Goal: Task Accomplishment & Management: Manage account settings

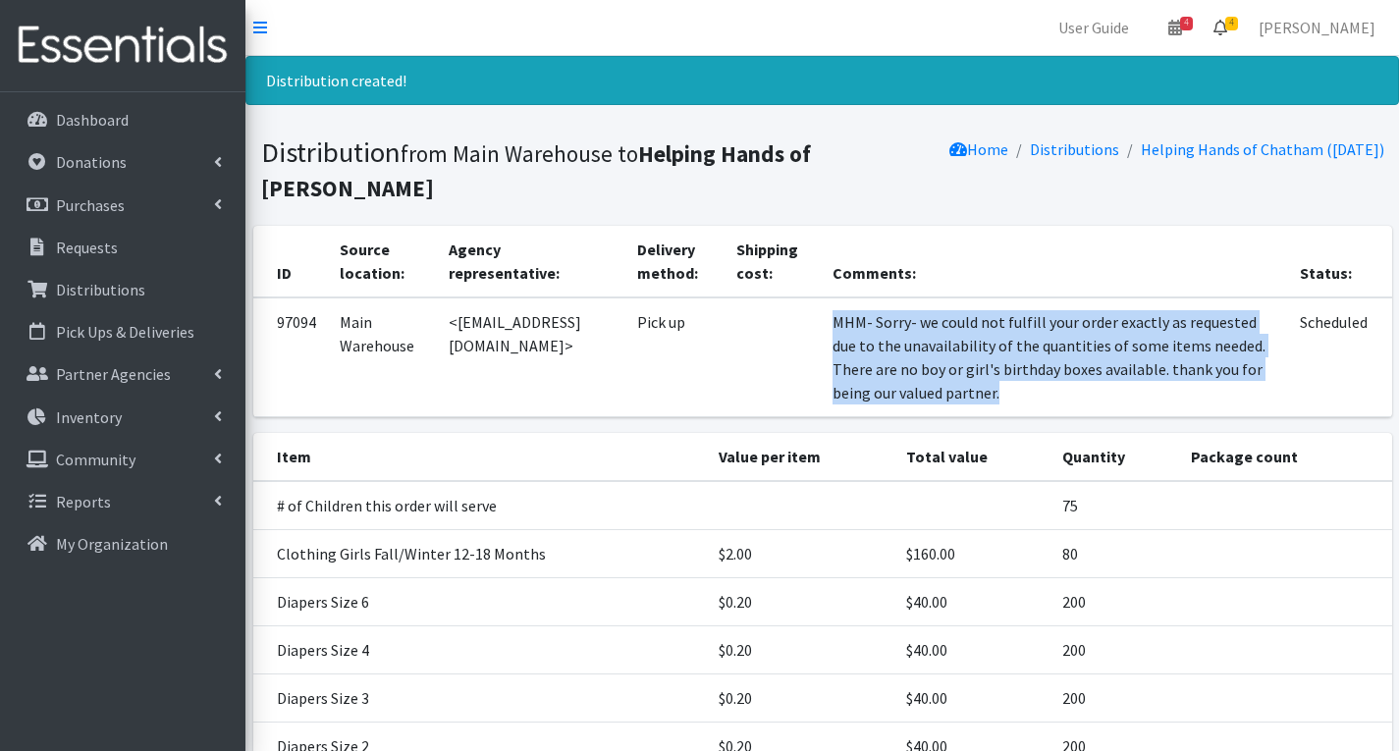
click at [1238, 26] on span "4" at bounding box center [1231, 24] width 13 height 14
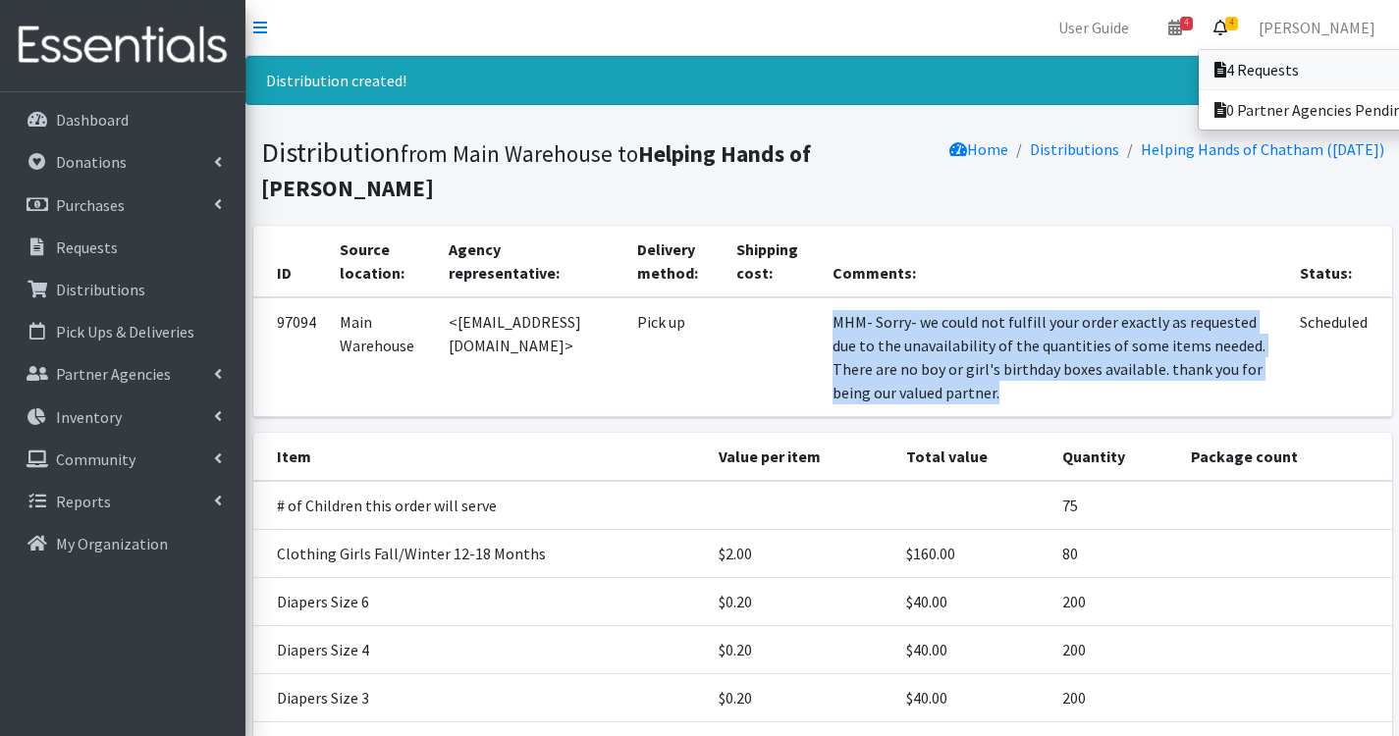
click at [1307, 68] on link "4 Requests" at bounding box center [1335, 69] width 273 height 39
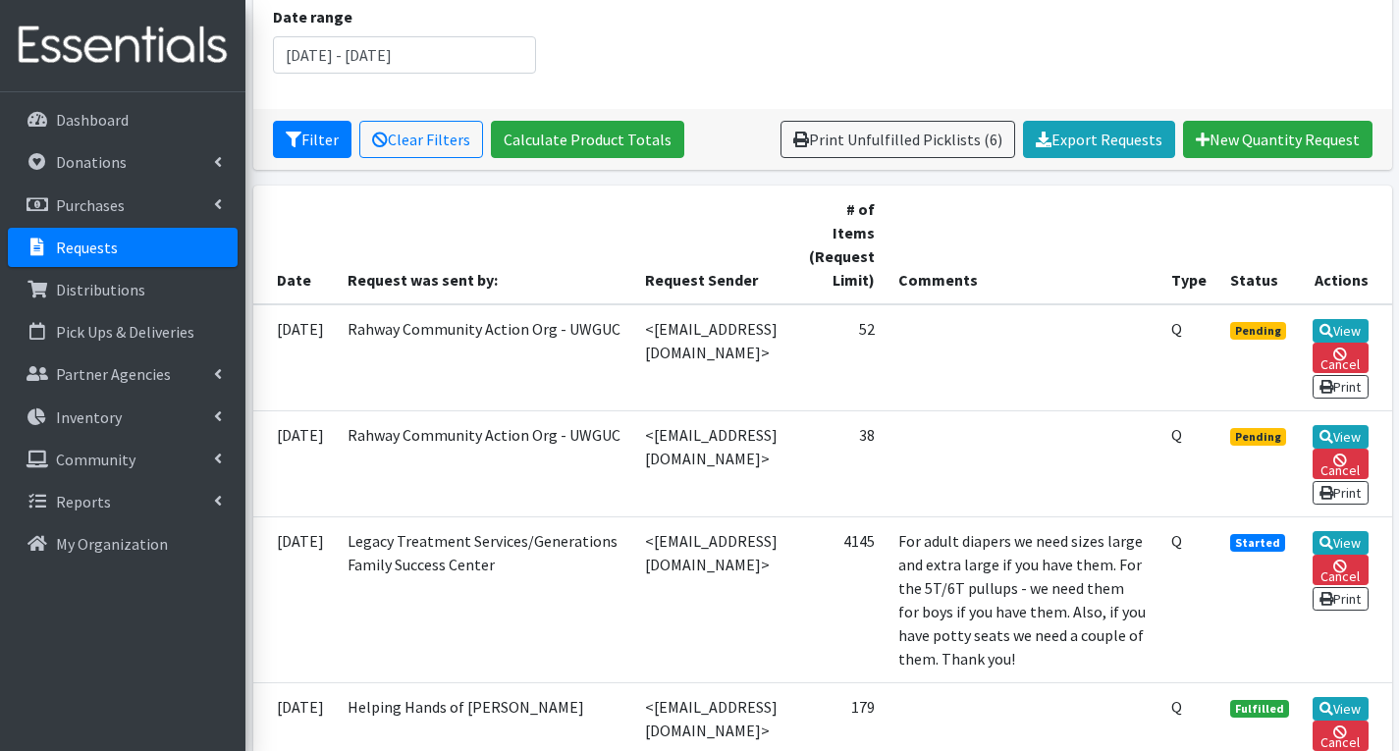
scroll to position [295, 0]
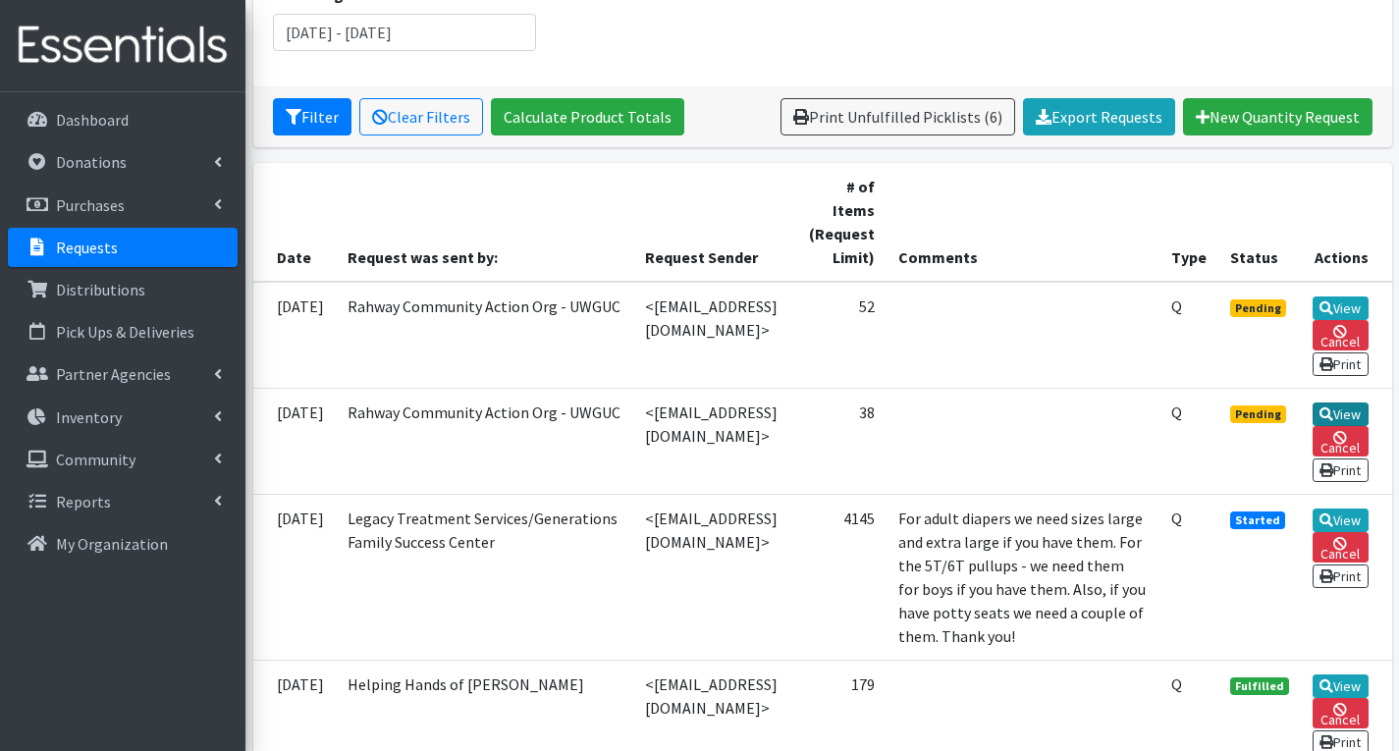
click at [1333, 421] on icon at bounding box center [1327, 414] width 14 height 14
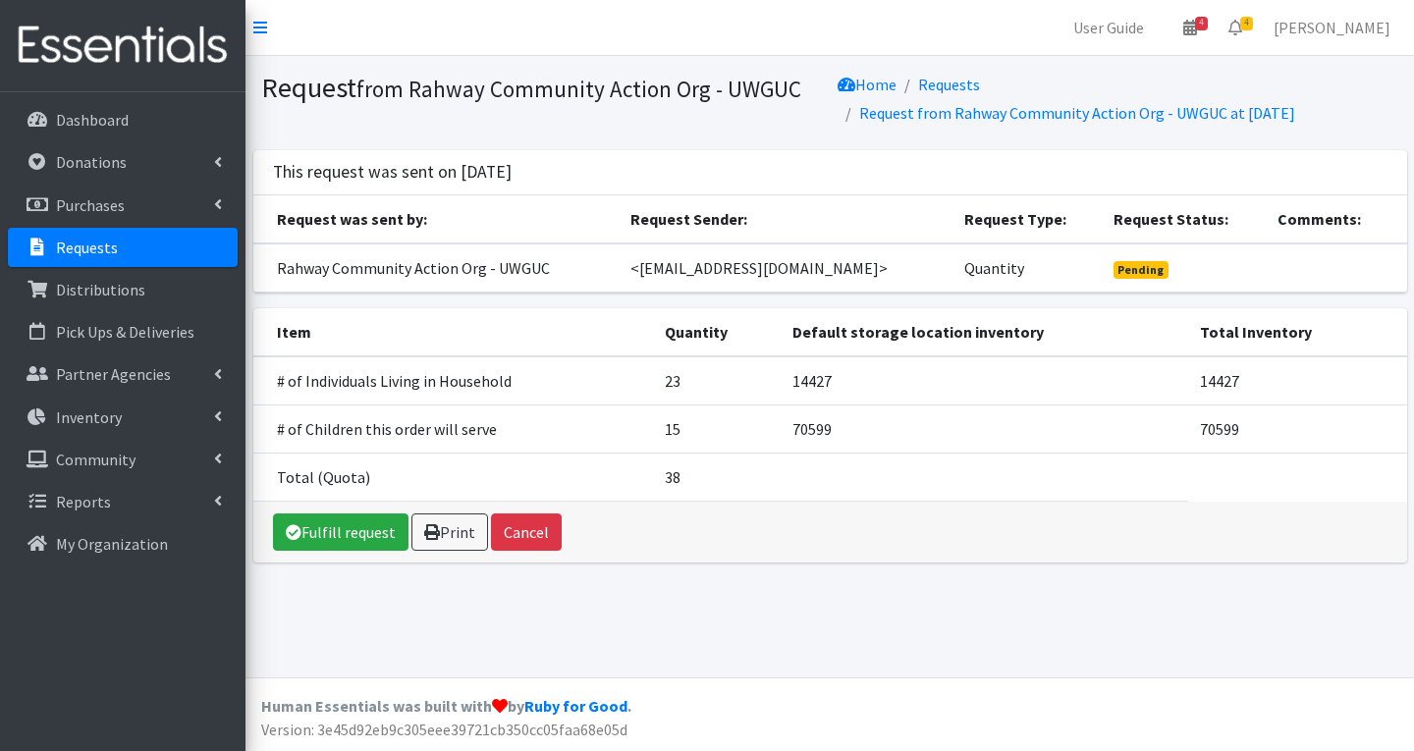
click at [118, 239] on link "Requests" at bounding box center [123, 247] width 230 height 39
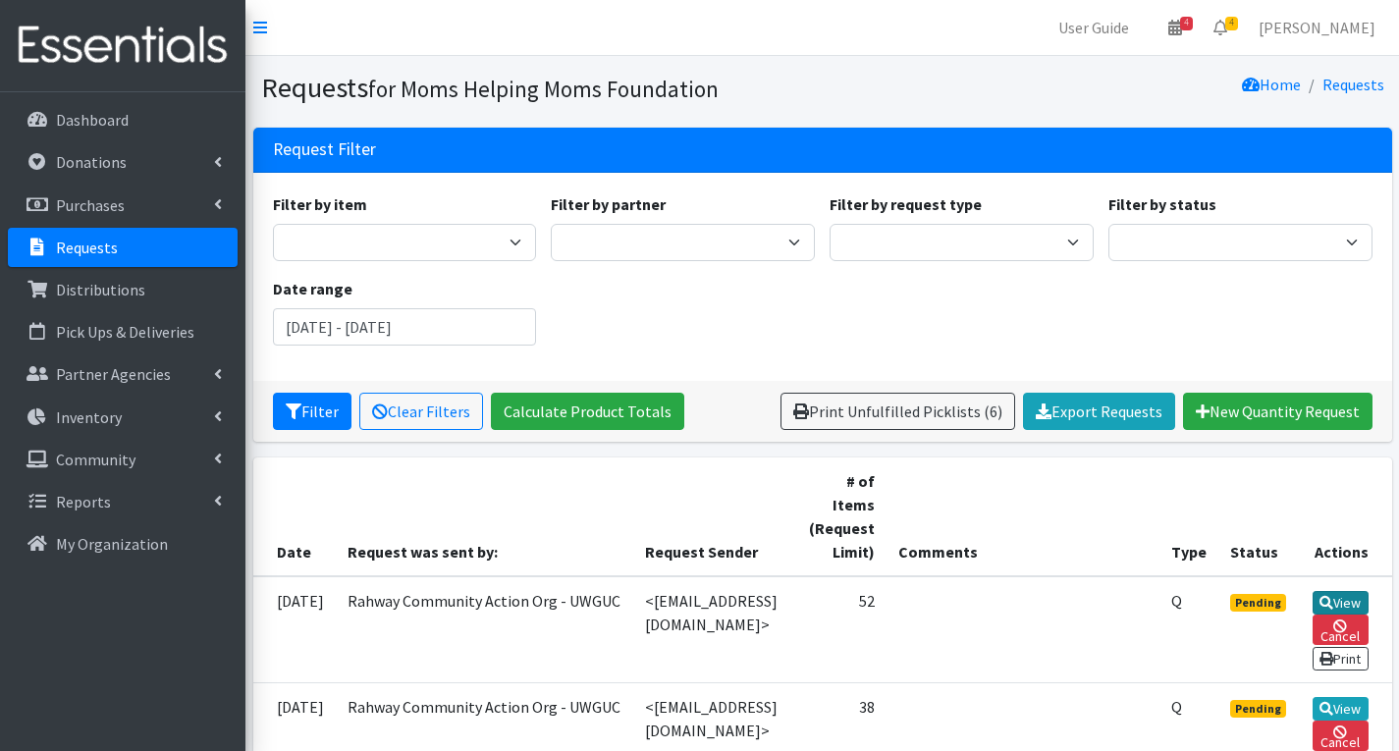
click at [1333, 597] on icon at bounding box center [1327, 603] width 14 height 14
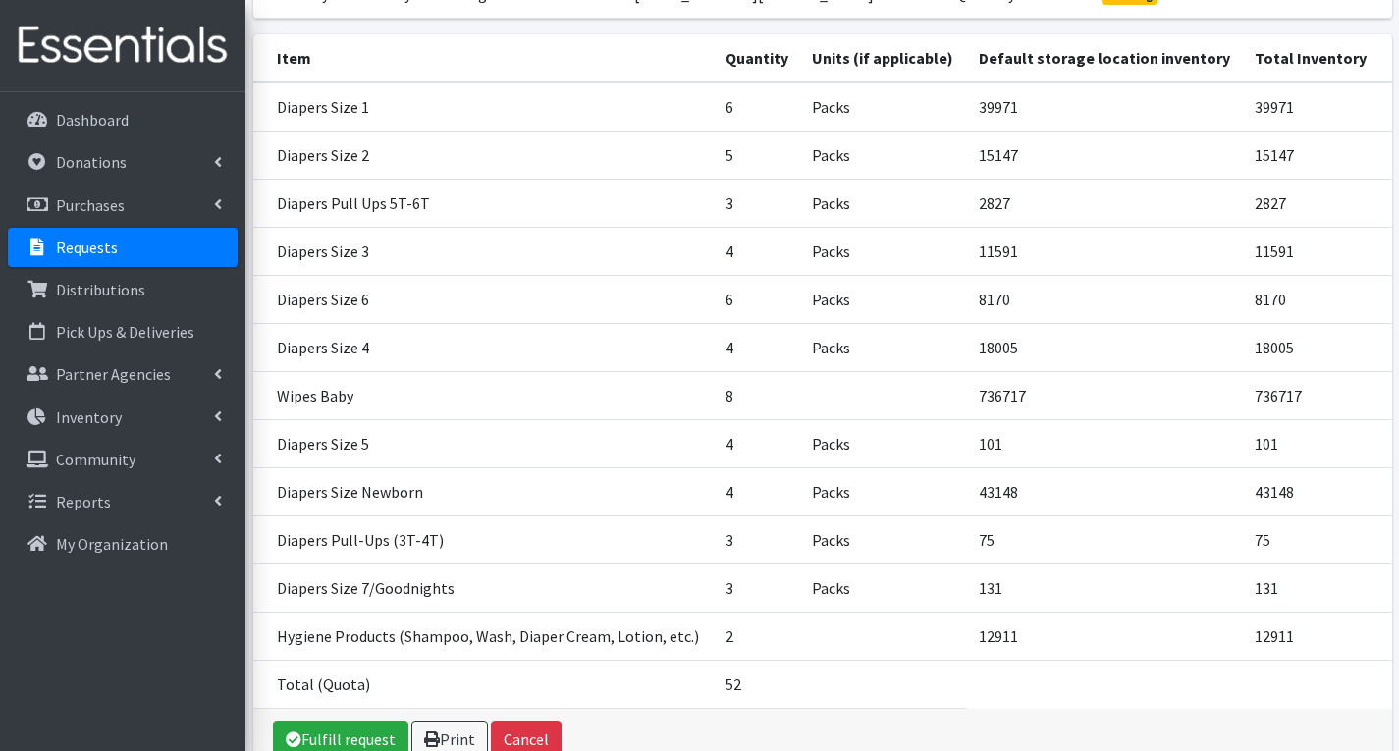
scroll to position [382, 0]
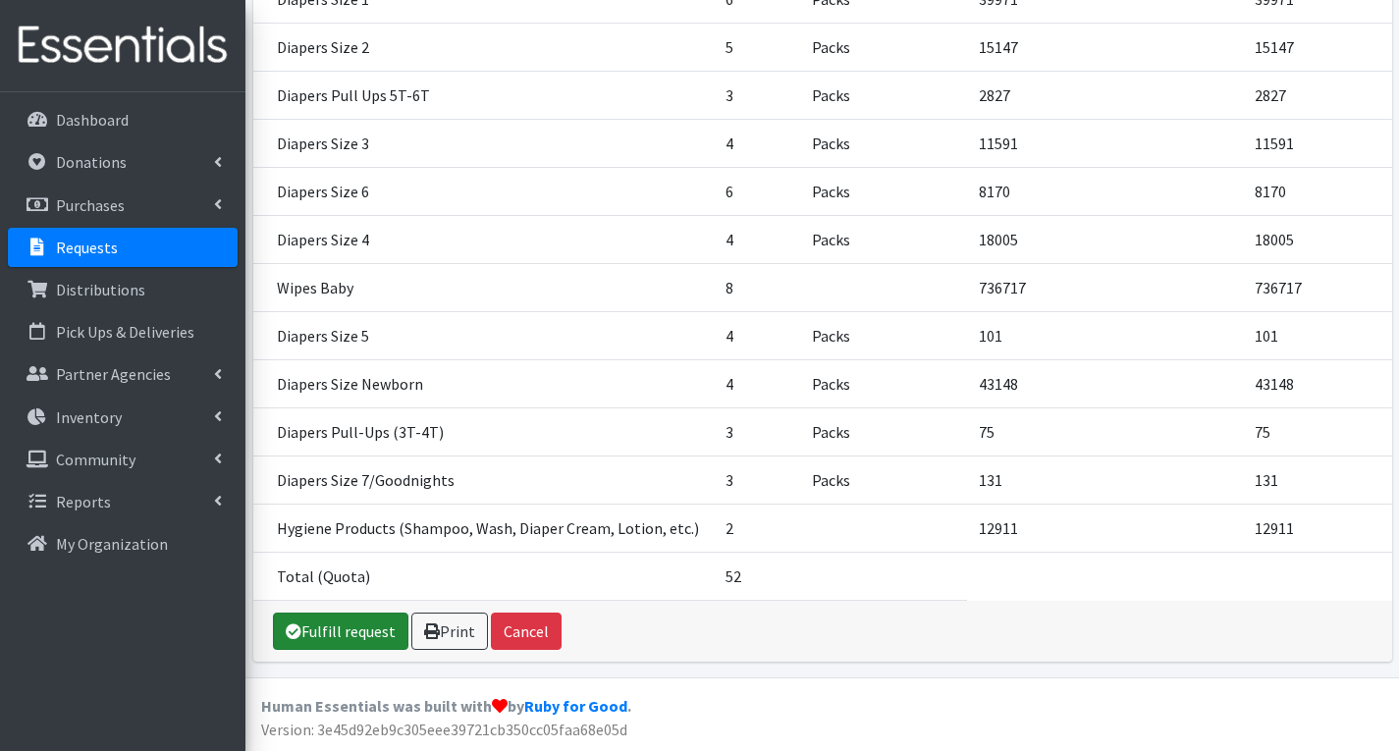
click at [341, 625] on link "Fulfill request" at bounding box center [340, 631] width 135 height 37
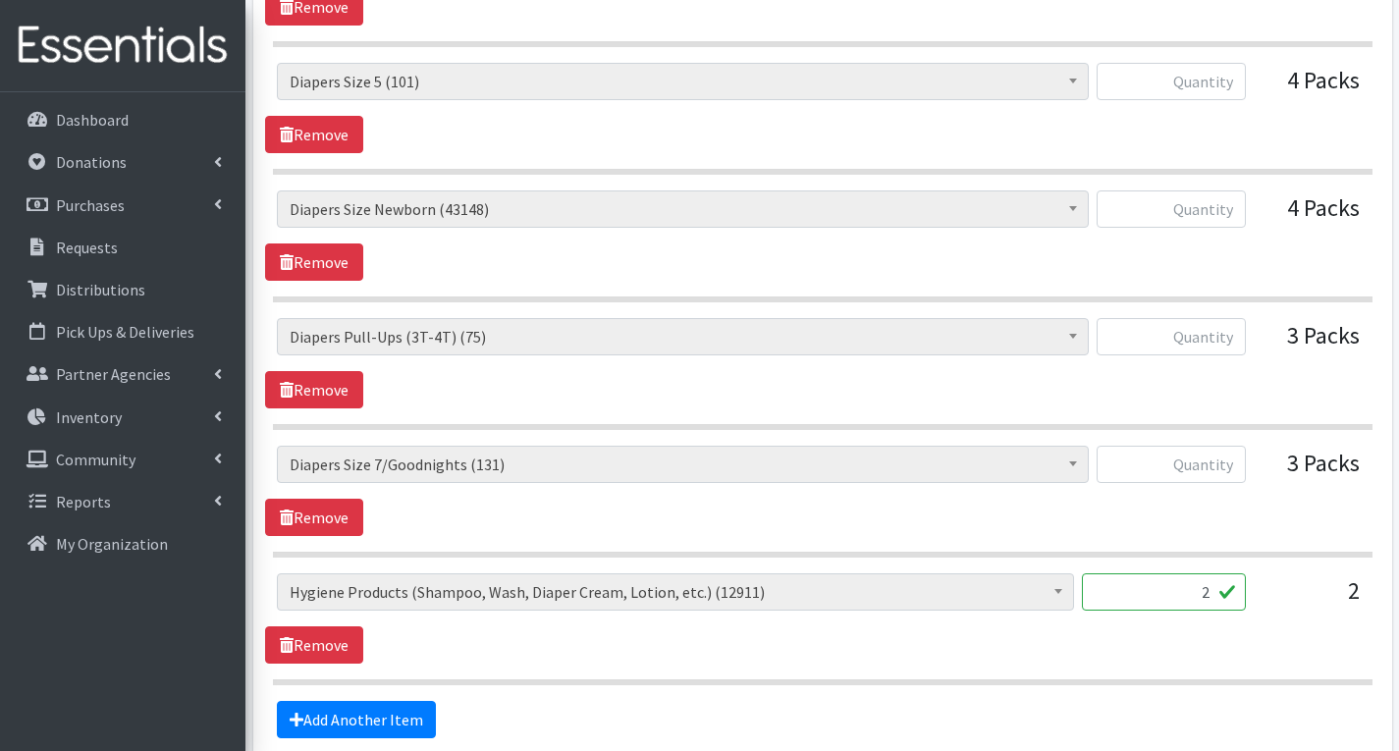
scroll to position [1971, 0]
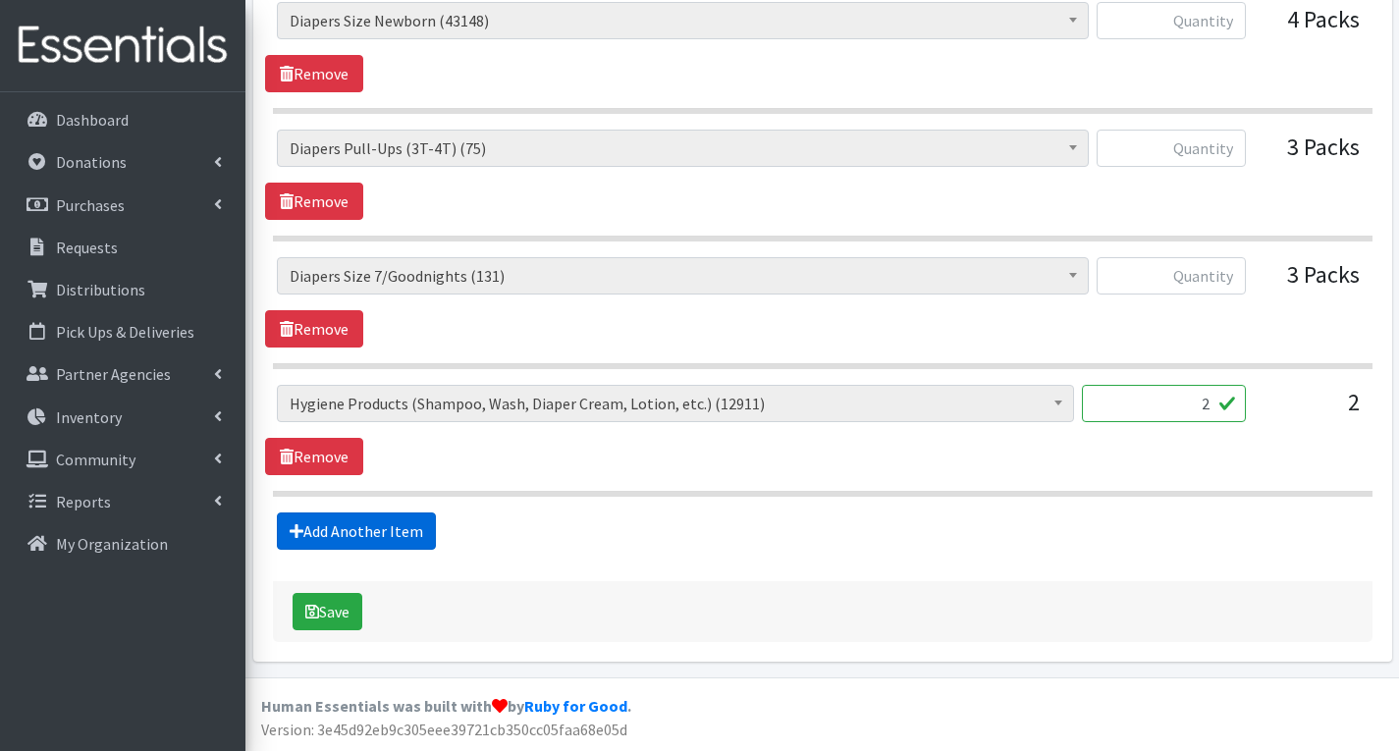
click at [368, 534] on link "Add Another Item" at bounding box center [356, 531] width 159 height 37
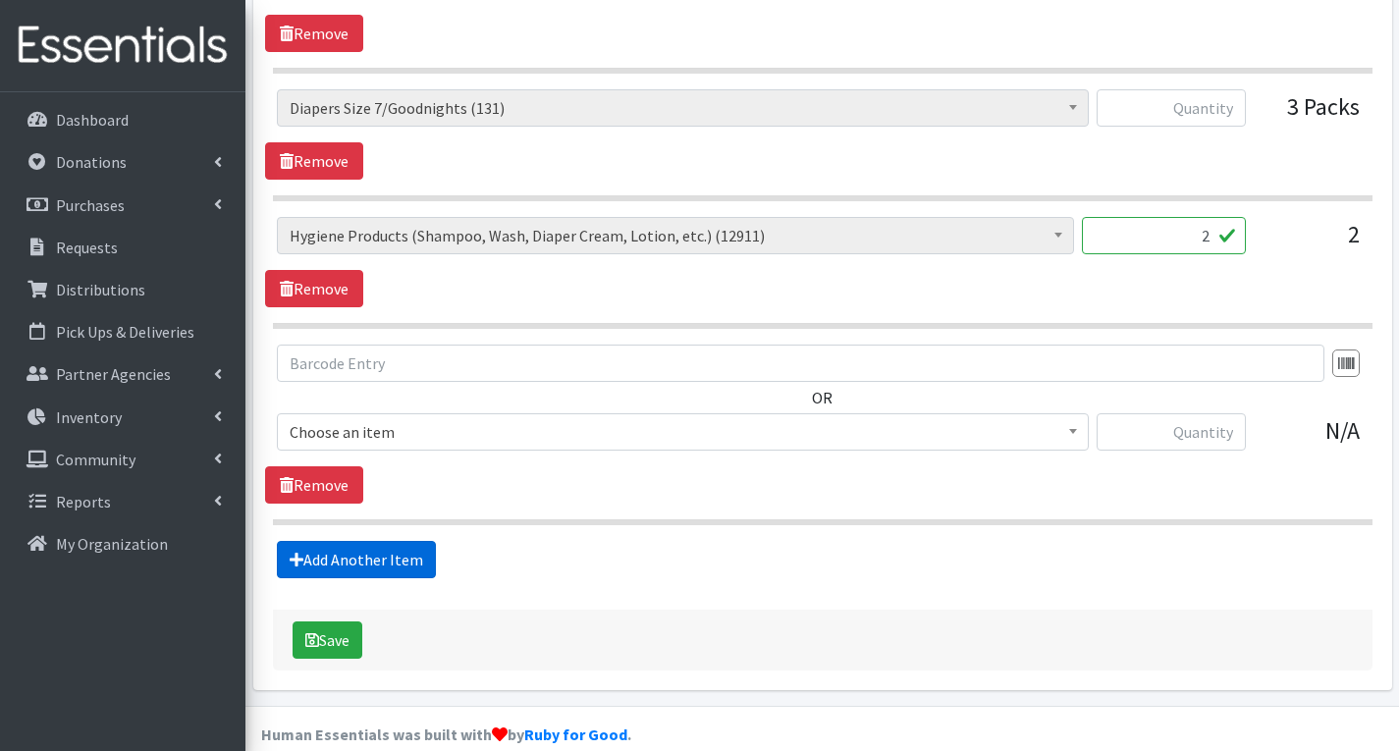
scroll to position [2167, 0]
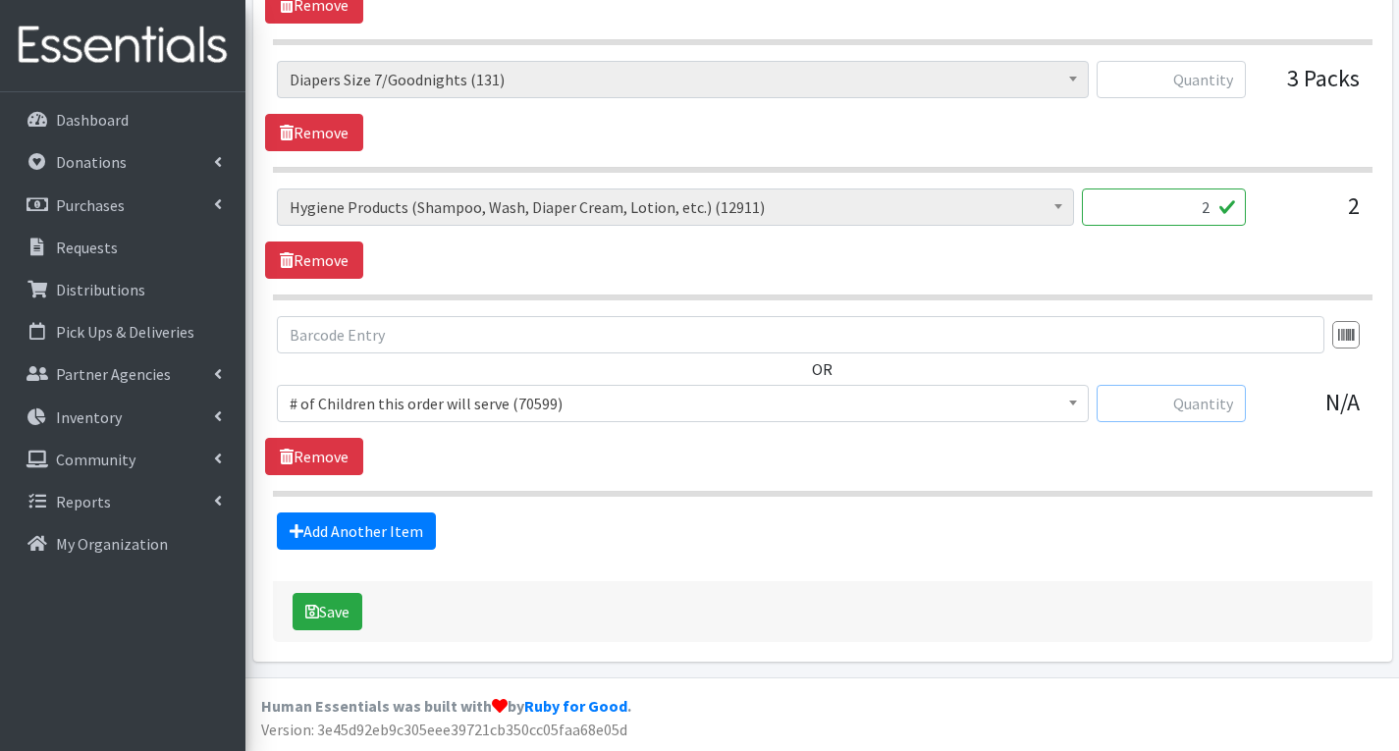
click at [1206, 401] on input "text" at bounding box center [1171, 403] width 149 height 37
type input "15"
click at [394, 531] on link "Add Another Item" at bounding box center [356, 531] width 159 height 37
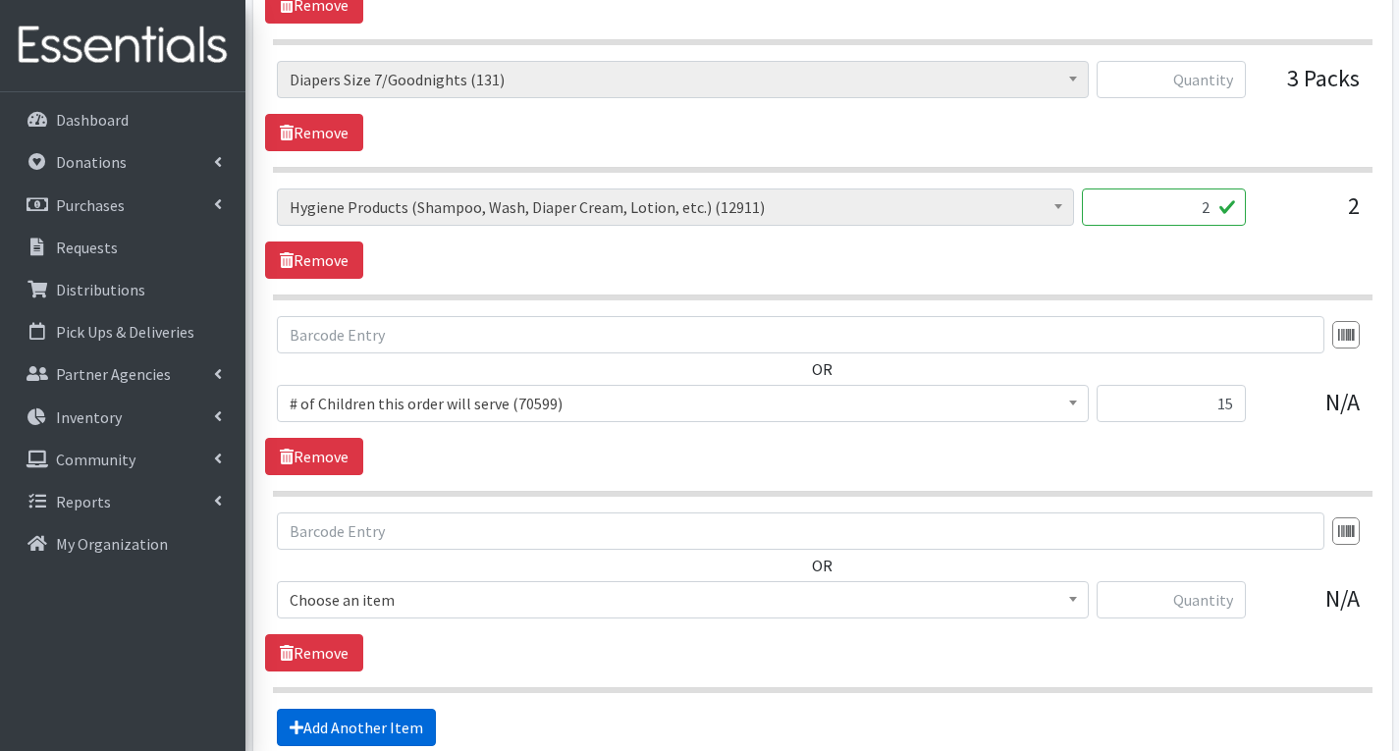
scroll to position [2363, 0]
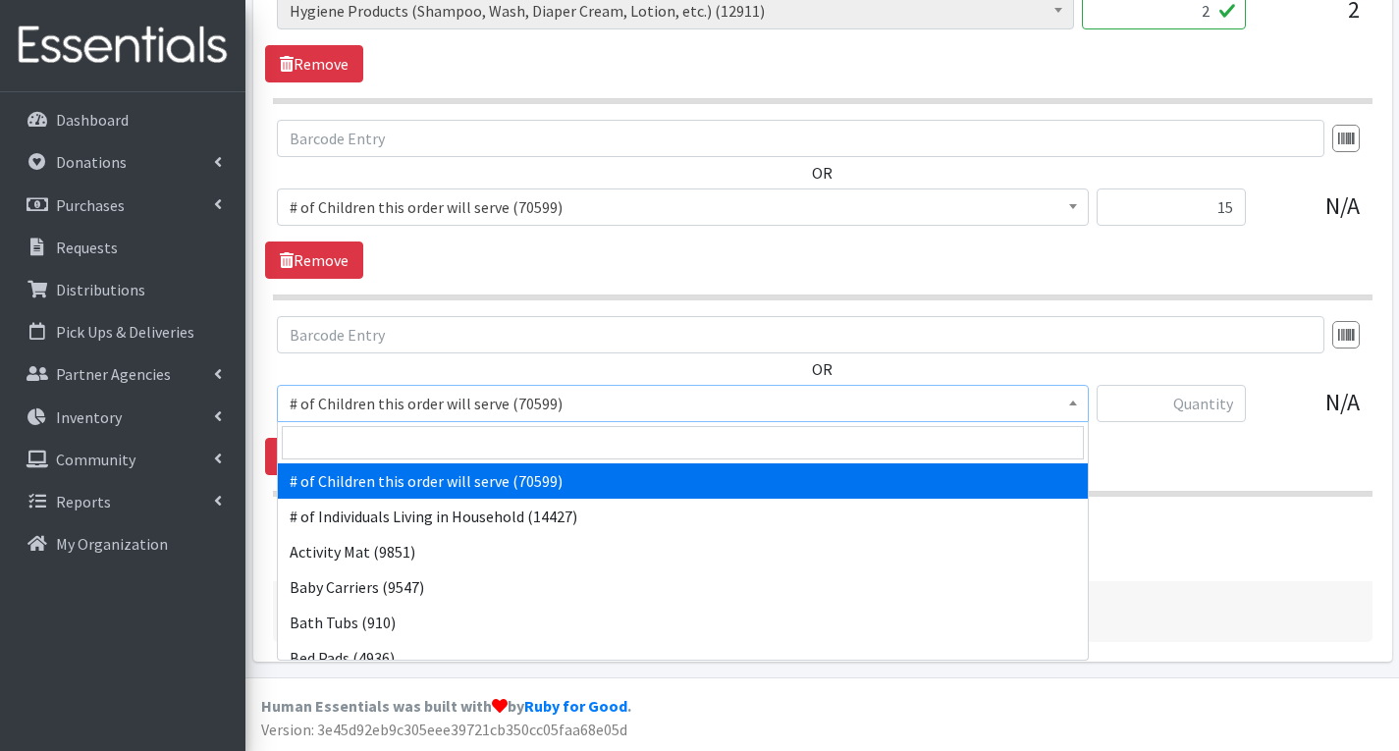
click at [523, 408] on span "# of Children this order will serve (70599)" at bounding box center [683, 403] width 786 height 27
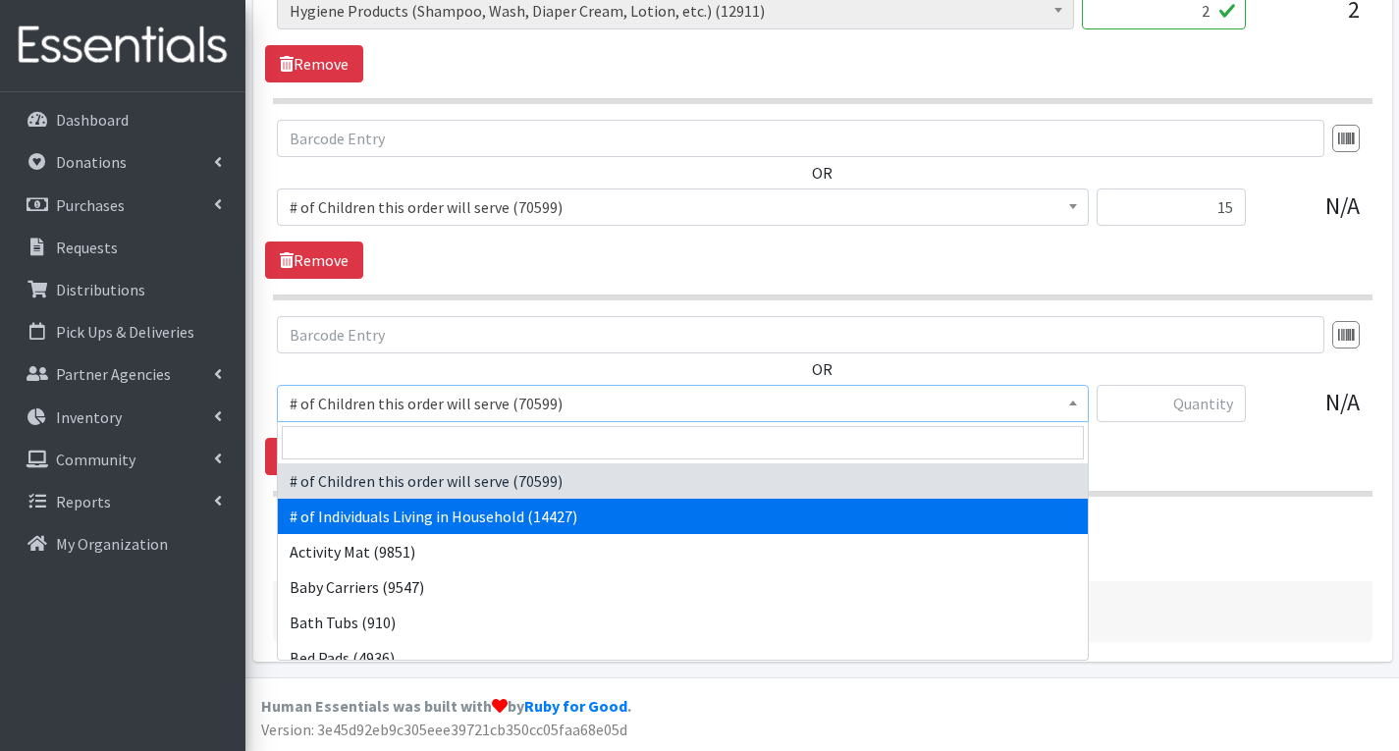
select select "6076"
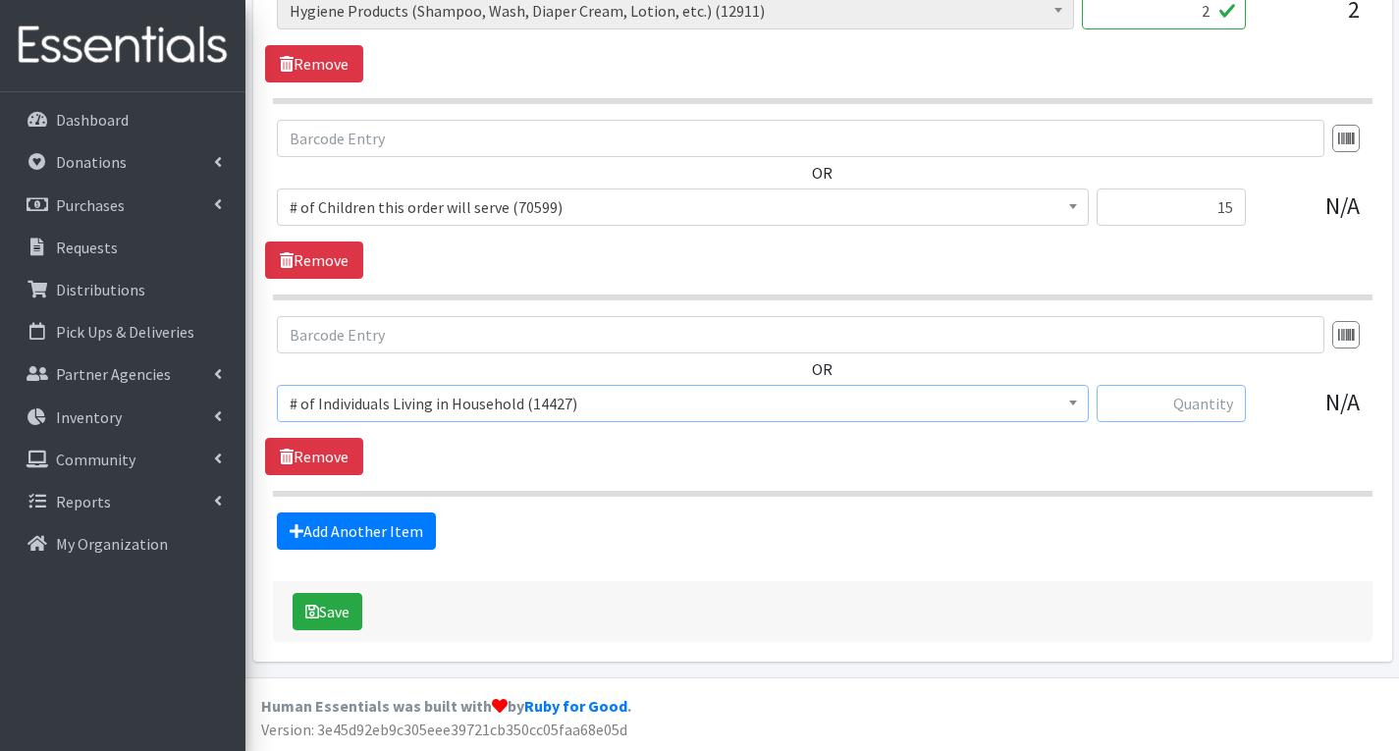
click at [1195, 398] on input "text" at bounding box center [1171, 403] width 149 height 37
type input "23"
click at [348, 611] on button "Save" at bounding box center [328, 611] width 70 height 37
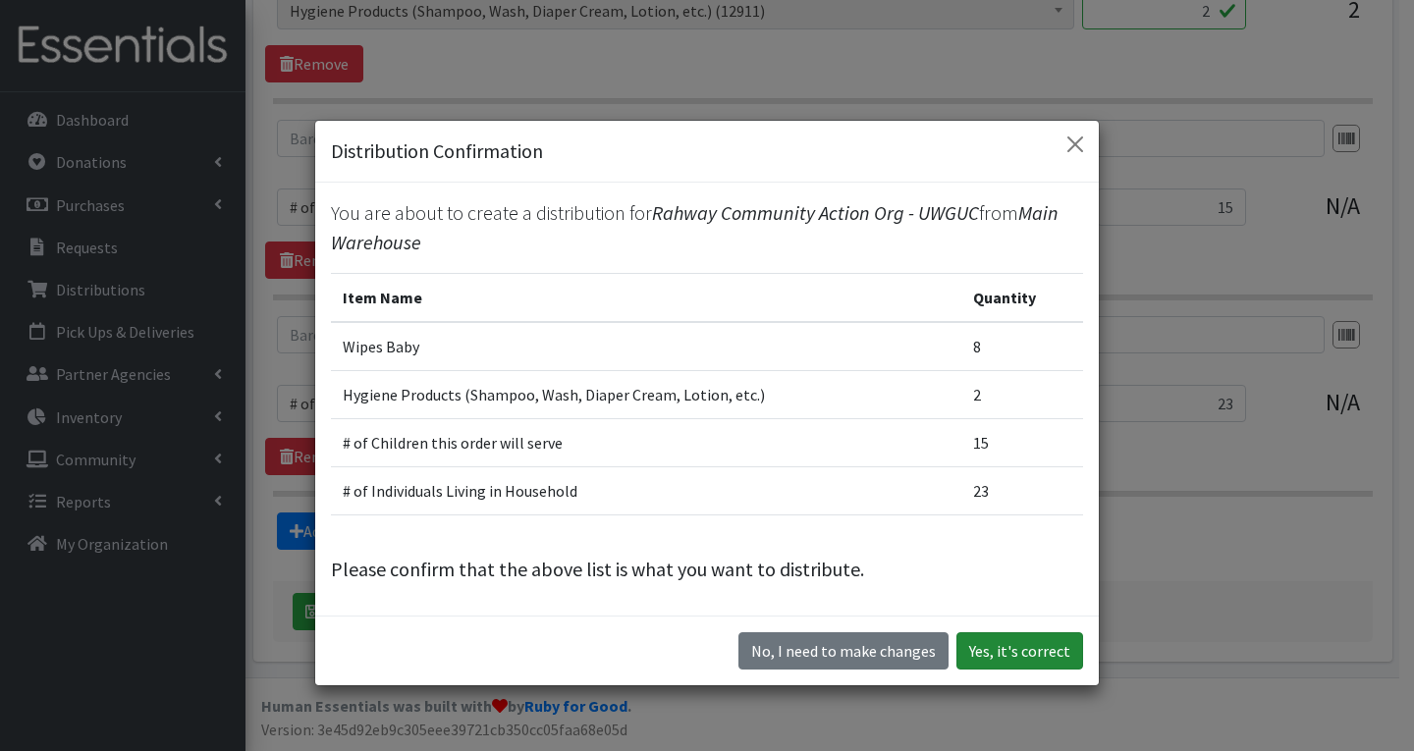
click at [1034, 645] on button "Yes, it's correct" at bounding box center [1019, 650] width 127 height 37
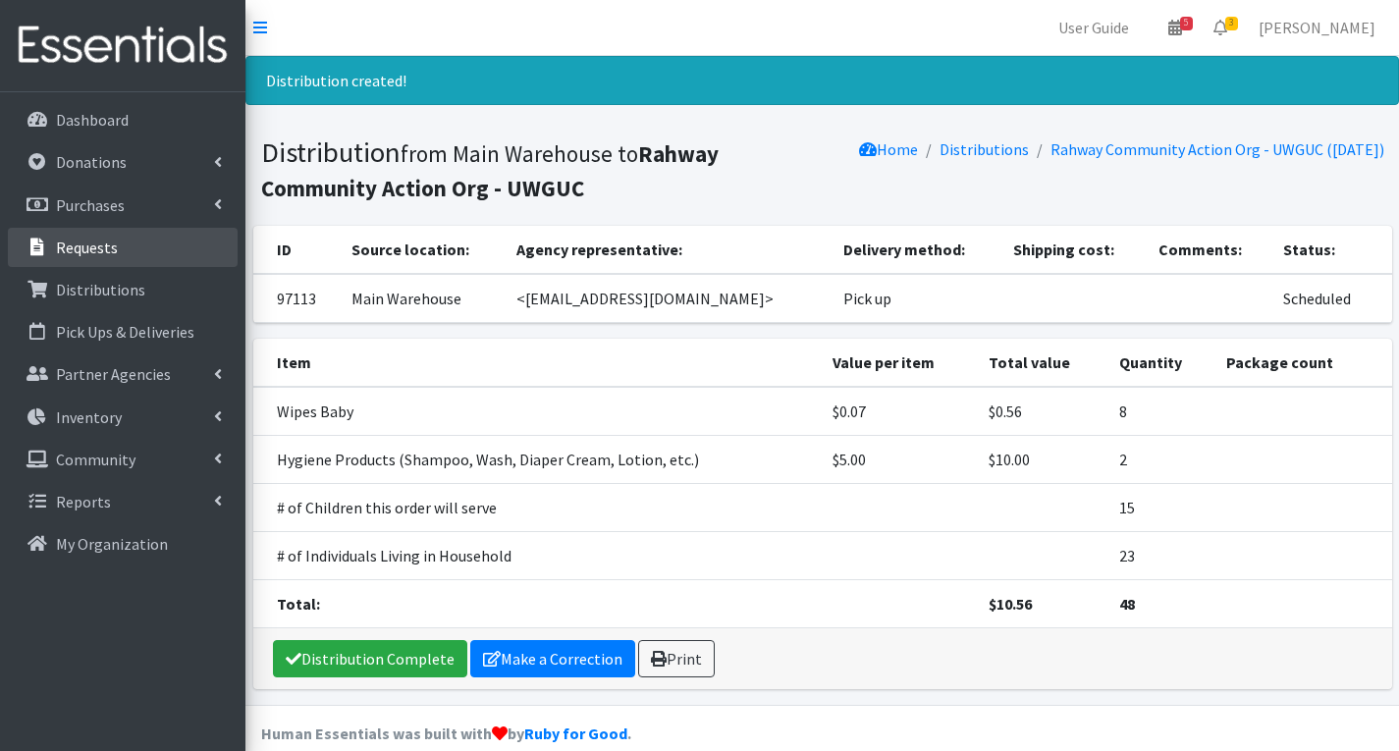
click at [108, 249] on p "Requests" at bounding box center [87, 248] width 62 height 20
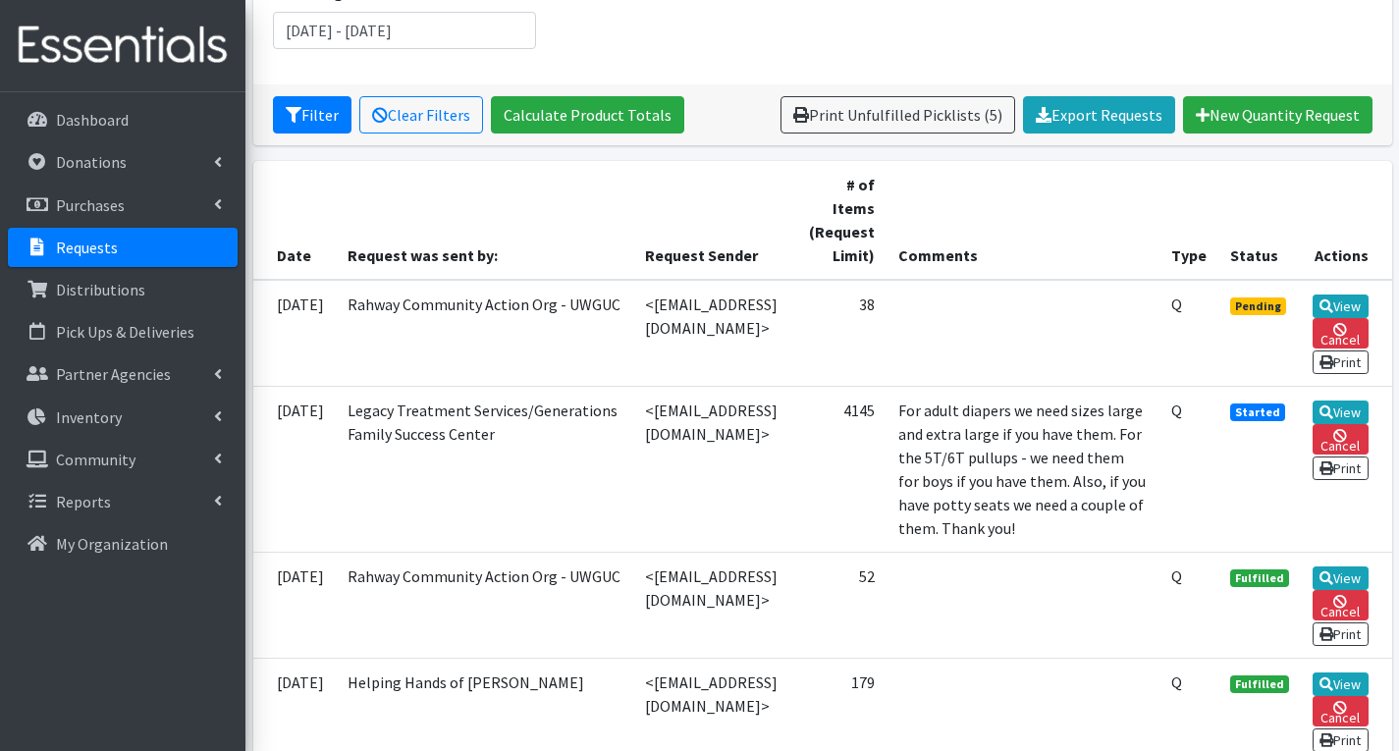
scroll to position [295, 0]
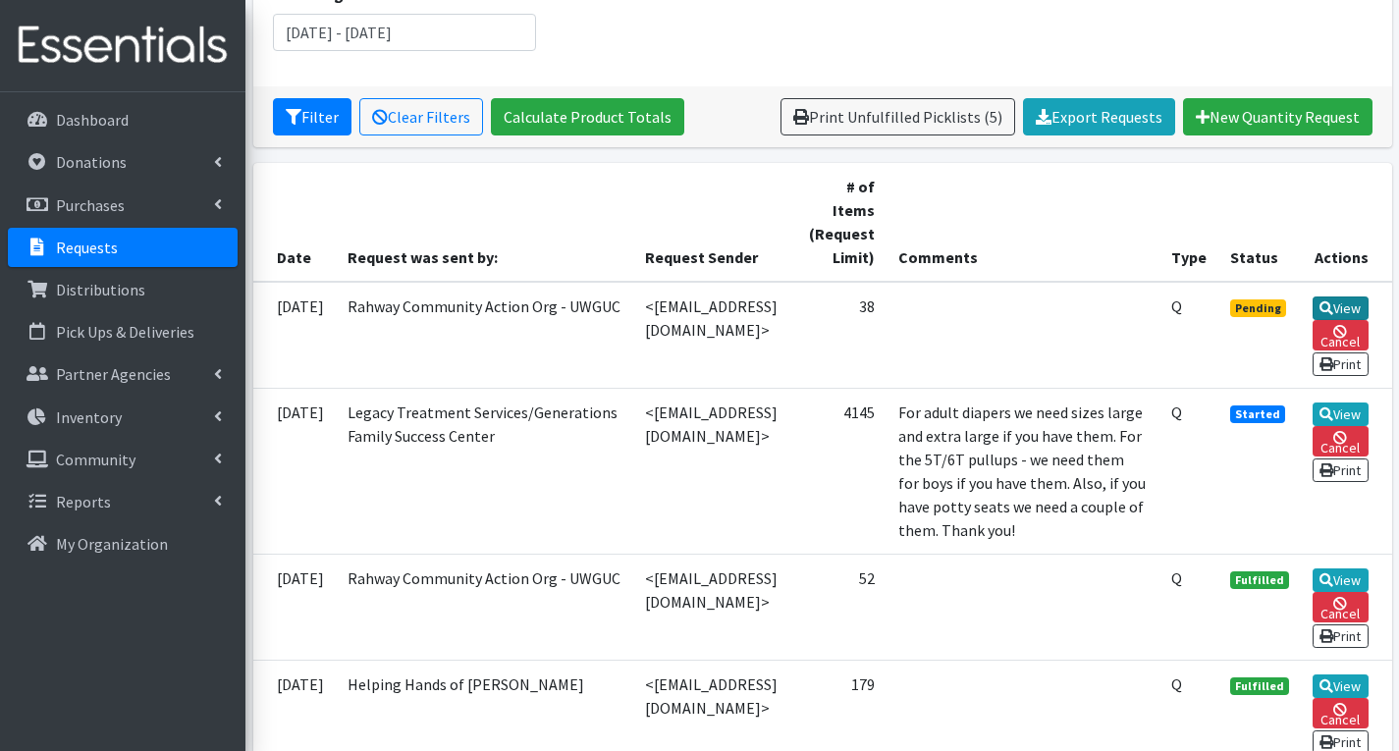
click at [1353, 302] on link "View" at bounding box center [1341, 309] width 56 height 24
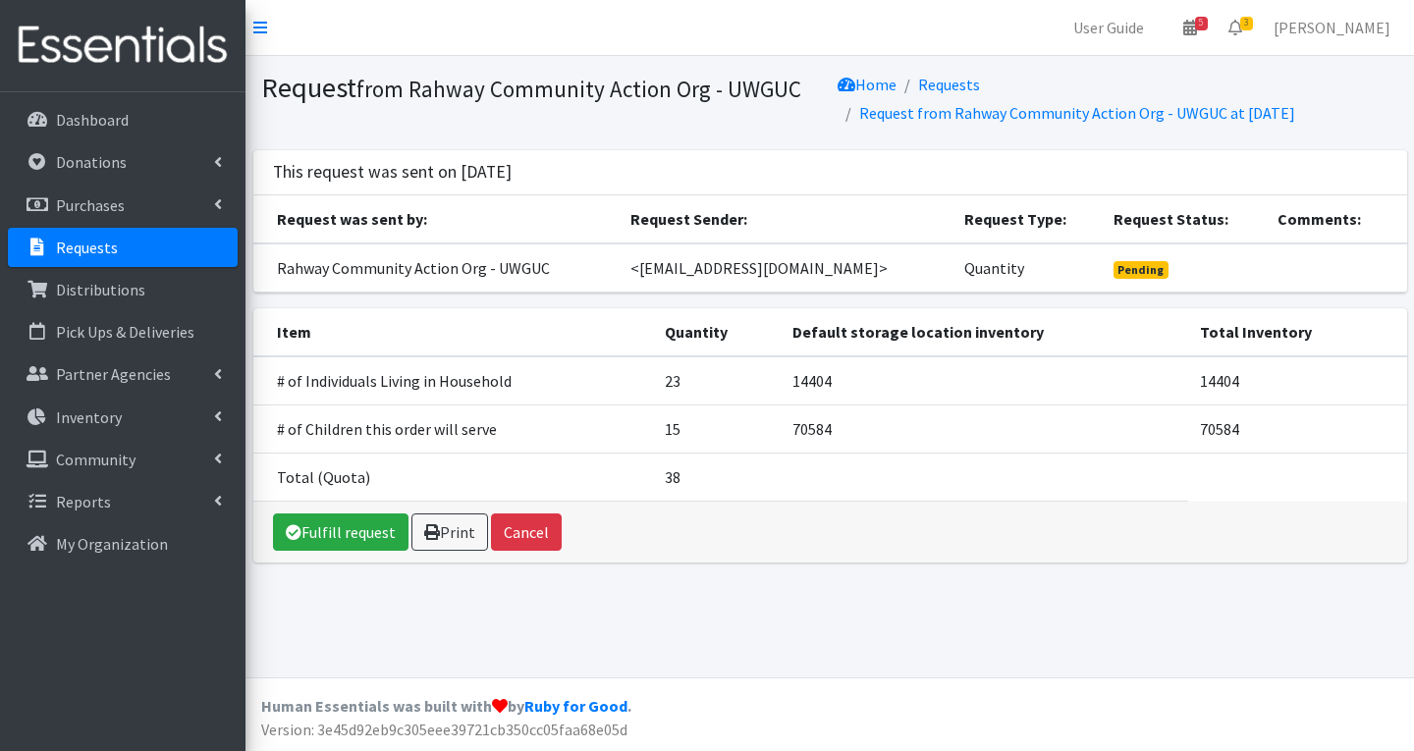
click at [157, 246] on link "Requests" at bounding box center [123, 247] width 230 height 39
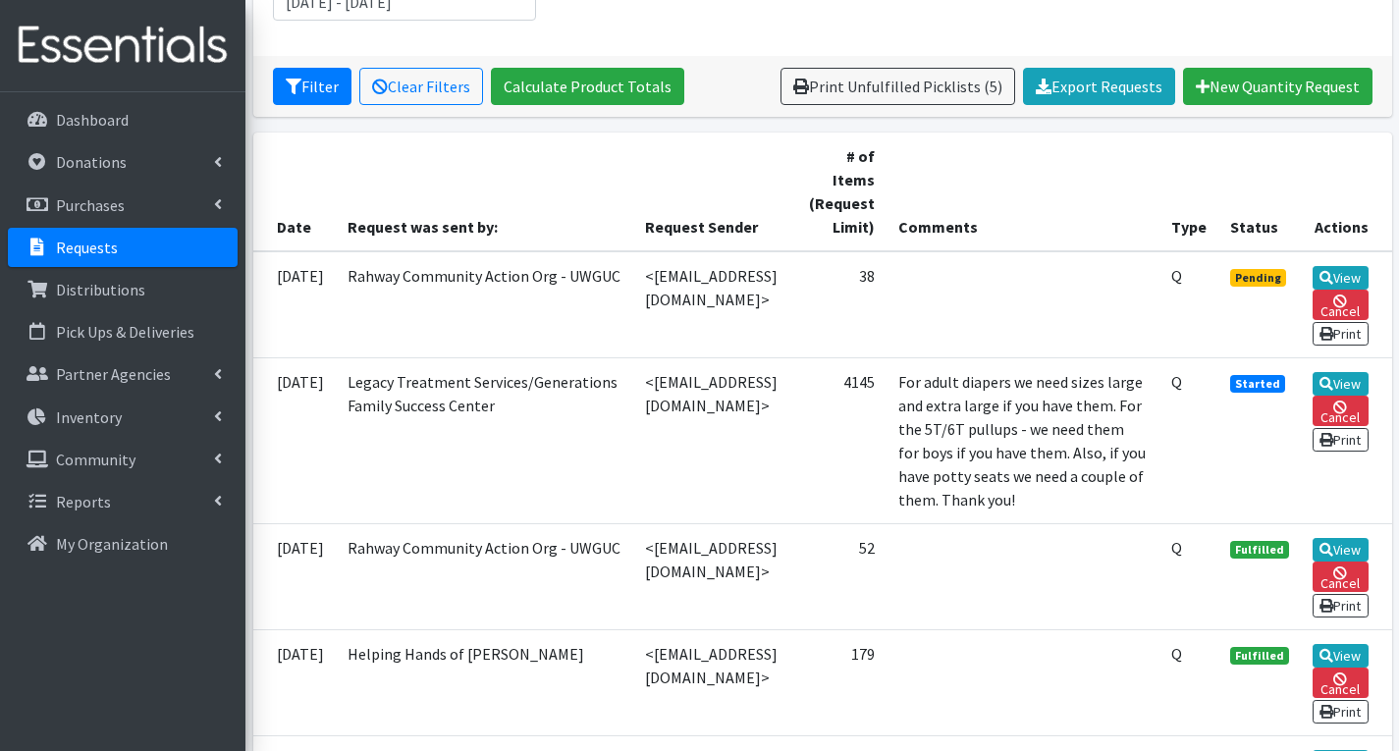
scroll to position [393, 0]
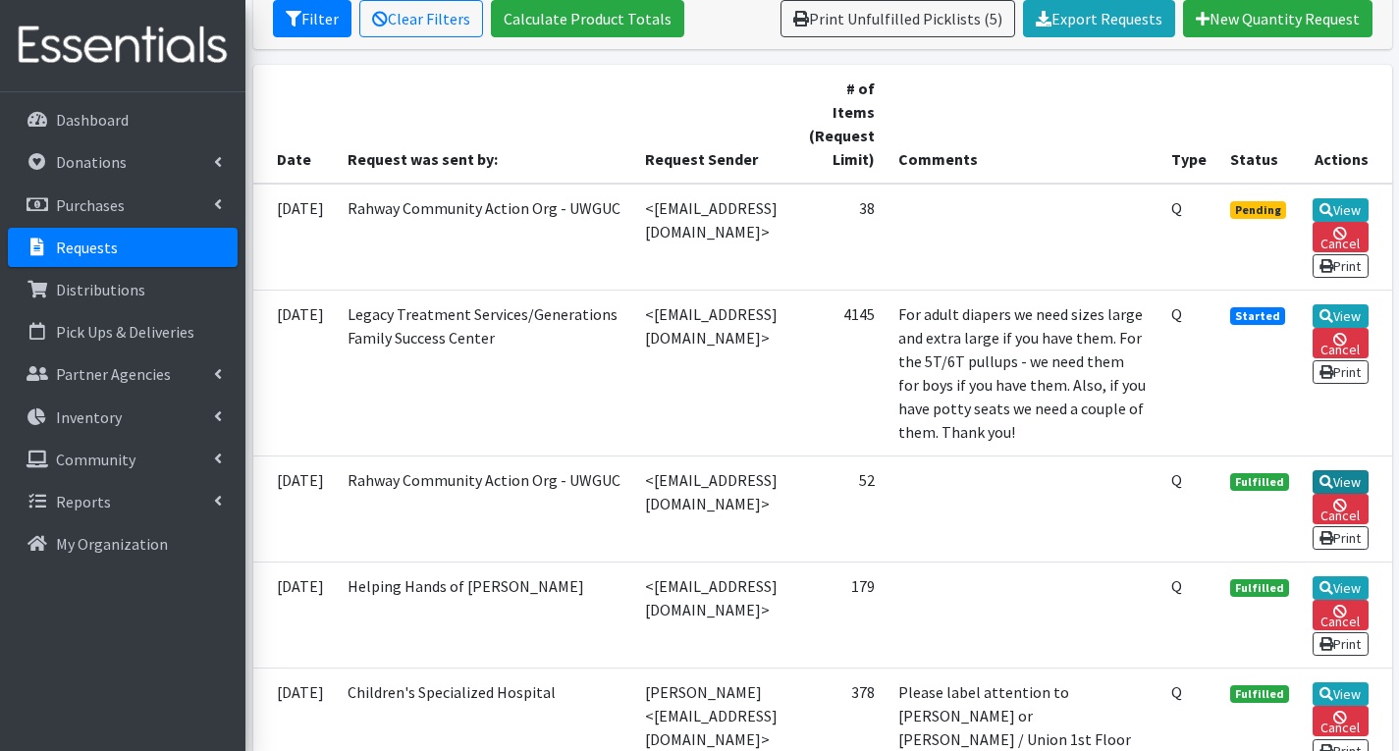
click at [1333, 489] on icon at bounding box center [1327, 482] width 14 height 14
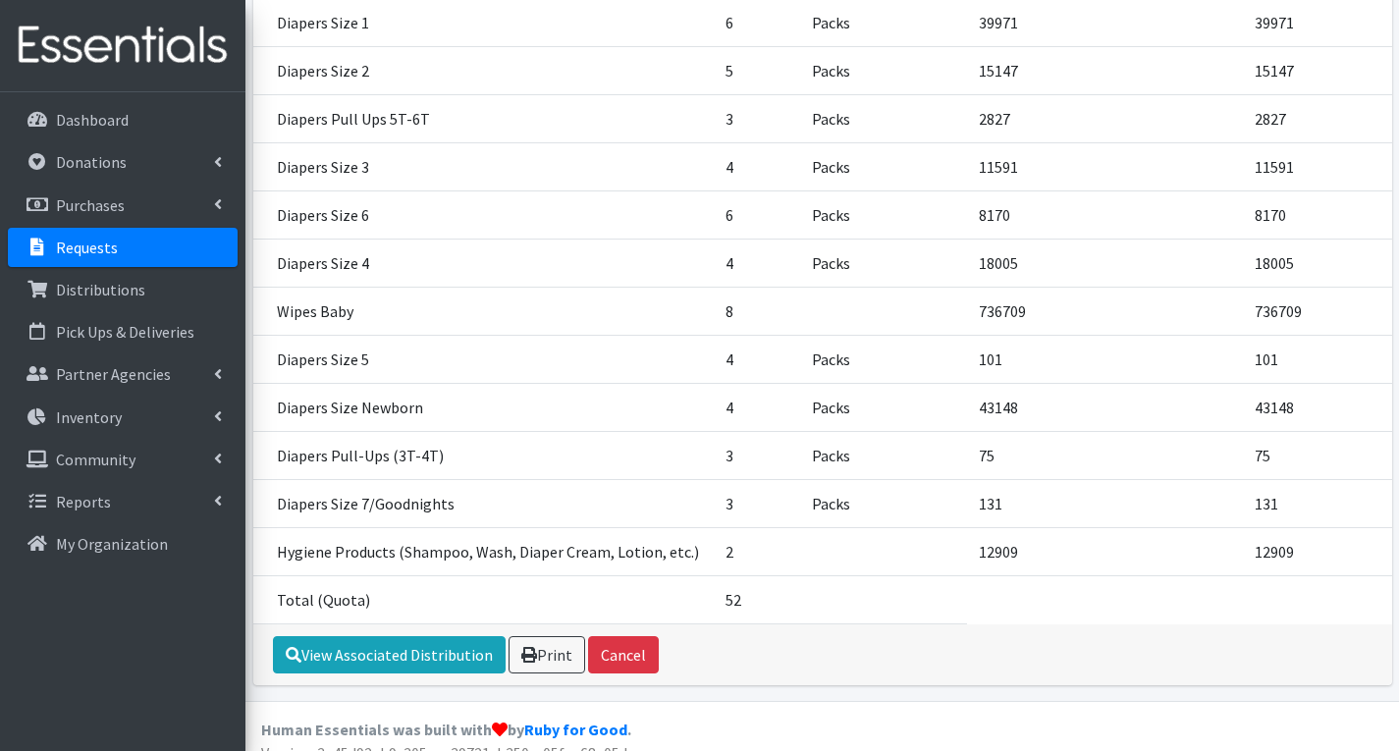
scroll to position [382, 0]
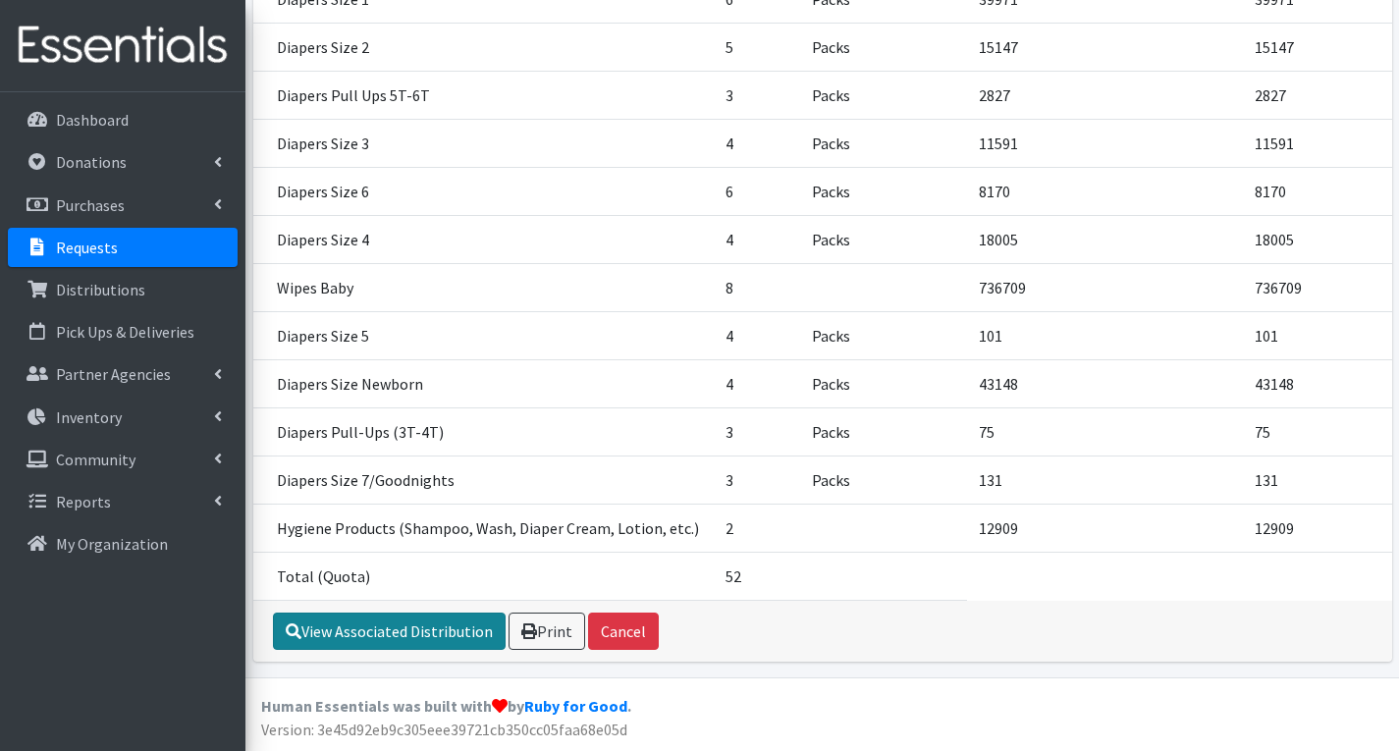
click at [437, 634] on link "View Associated Distribution" at bounding box center [389, 631] width 233 height 37
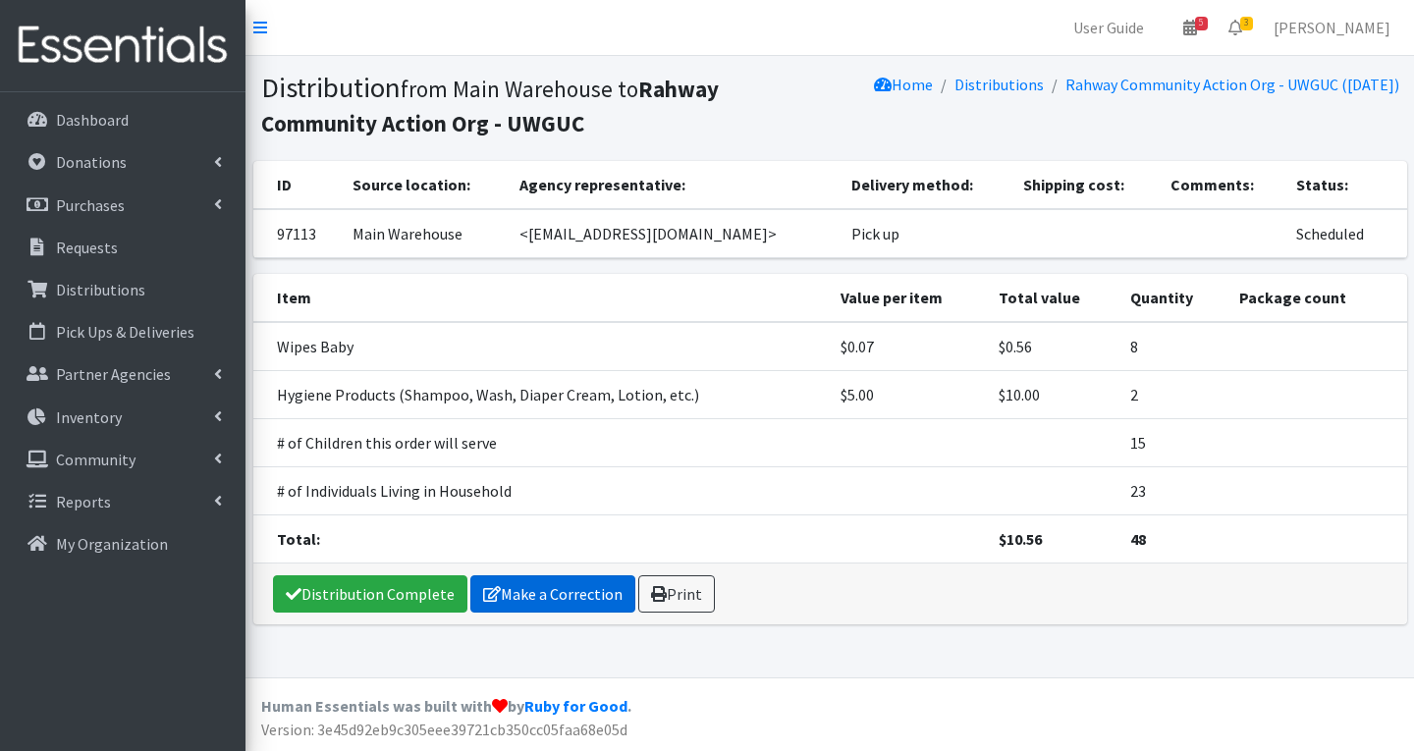
click at [567, 589] on link "Make a Correction" at bounding box center [552, 593] width 165 height 37
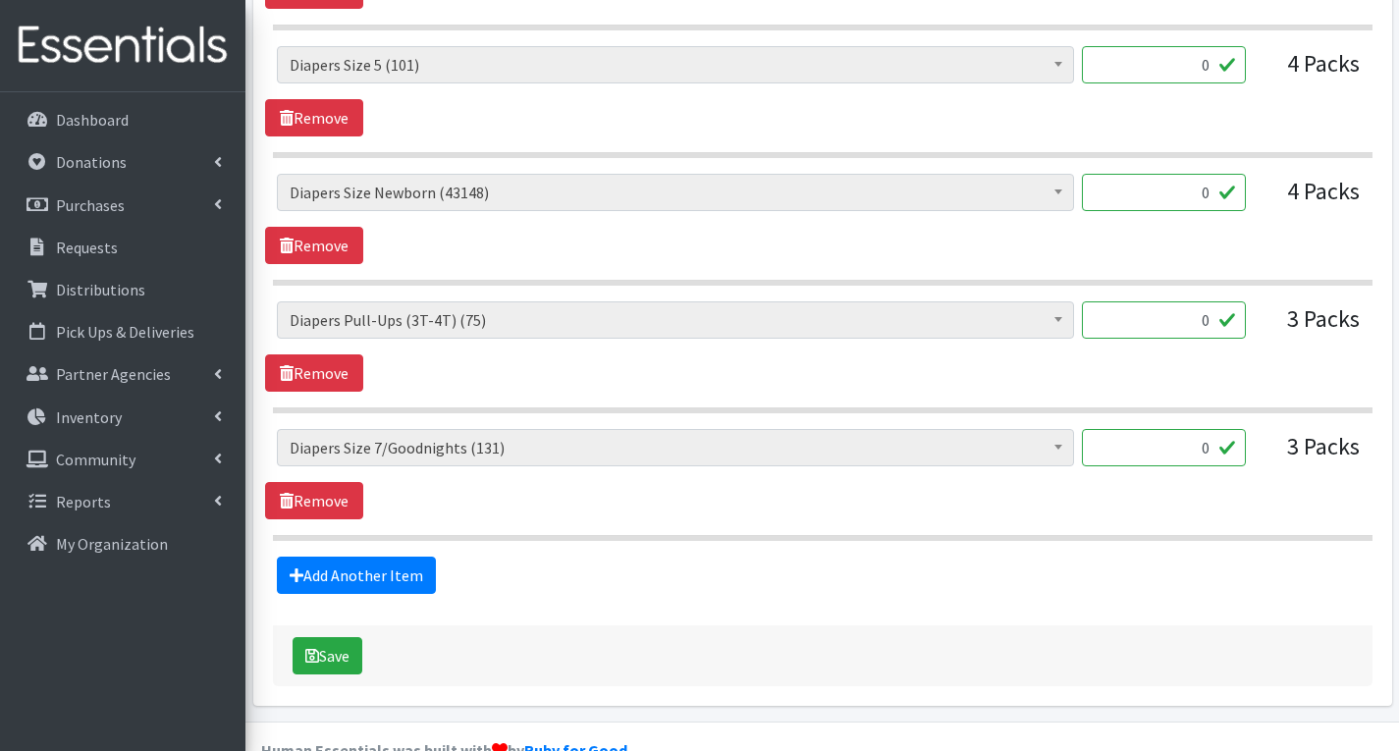
scroll to position [2298, 0]
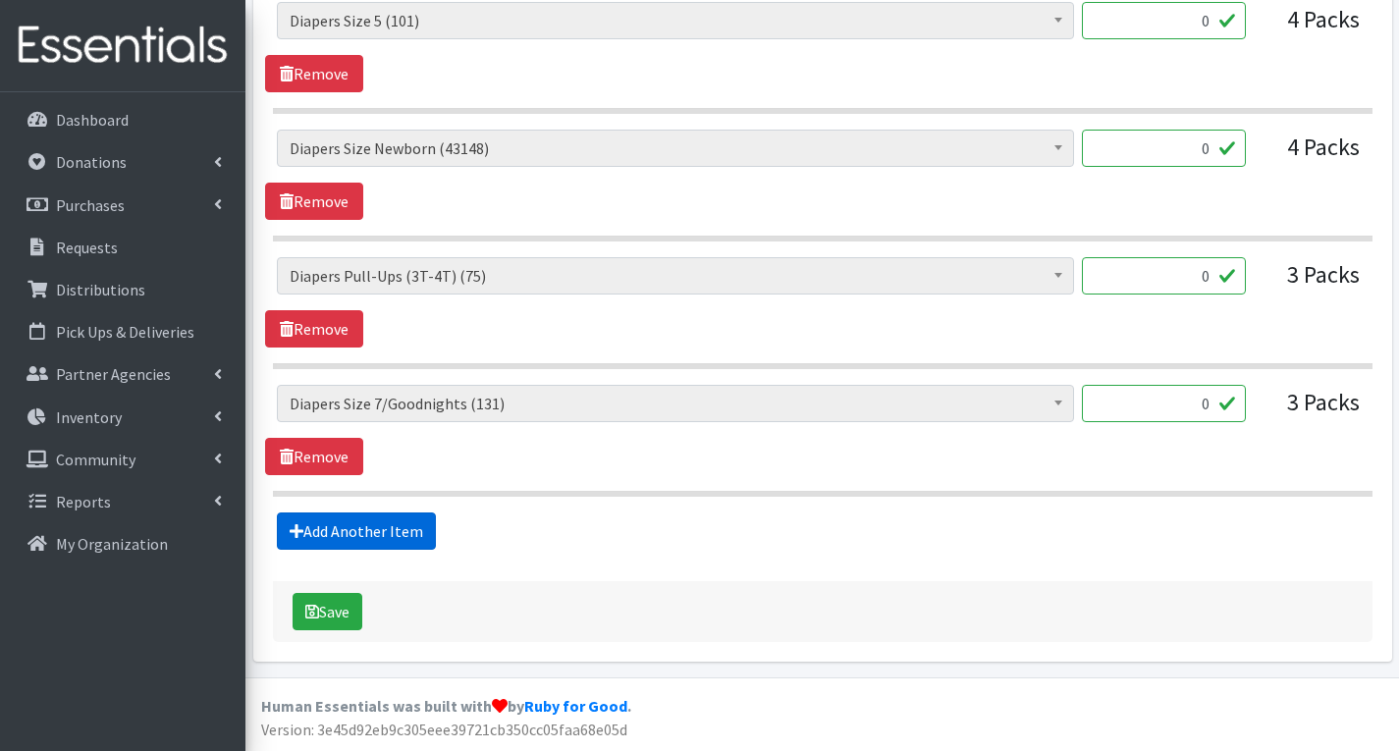
click at [384, 535] on link "Add Another Item" at bounding box center [356, 531] width 159 height 37
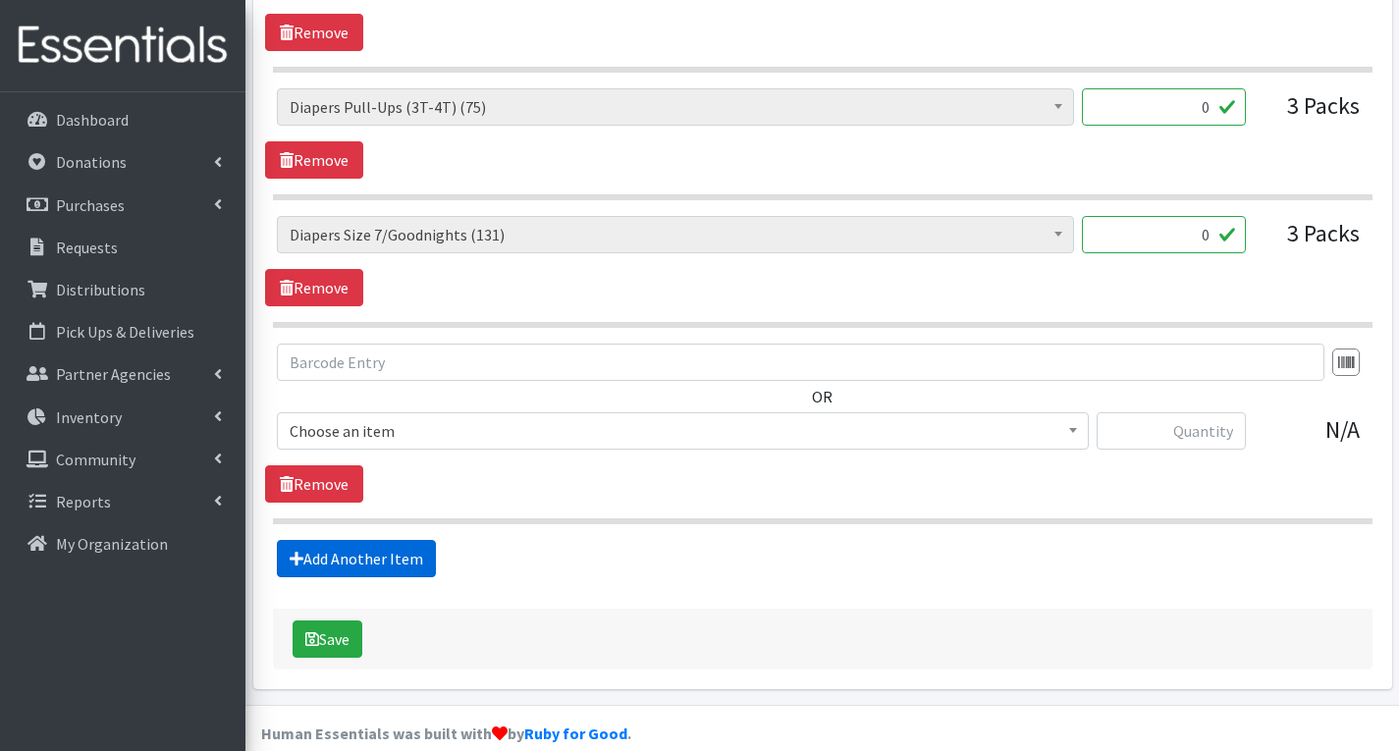
scroll to position [2495, 0]
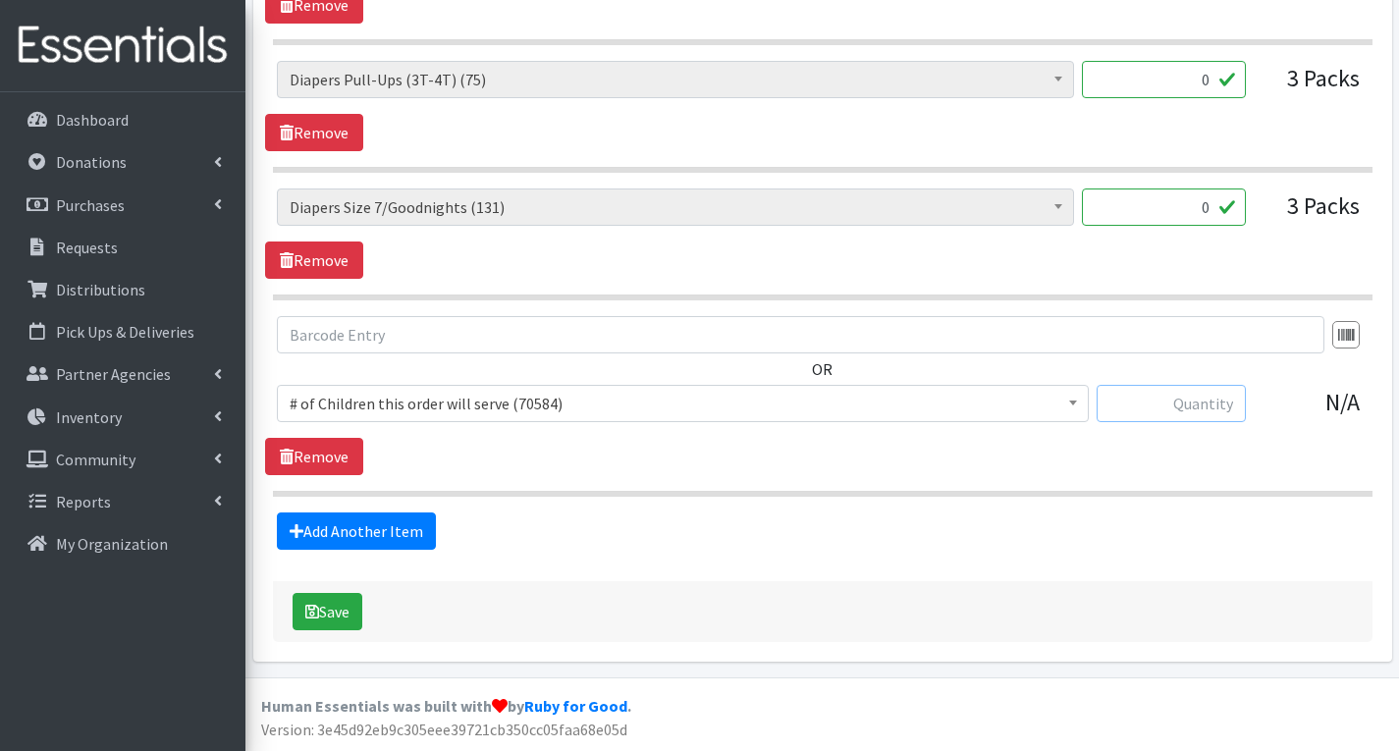
click at [1170, 407] on input "text" at bounding box center [1171, 403] width 149 height 37
type input "15"
click at [351, 526] on link "Add Another Item" at bounding box center [356, 531] width 159 height 37
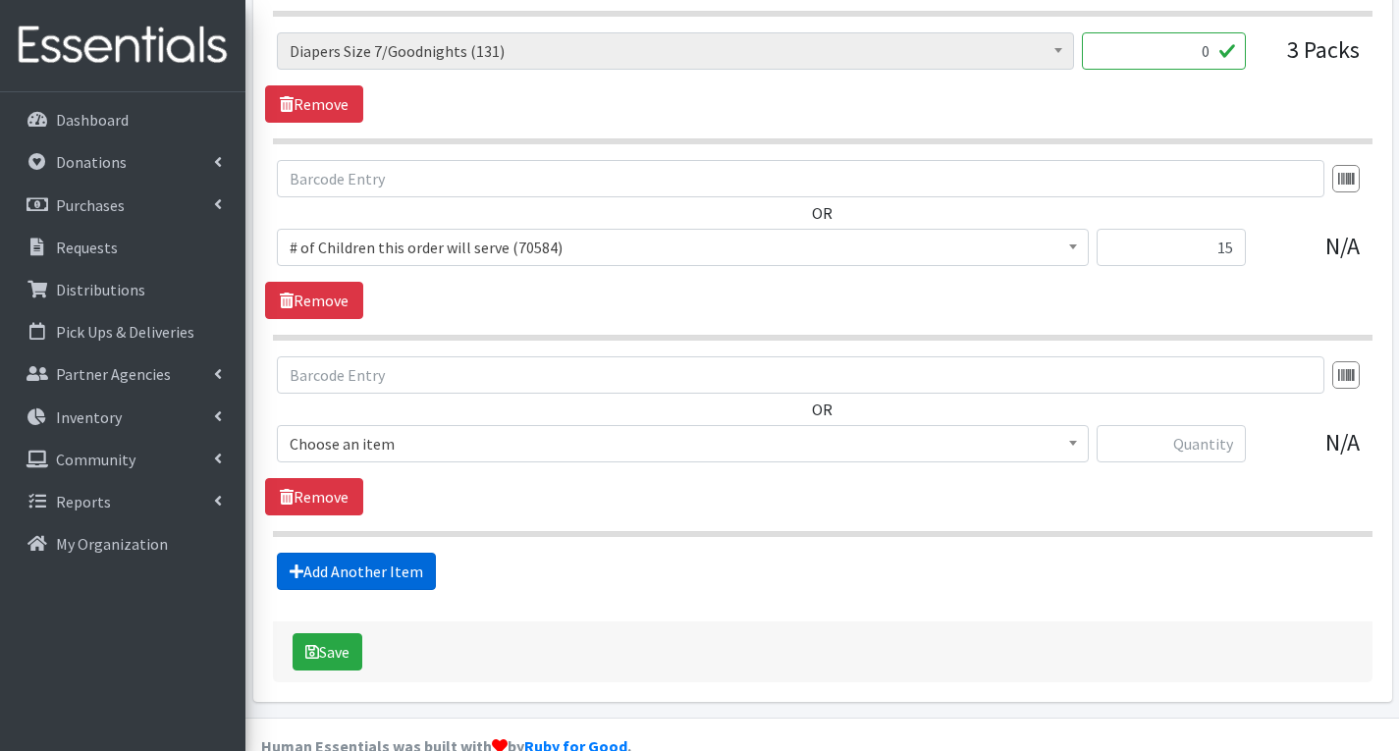
scroll to position [2691, 0]
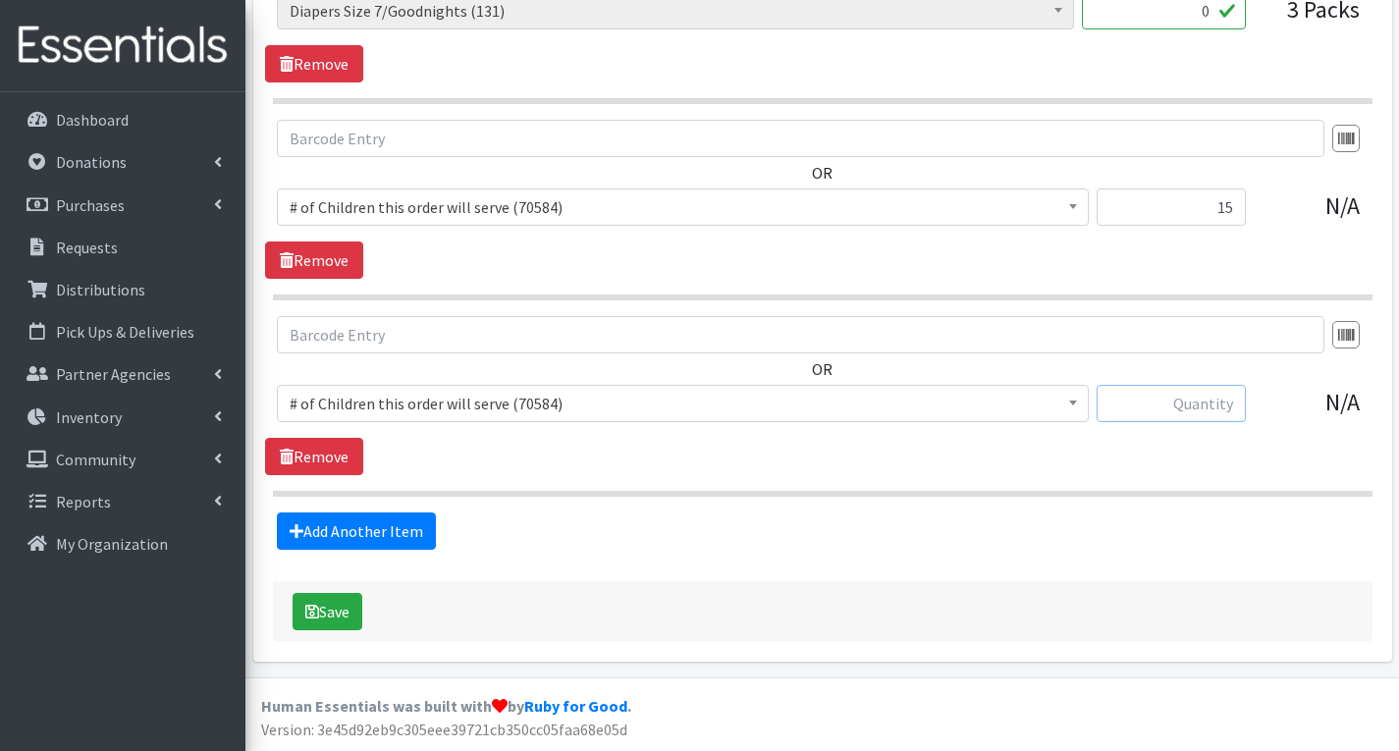
click at [1158, 409] on input "text" at bounding box center [1171, 403] width 149 height 37
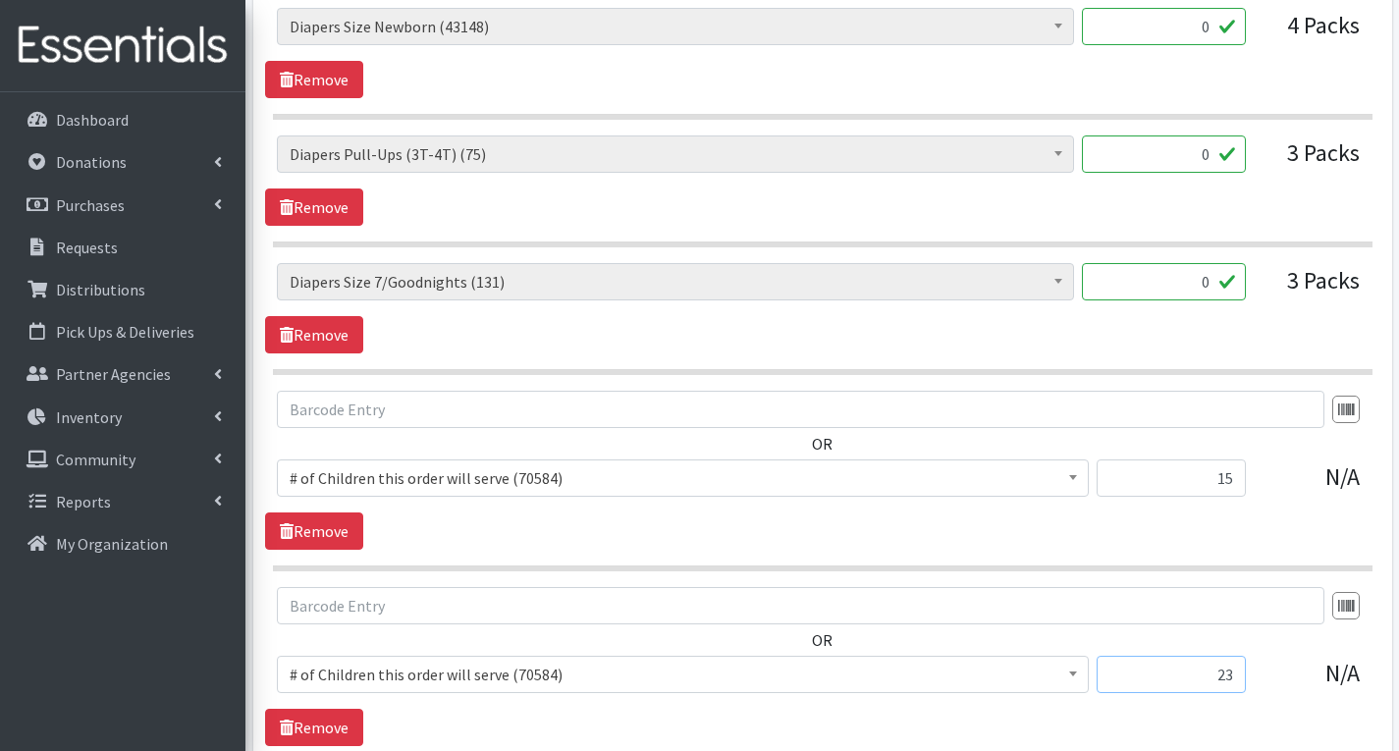
scroll to position [2397, 0]
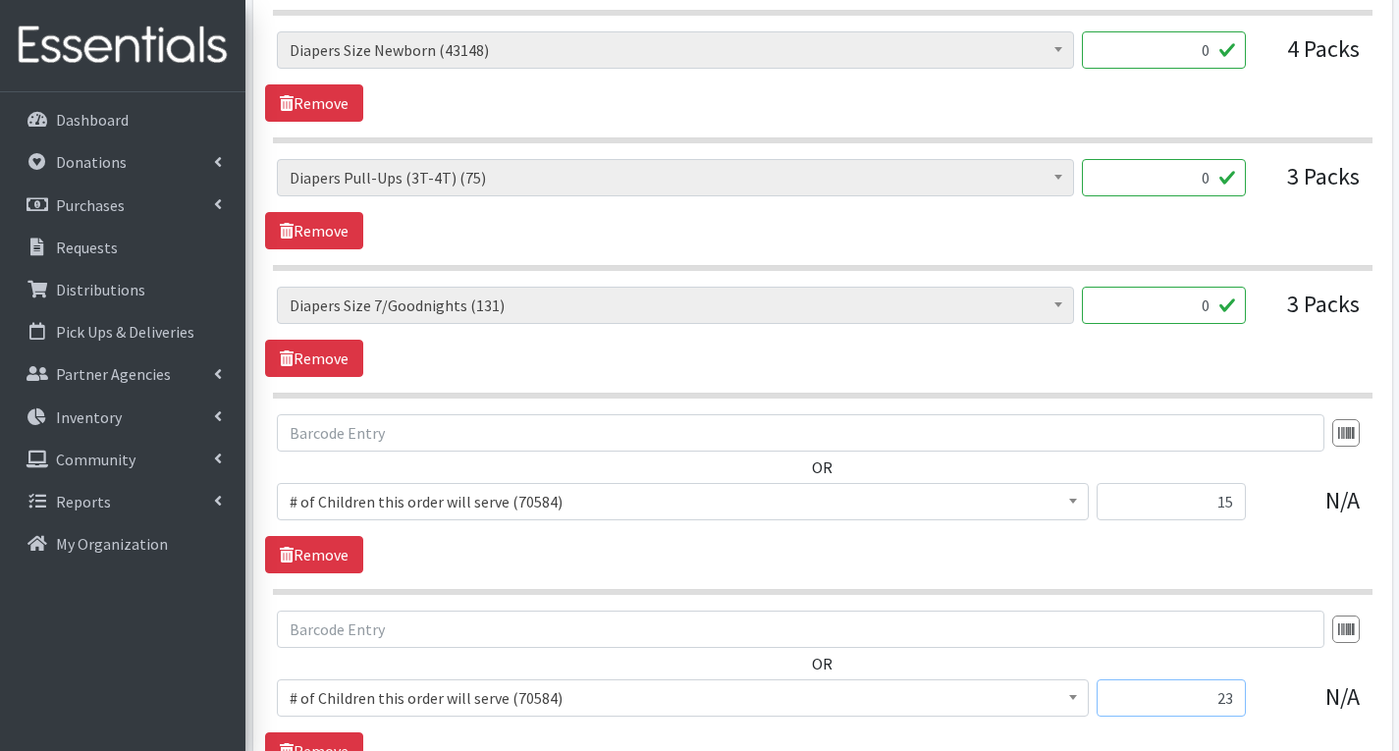
type input "23"
click at [1213, 312] on input "0" at bounding box center [1164, 305] width 164 height 37
click at [1210, 51] on input "0" at bounding box center [1164, 49] width 164 height 37
type input "200"
click at [314, 355] on link "Remove" at bounding box center [314, 358] width 98 height 37
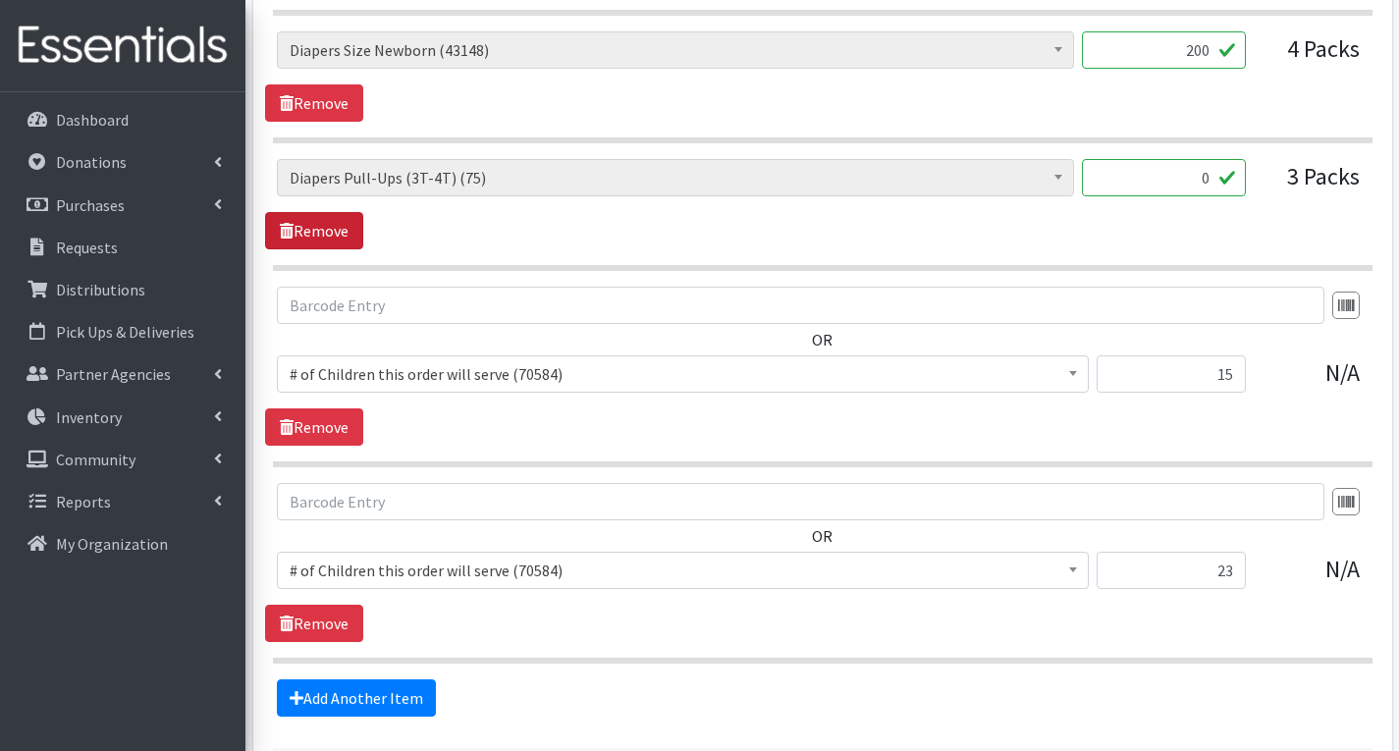
click at [328, 223] on link "Remove" at bounding box center [314, 230] width 98 height 37
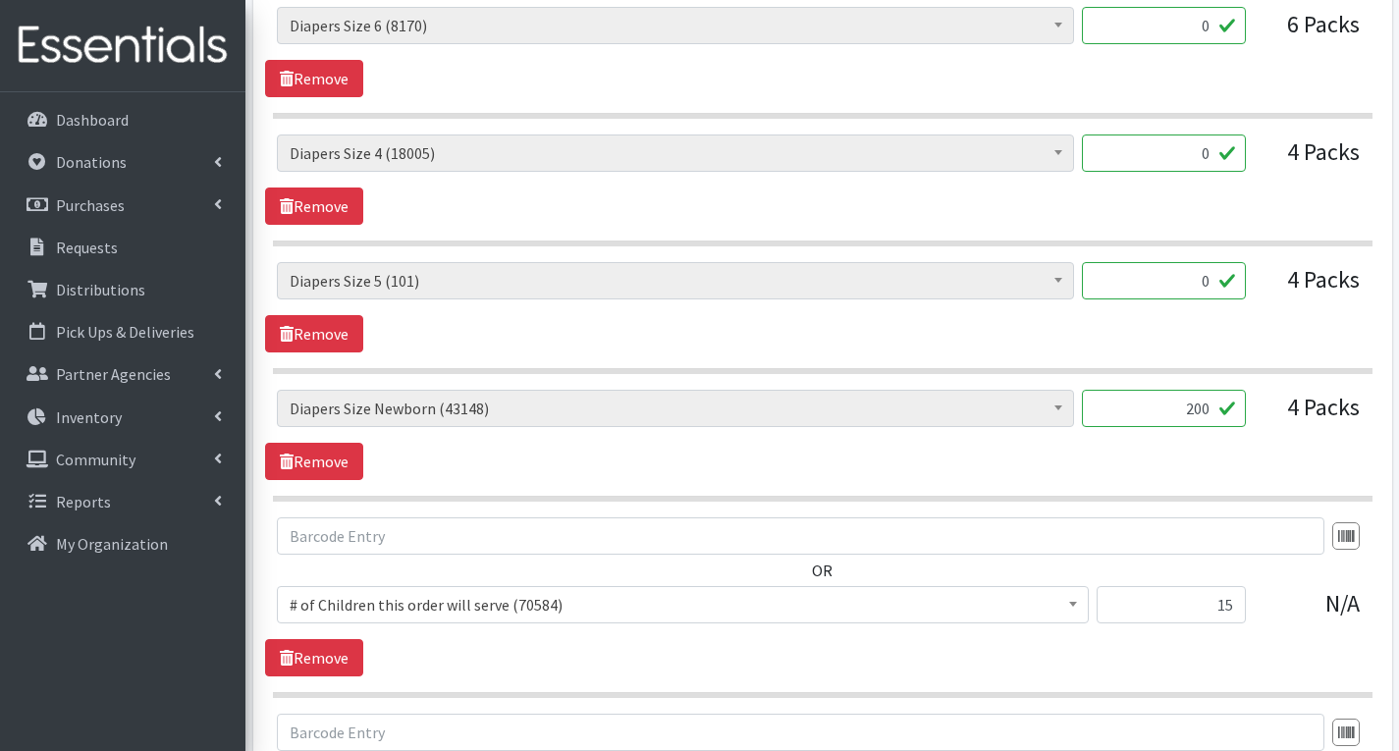
scroll to position [2004, 0]
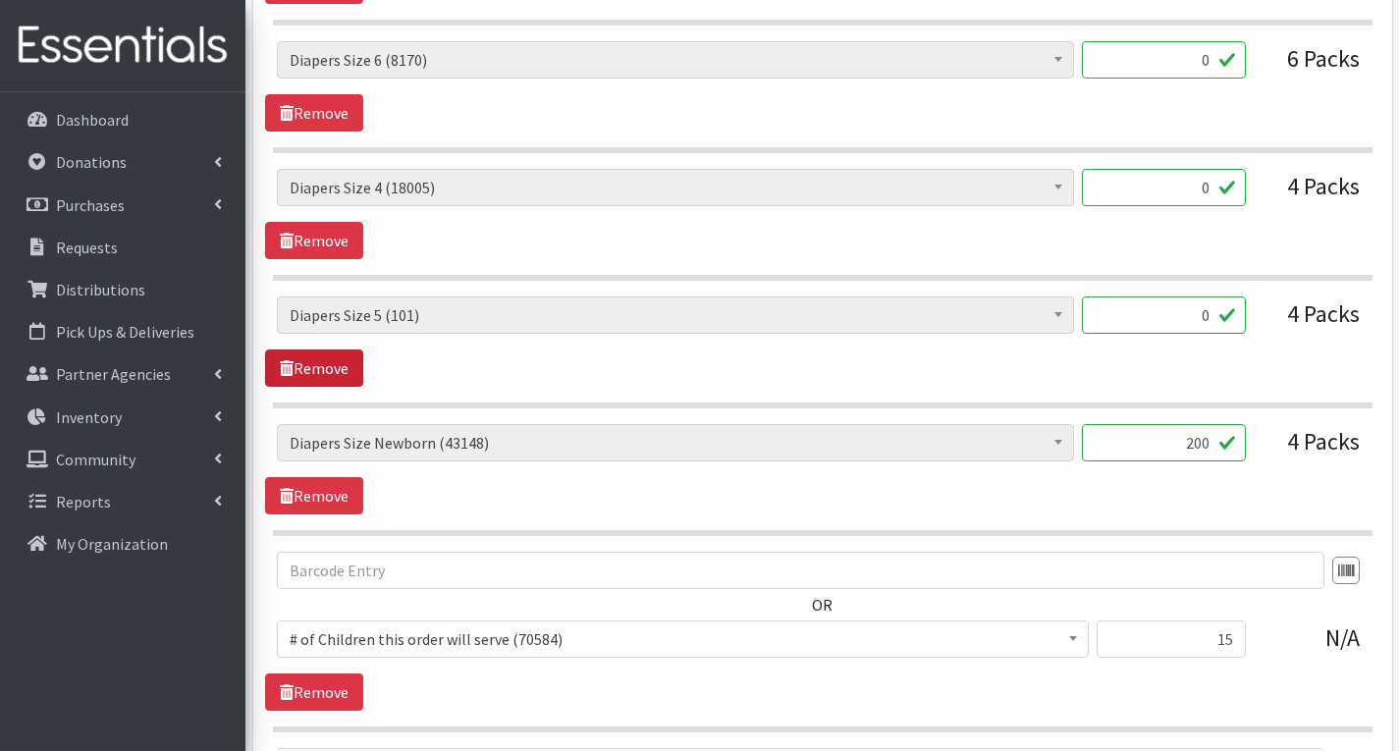
click at [333, 369] on link "Remove" at bounding box center [314, 368] width 98 height 37
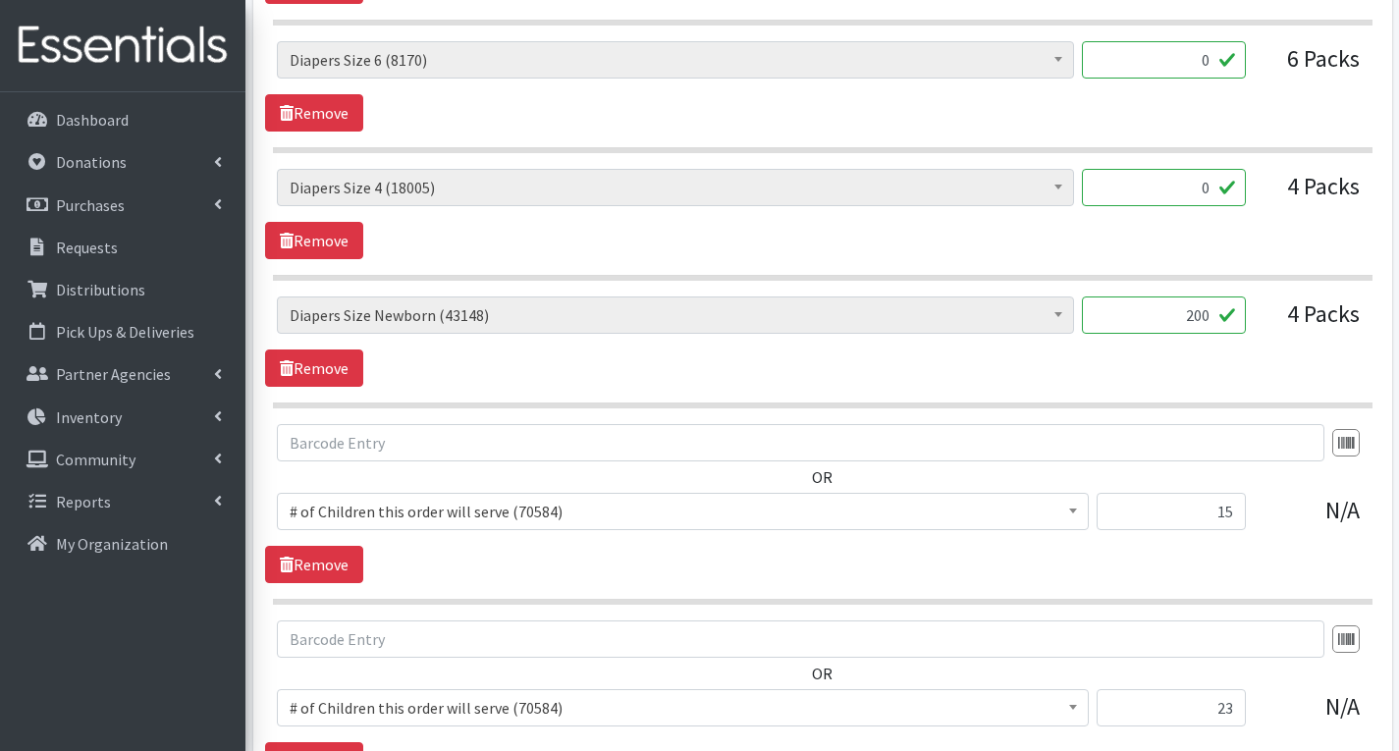
click at [1211, 190] on input "0" at bounding box center [1164, 187] width 164 height 37
type input "200"
click at [1212, 64] on input "0" at bounding box center [1164, 59] width 164 height 37
type input "200"
click at [1242, 122] on div "# of Children this order will serve (70584) # of Individuals Living in Househol…" at bounding box center [822, 86] width 1114 height 90
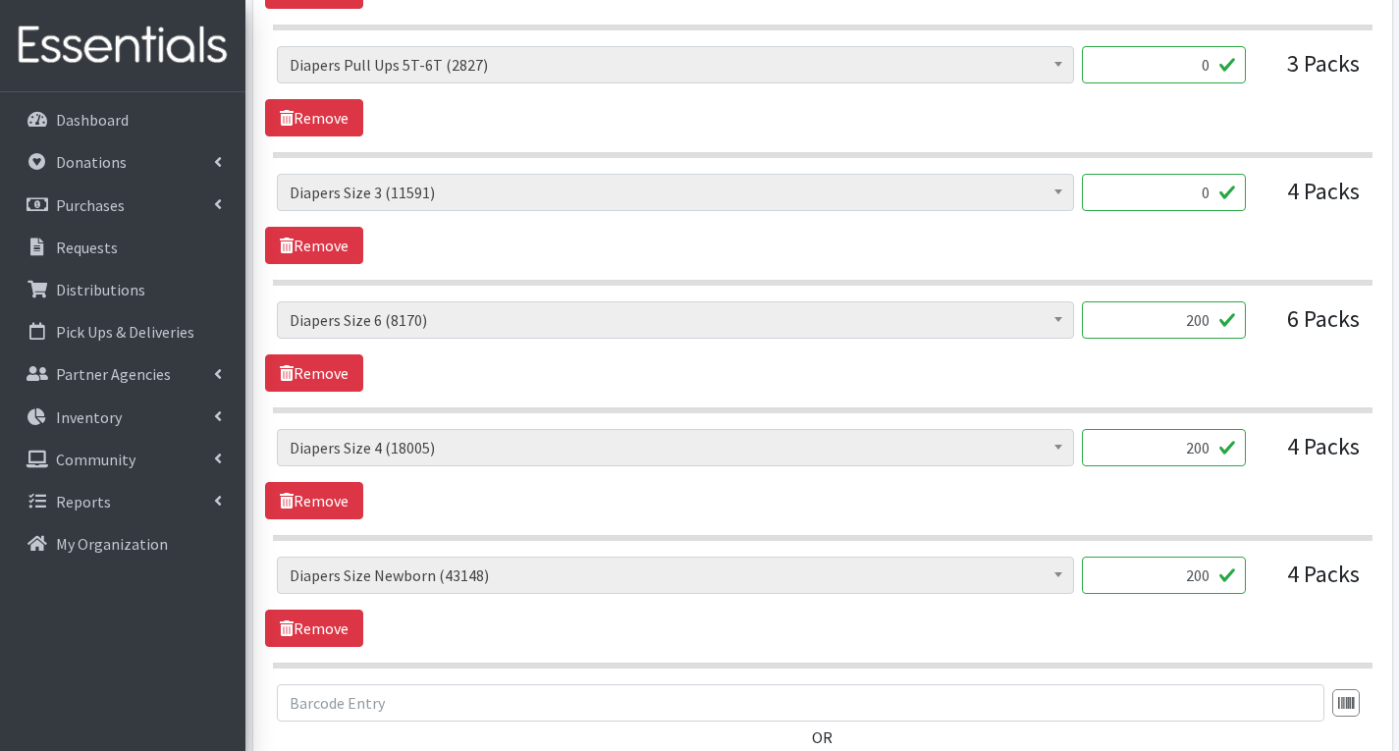
scroll to position [1709, 0]
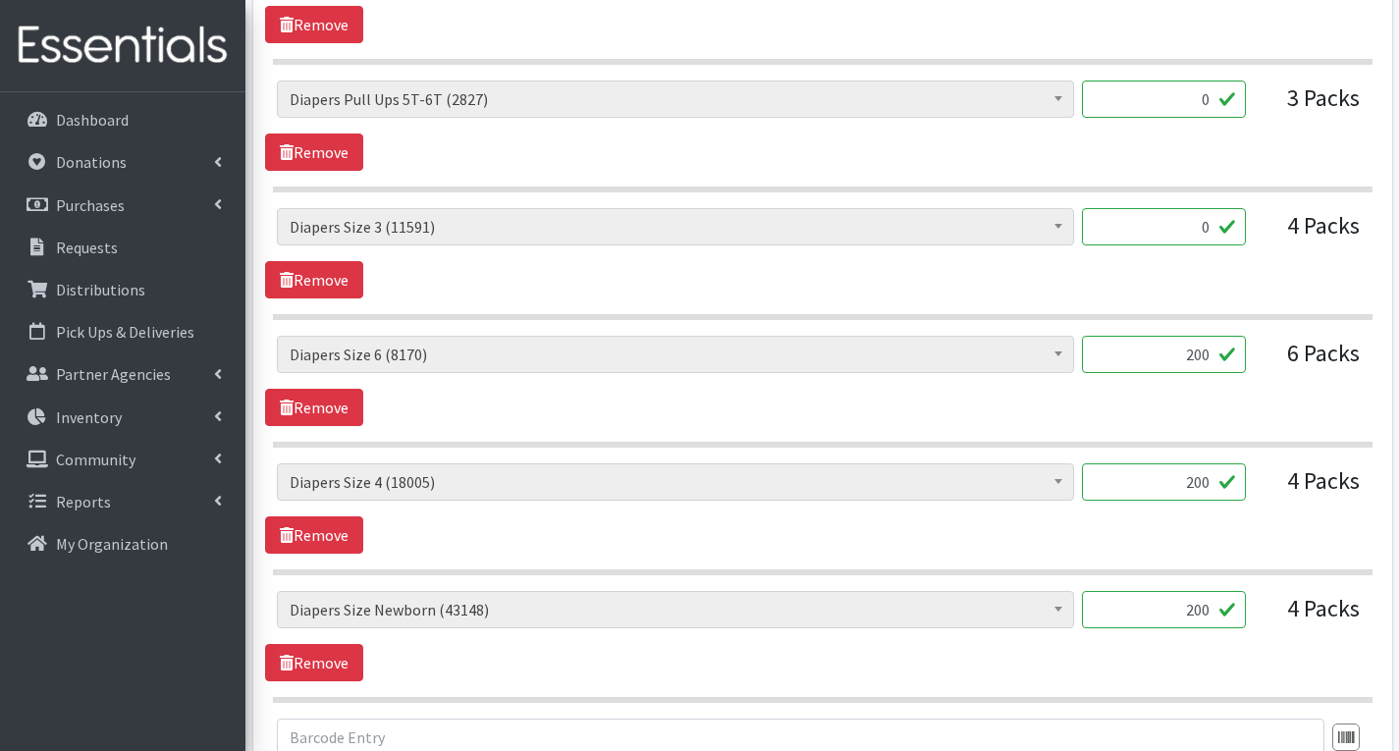
click at [1210, 231] on input "0" at bounding box center [1164, 226] width 164 height 37
type input "200"
click at [352, 157] on link "Remove" at bounding box center [314, 152] width 98 height 37
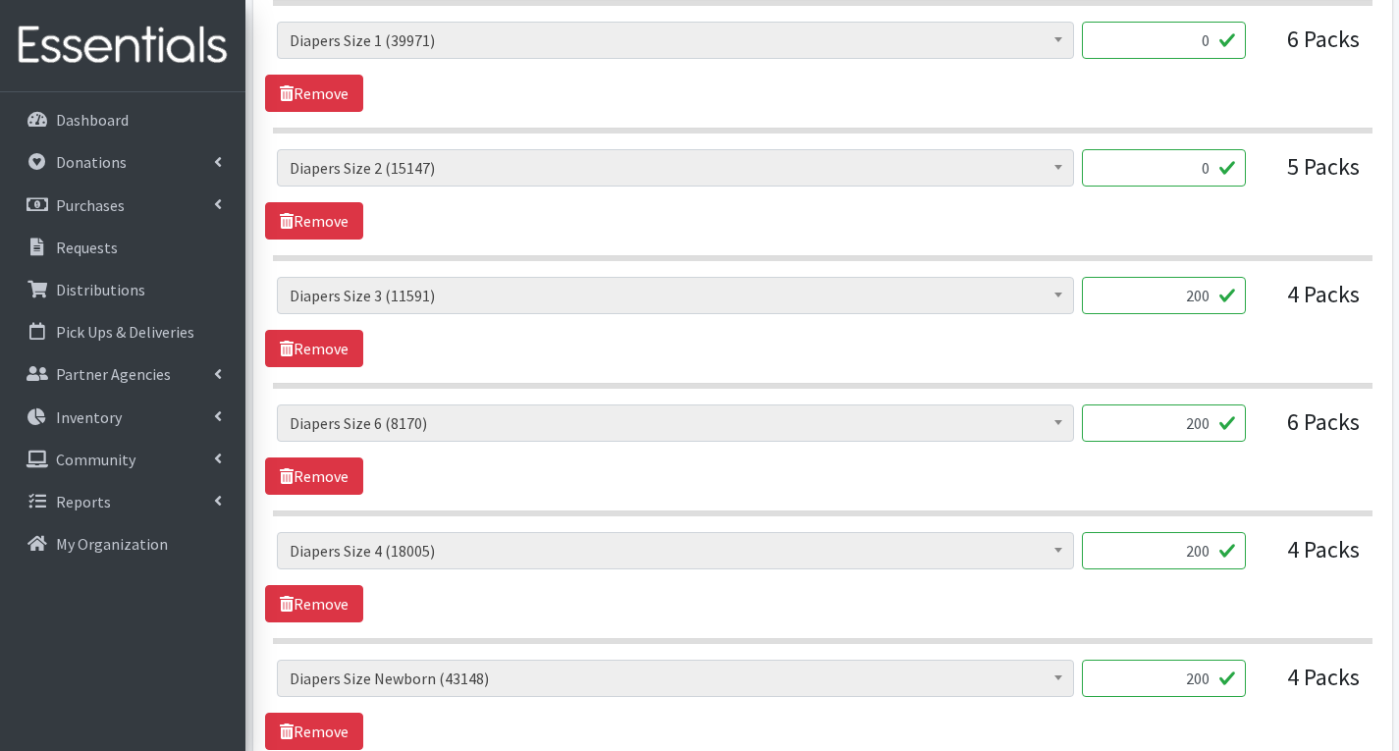
scroll to position [1415, 0]
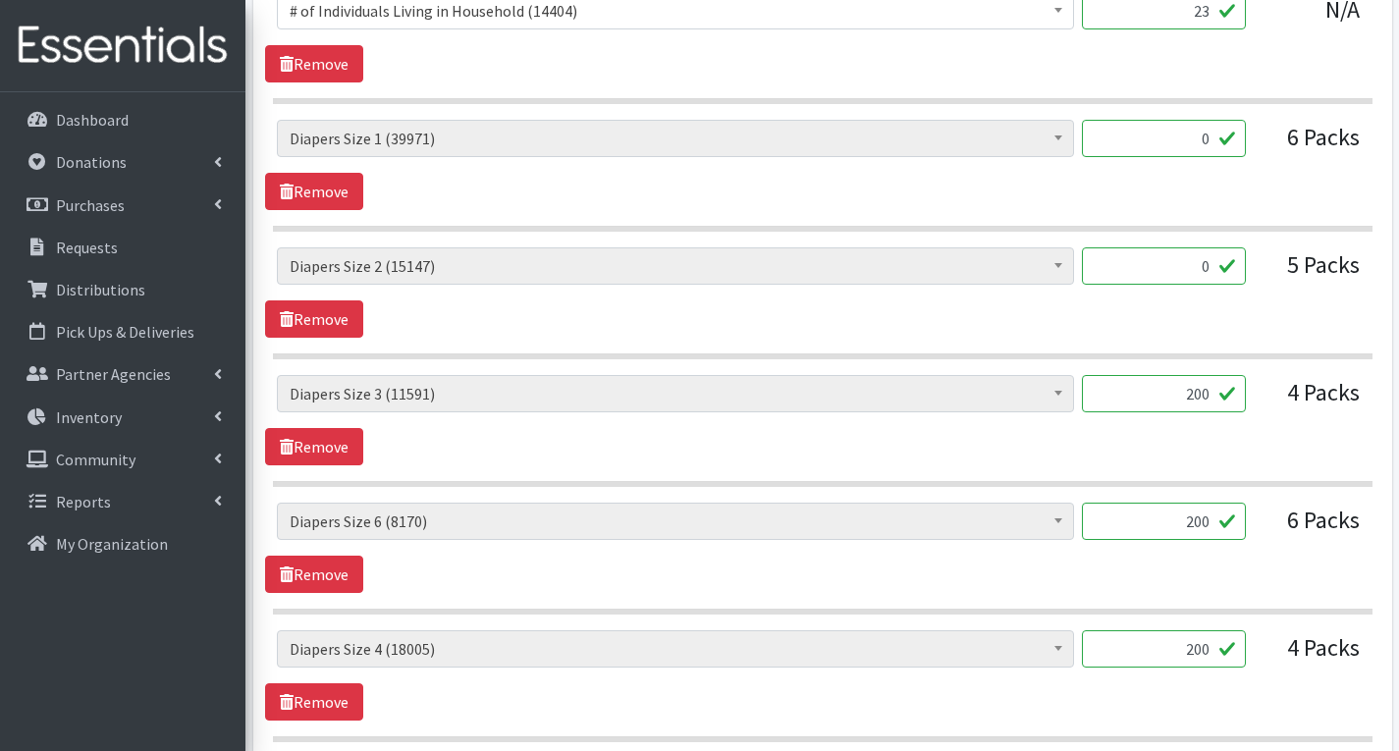
click at [1216, 277] on input "0" at bounding box center [1164, 265] width 164 height 37
type input "250"
click at [1215, 138] on input "0" at bounding box center [1164, 138] width 164 height 37
type input "300"
click at [1274, 218] on section "# of Children this order will serve (70584) # of Individuals Living in Househol…" at bounding box center [823, 176] width 1100 height 112
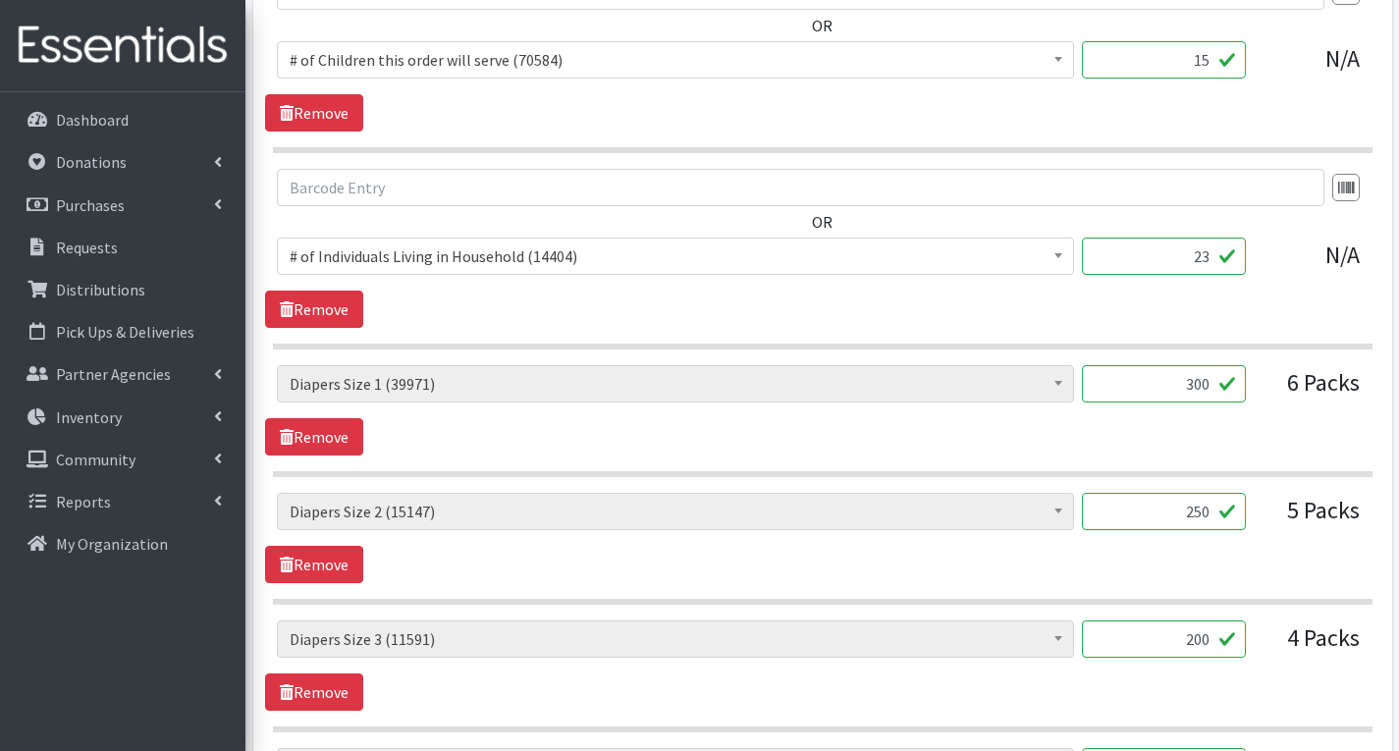
scroll to position [1120, 0]
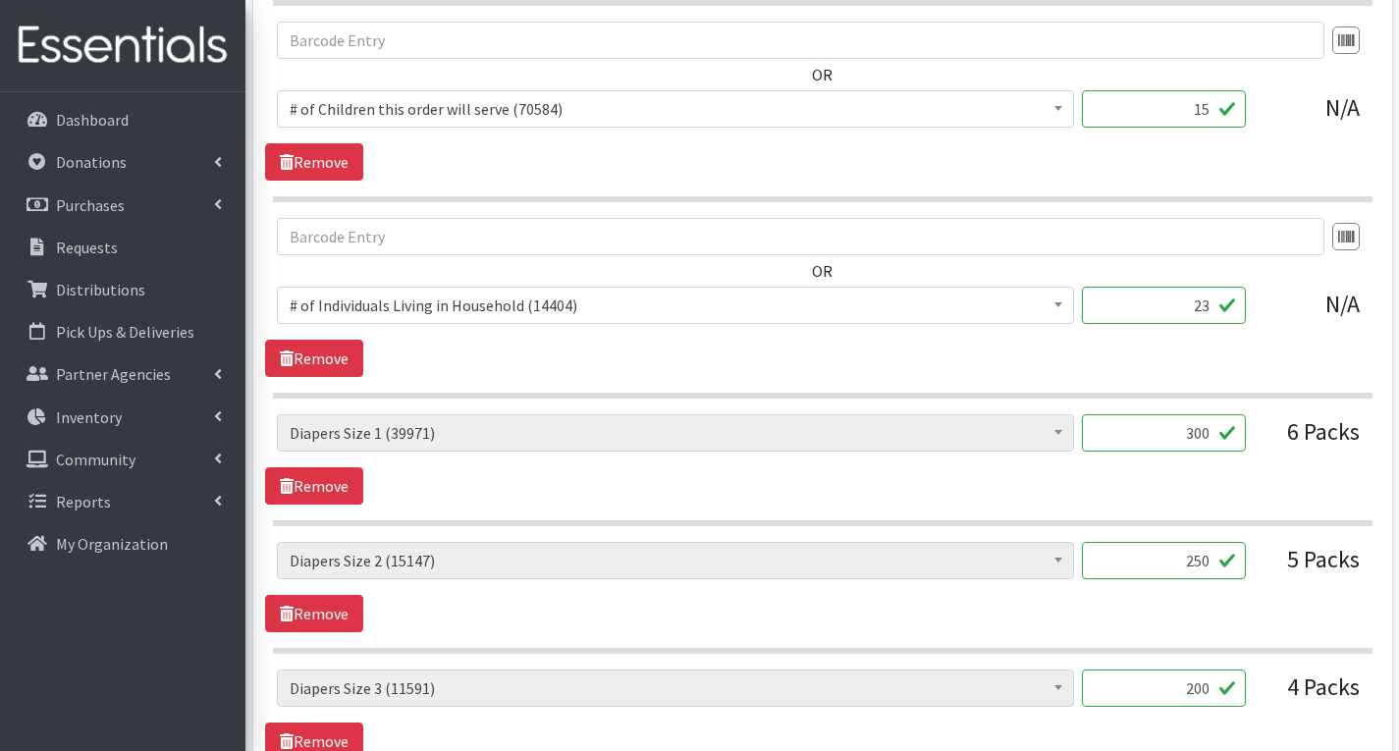
click at [1216, 692] on input "200" at bounding box center [1164, 688] width 164 height 37
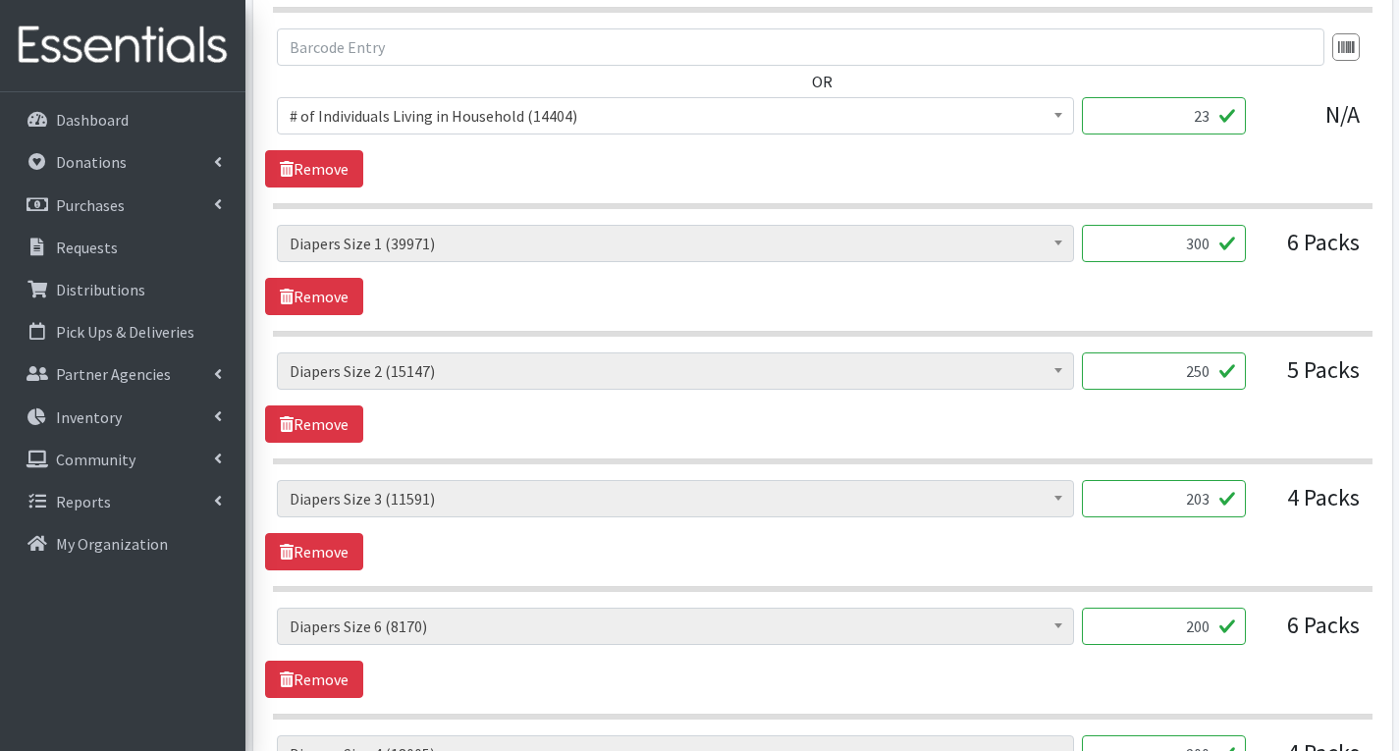
scroll to position [1415, 0]
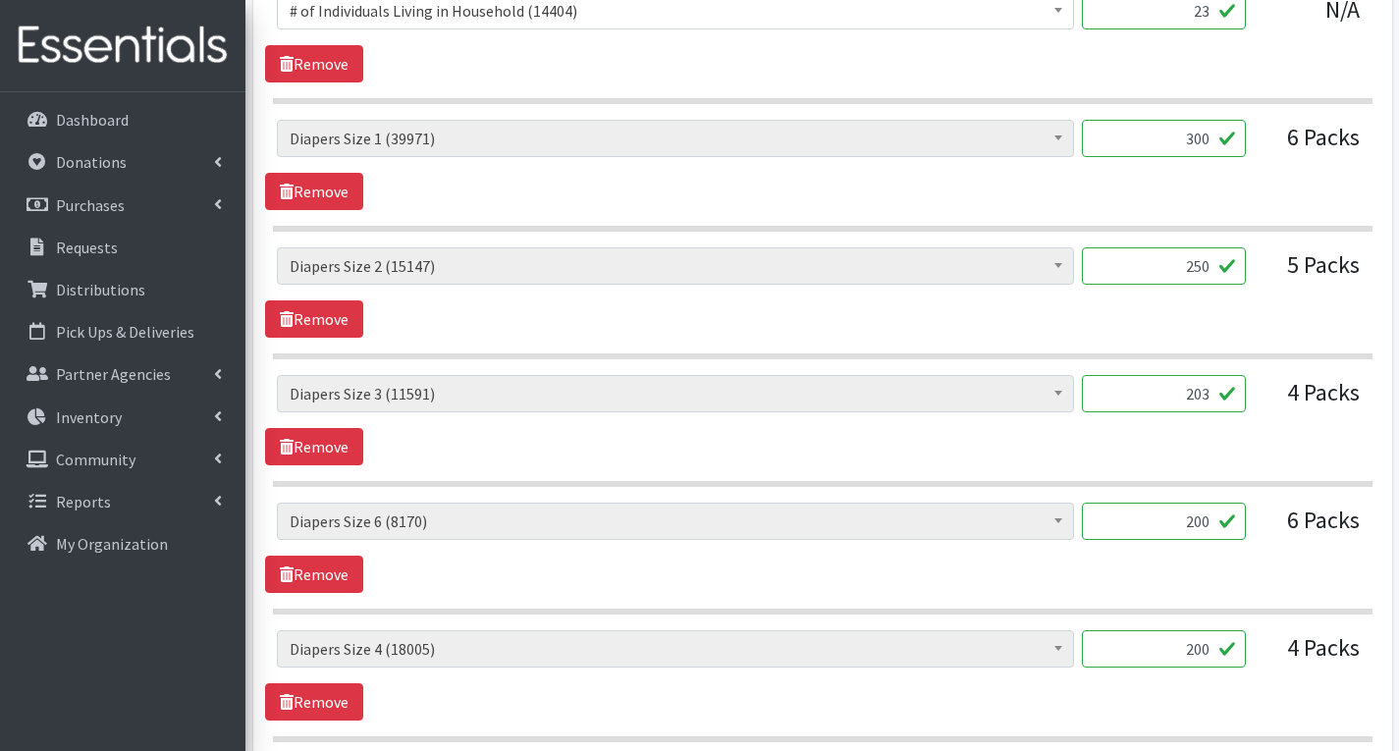
type input "203"
click at [1213, 144] on input "300" at bounding box center [1164, 138] width 164 height 37
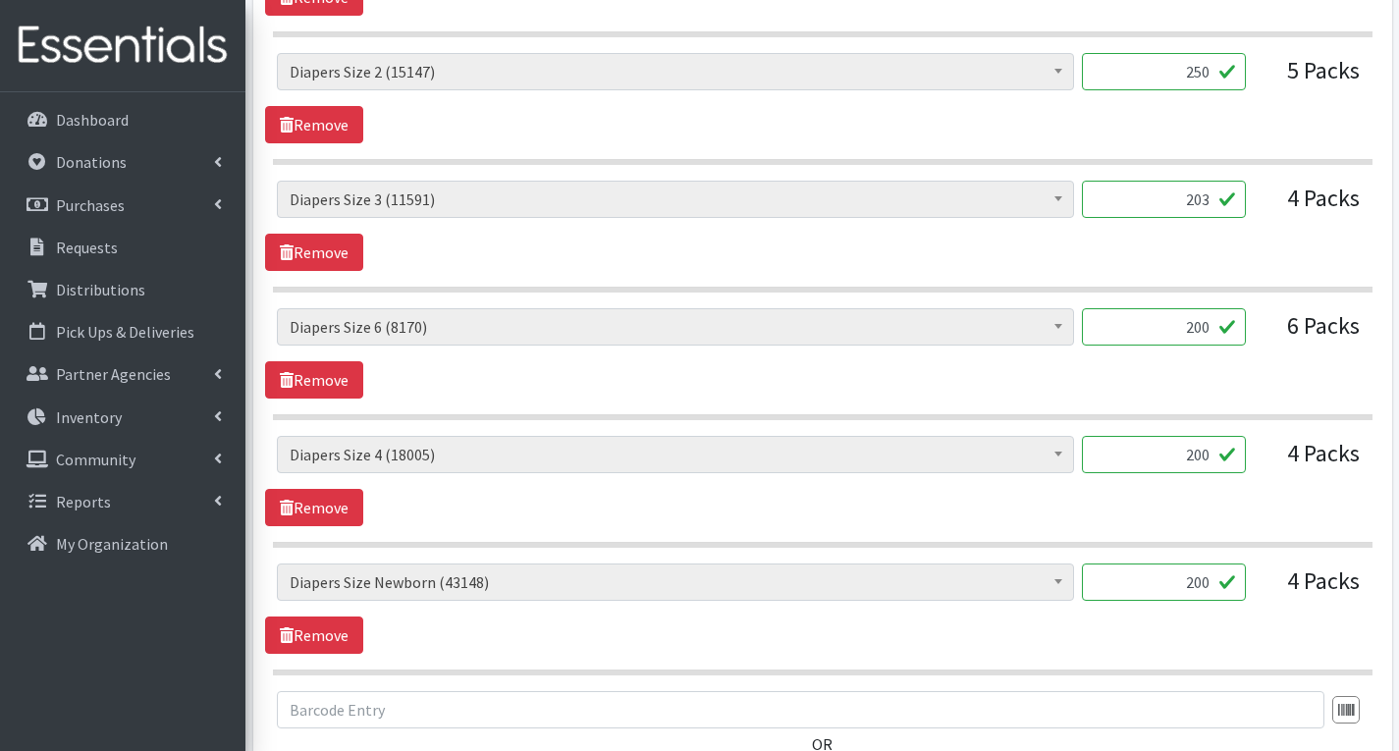
scroll to position [1611, 0]
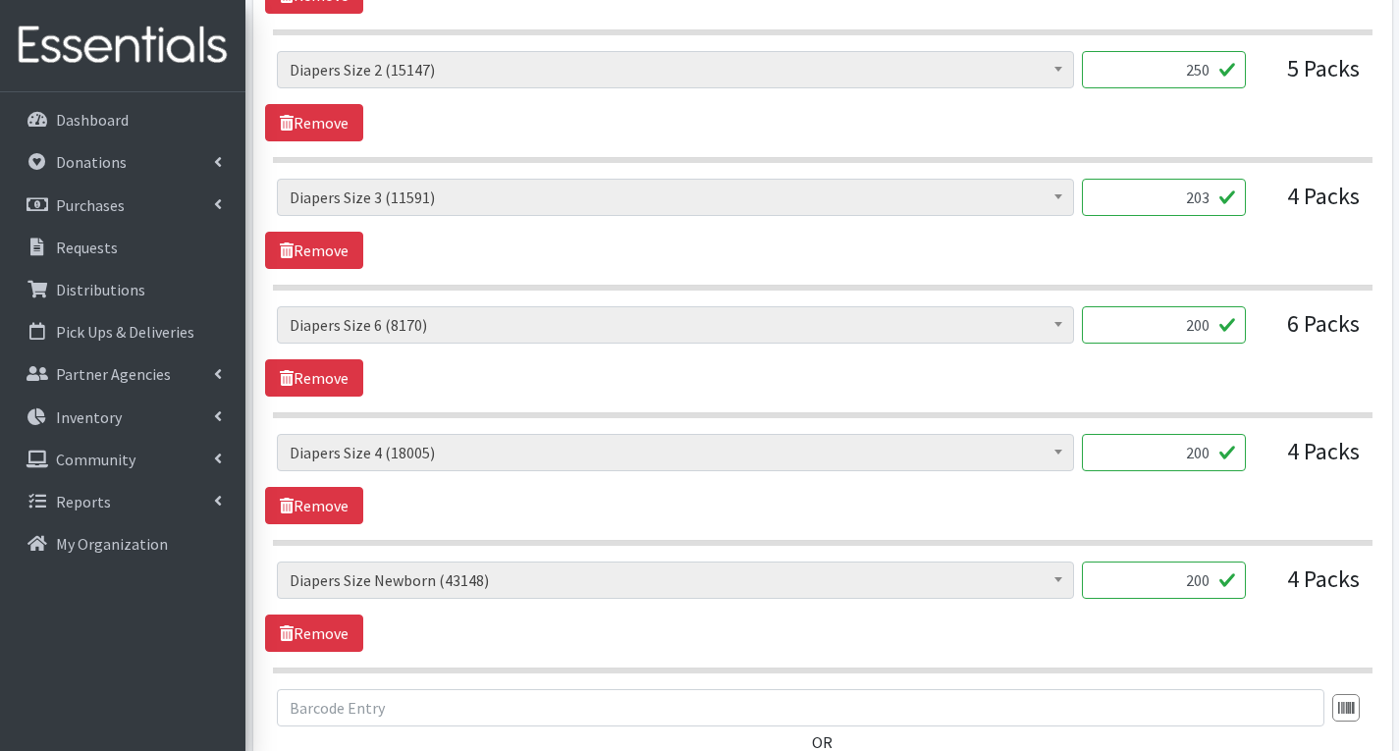
click at [1214, 584] on input "200" at bounding box center [1164, 580] width 164 height 37
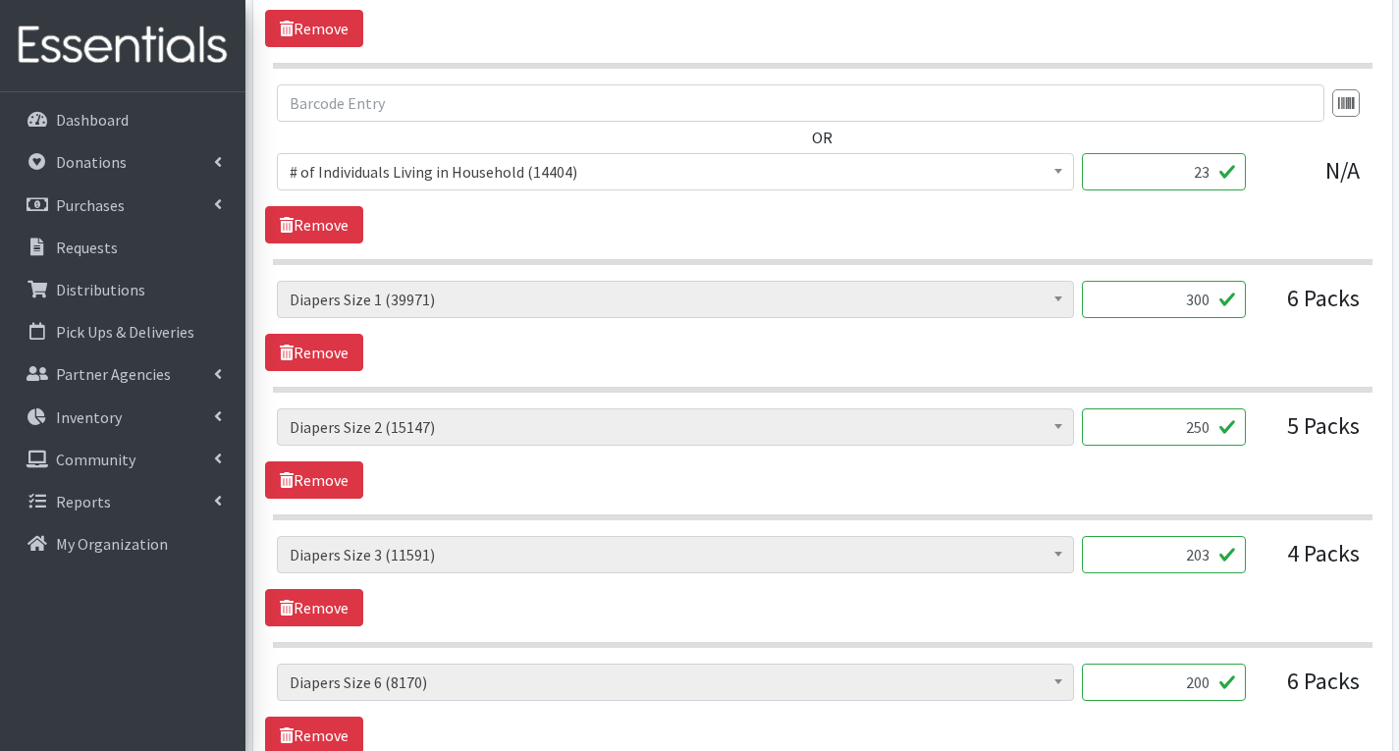
scroll to position [1218, 0]
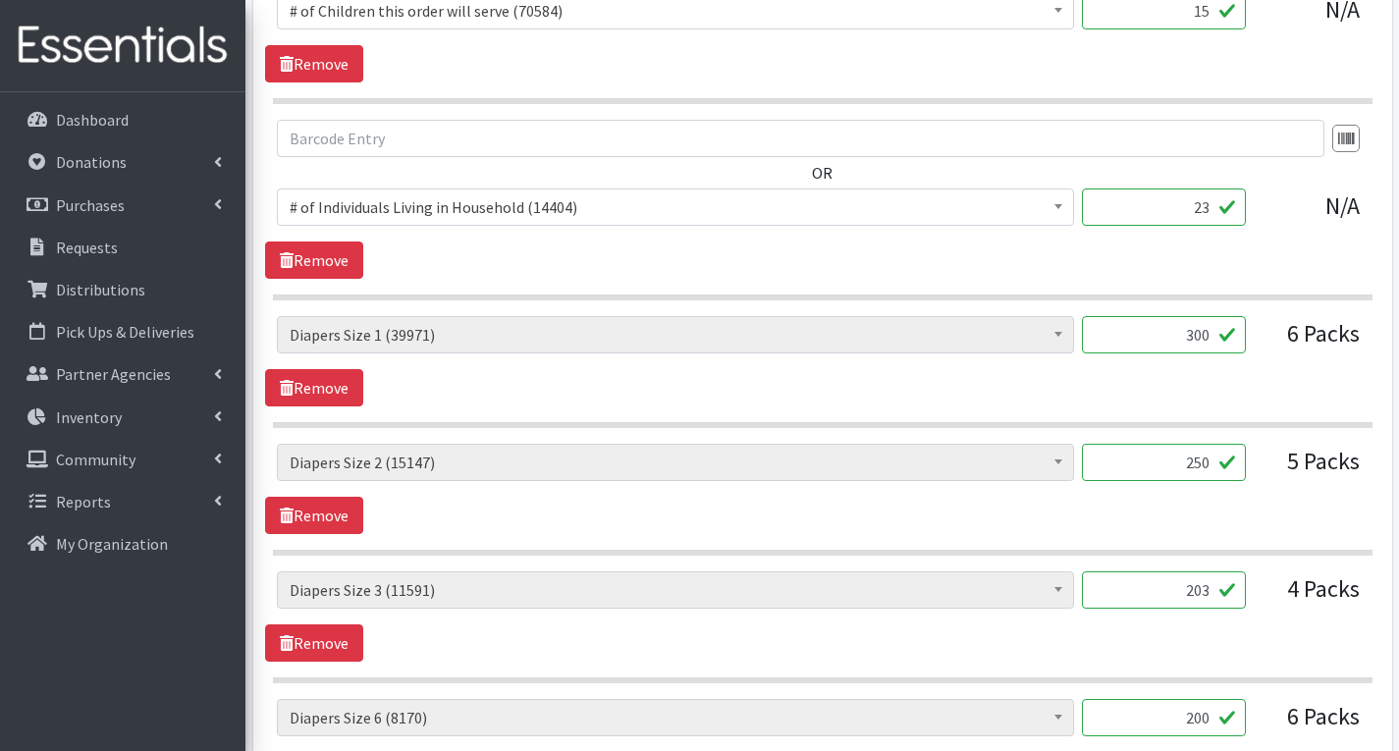
type input "216"
click at [1208, 342] on input "300" at bounding box center [1164, 334] width 164 height 37
type input "3"
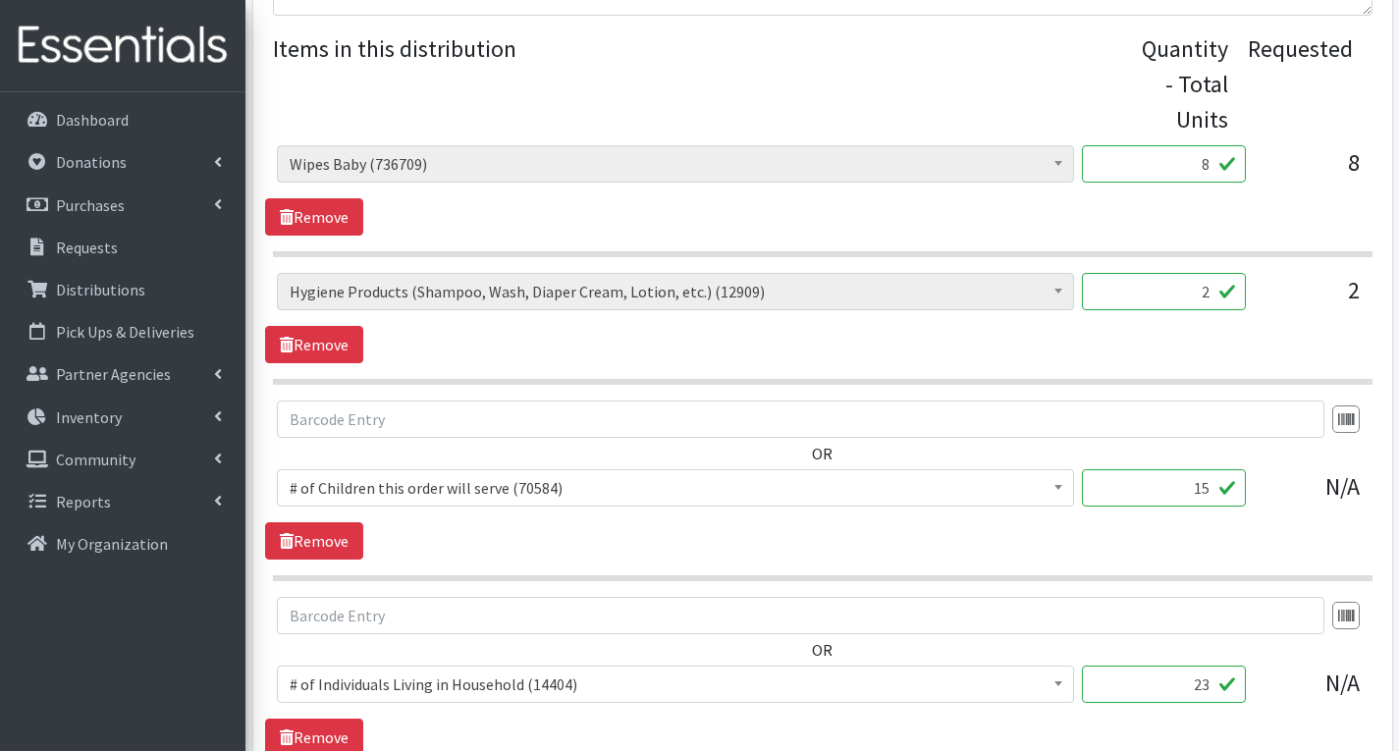
scroll to position [728, 0]
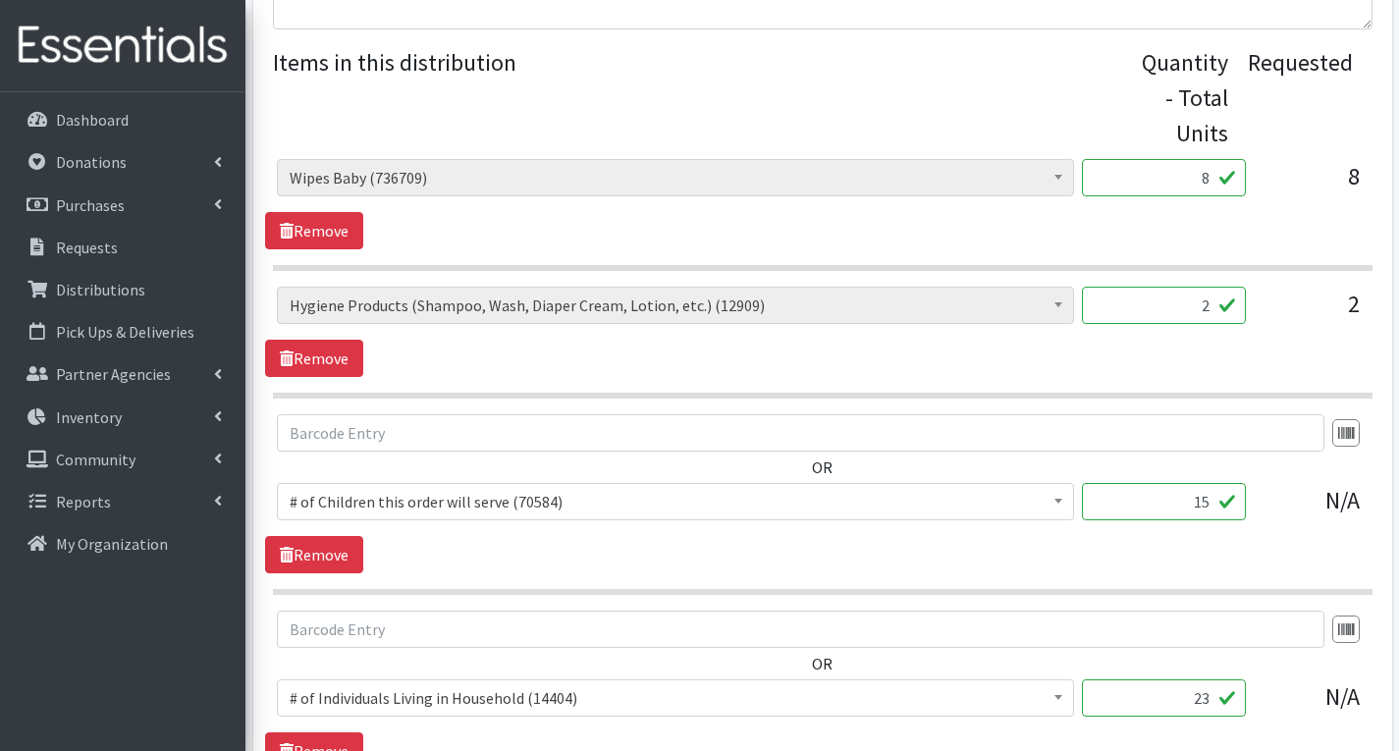
type input "296"
click at [1213, 178] on input "8" at bounding box center [1164, 177] width 164 height 37
type input "576"
click at [1212, 307] on input "2" at bounding box center [1164, 305] width 164 height 37
click at [1333, 360] on div "# of Children this order will serve (70584) # of Individuals Living in Househol…" at bounding box center [822, 332] width 1114 height 90
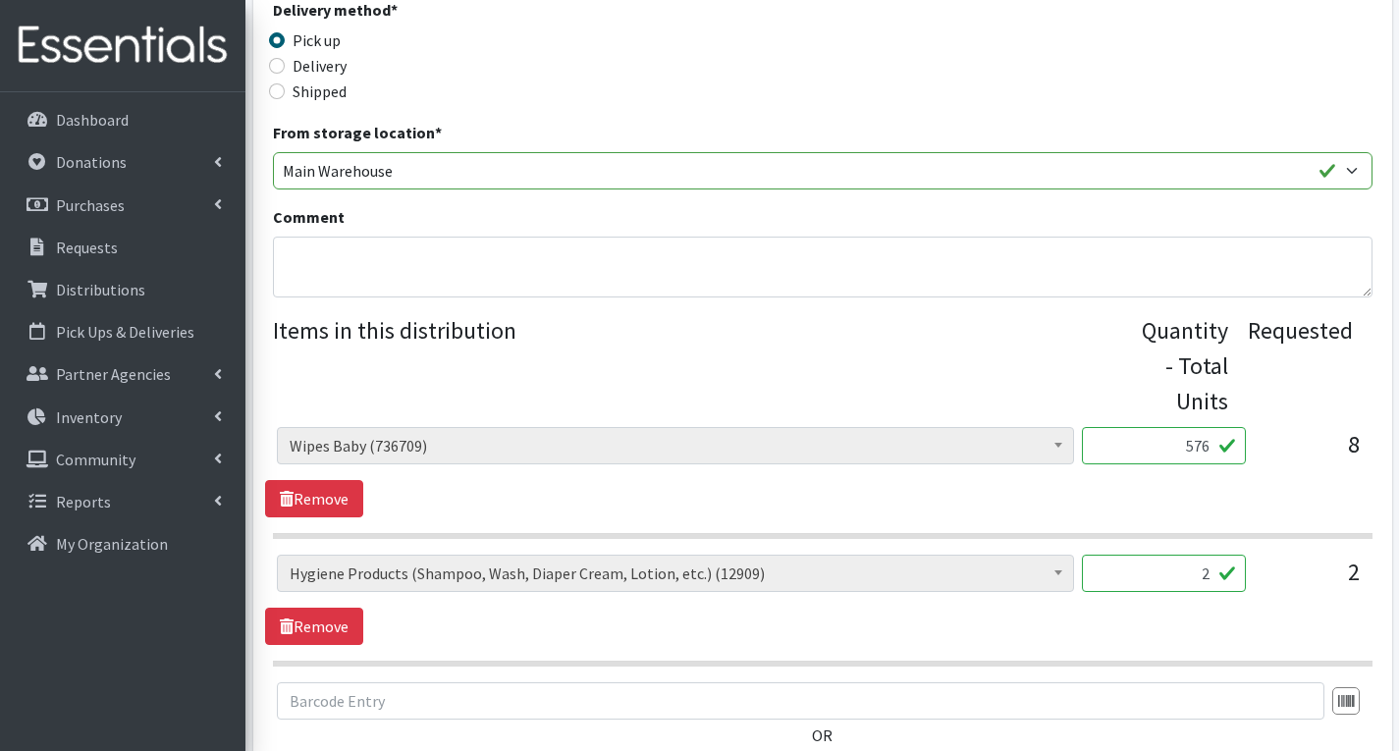
scroll to position [491, 0]
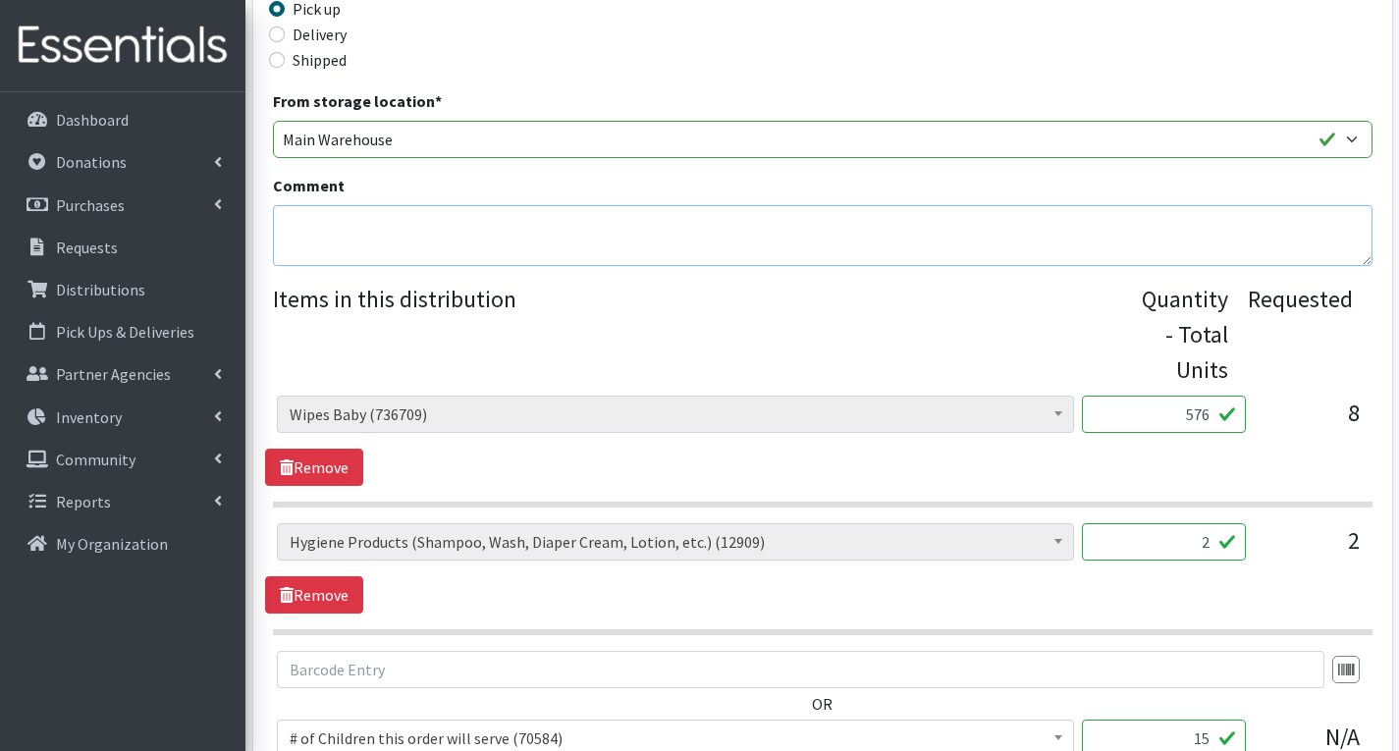
click at [352, 227] on textarea "Comment" at bounding box center [823, 235] width 1100 height 61
click at [622, 232] on textarea "MHM- Sorry, we could not fulfill your order exactly" at bounding box center [823, 235] width 1100 height 61
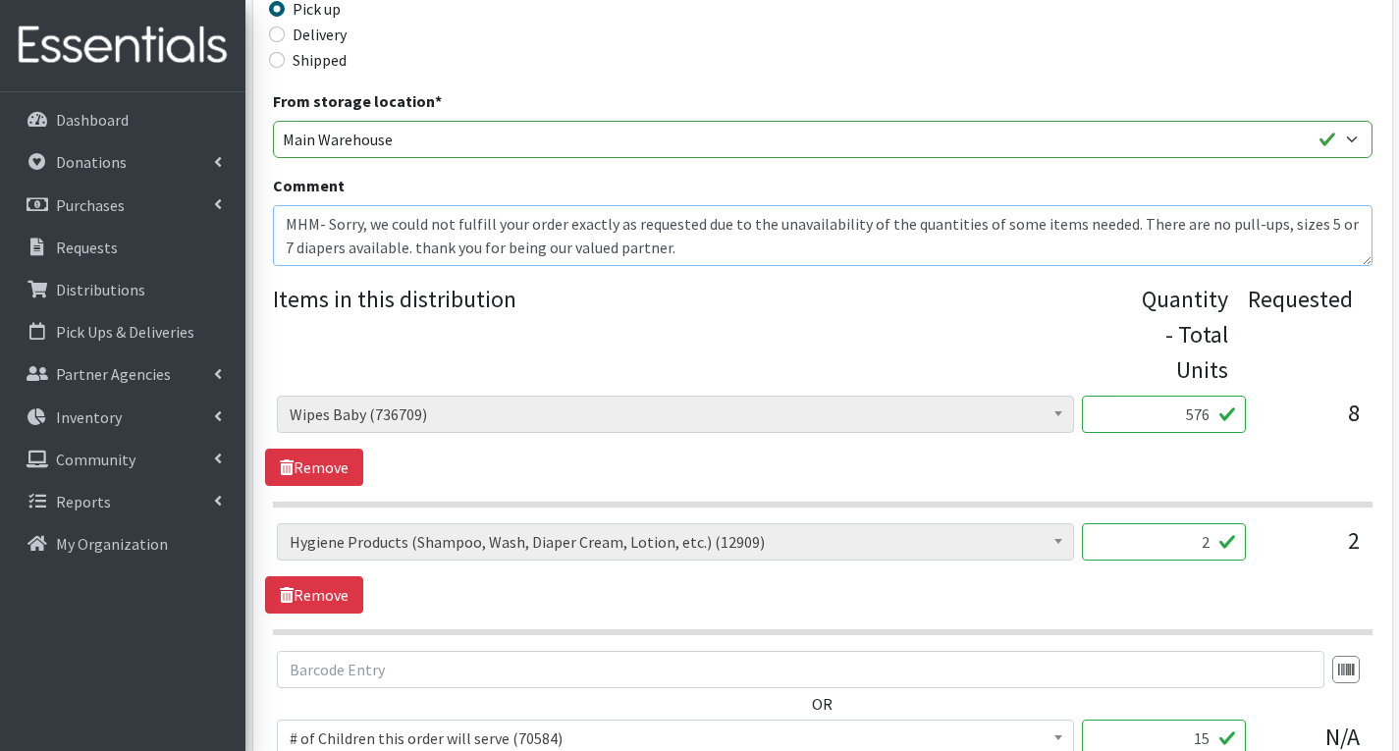
click at [1270, 230] on textarea "MHM- Sorry, we could not fulfill your order exactly as requested due to the una…" at bounding box center [823, 235] width 1100 height 61
click at [407, 245] on textarea "MHM- Sorry, we could not fulfill your order exactly as requested due to the una…" at bounding box center [823, 235] width 1100 height 61
drag, startPoint x: 287, startPoint y: 221, endPoint x: 705, endPoint y: 271, distance: 421.3
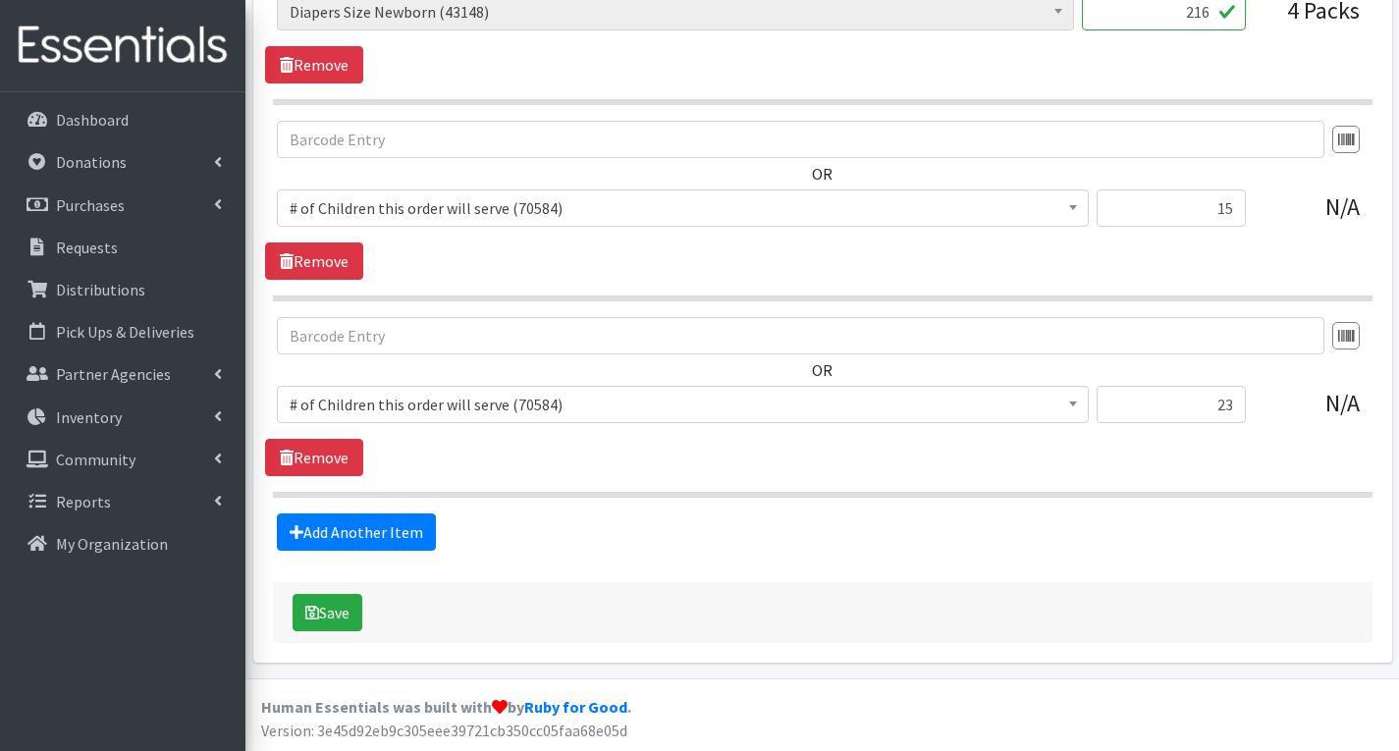
scroll to position [2181, 0]
type textarea "MHM- Sorry, we could not fulfill your order exactly as requested due to the una…"
click at [361, 527] on link "Add Another Item" at bounding box center [356, 531] width 159 height 37
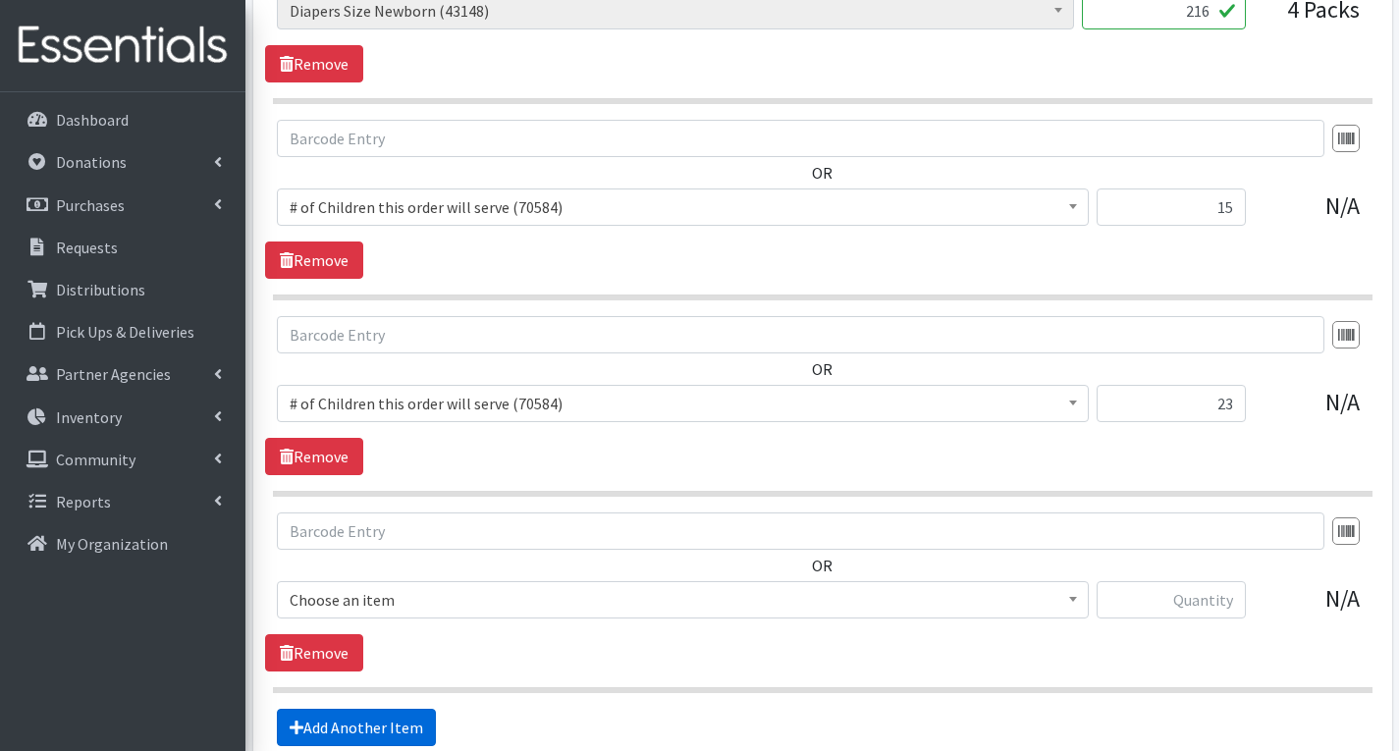
scroll to position [2377, 0]
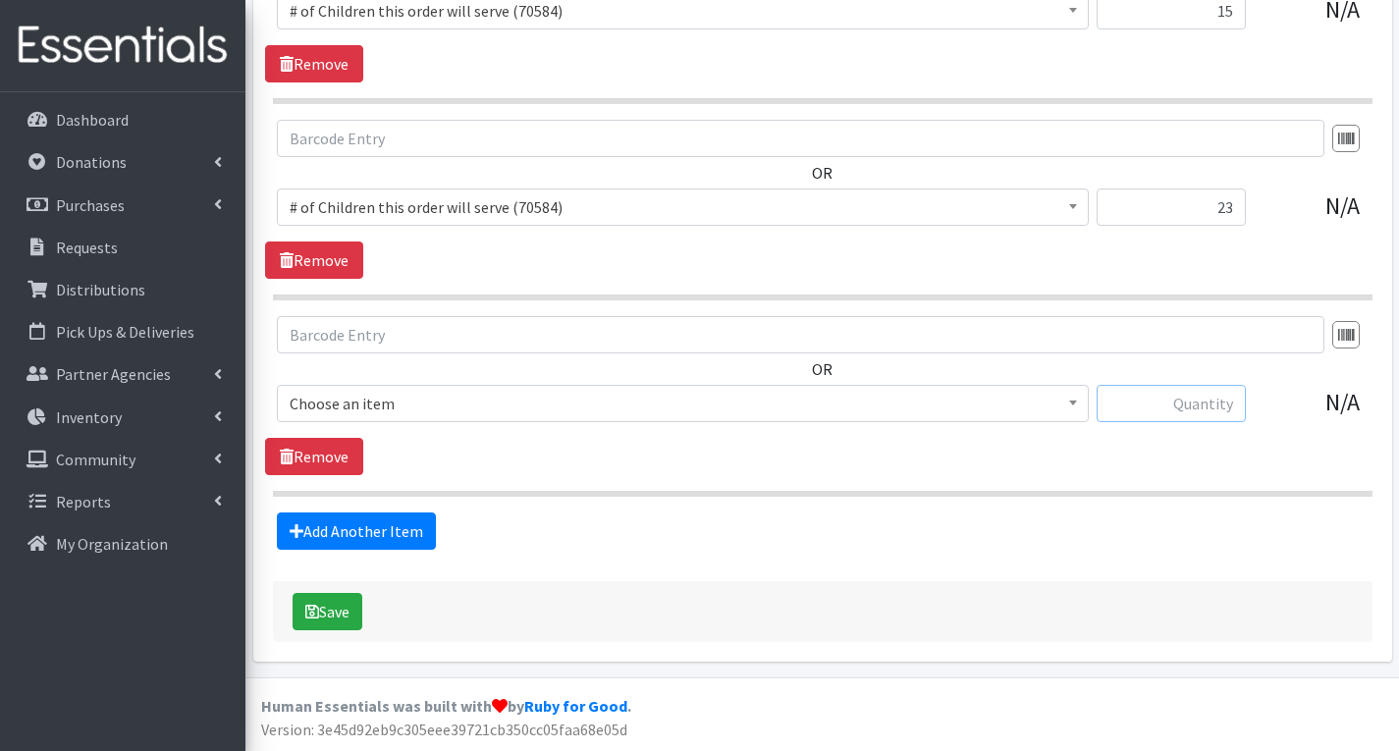
click at [1193, 406] on input "text" at bounding box center [1171, 403] width 149 height 37
type input "16"
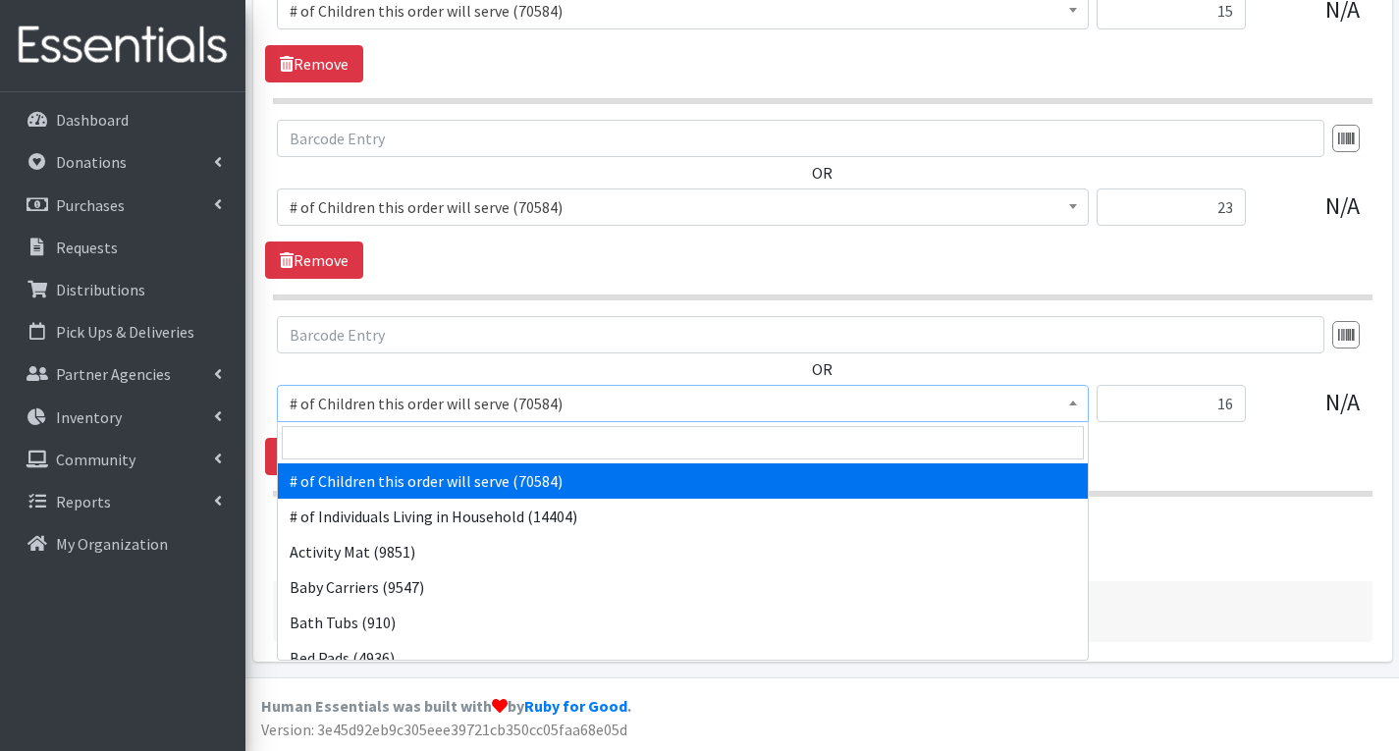
click at [896, 404] on span "# of Children this order will serve (70584)" at bounding box center [683, 403] width 786 height 27
click at [712, 432] on input "search" at bounding box center [683, 442] width 802 height 33
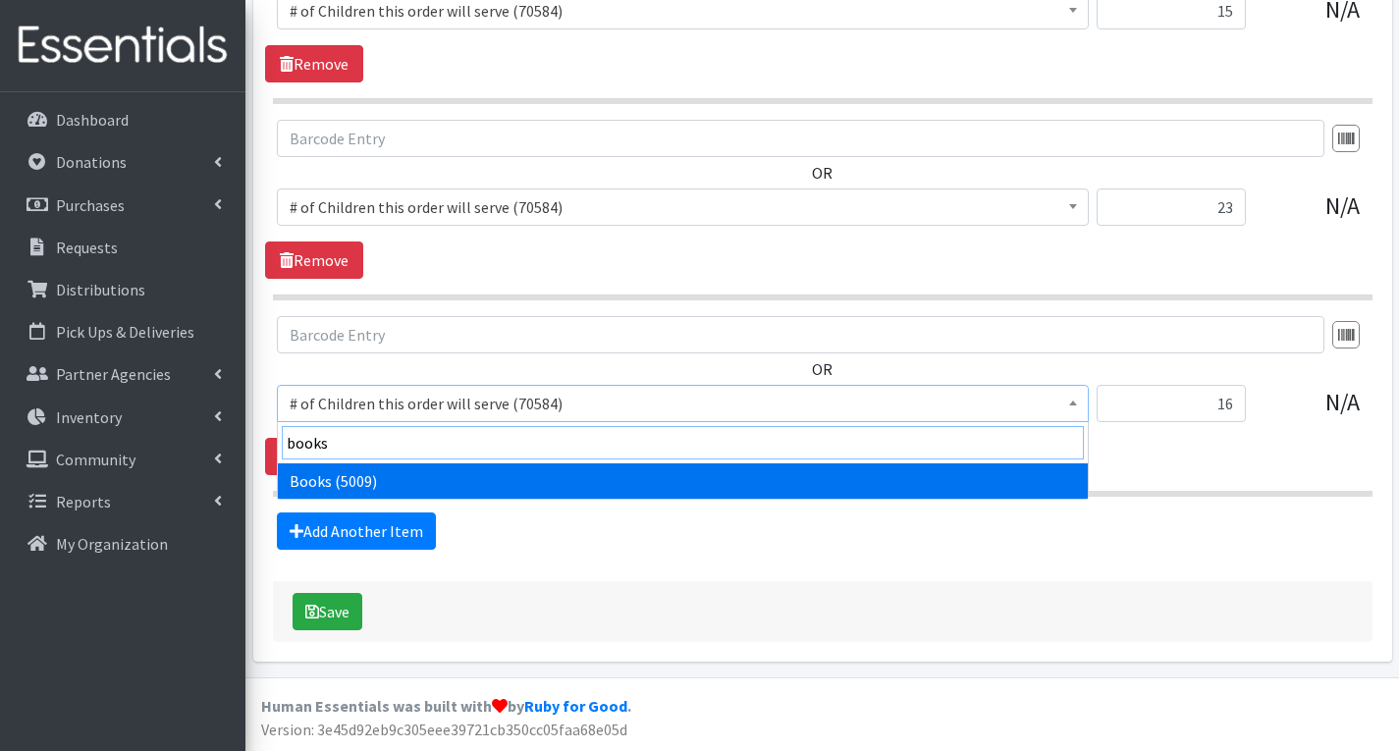
type input "books"
select select "1947"
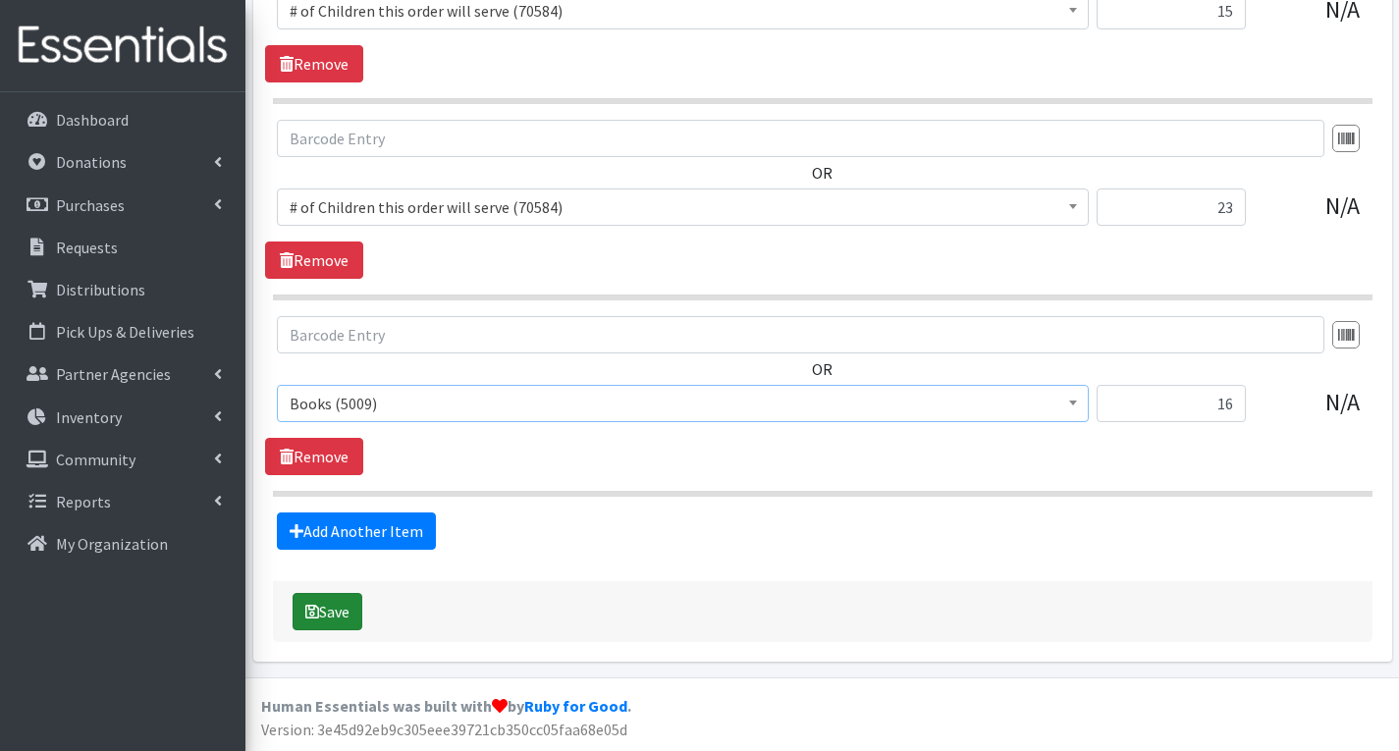
click at [333, 608] on button "Save" at bounding box center [328, 611] width 70 height 37
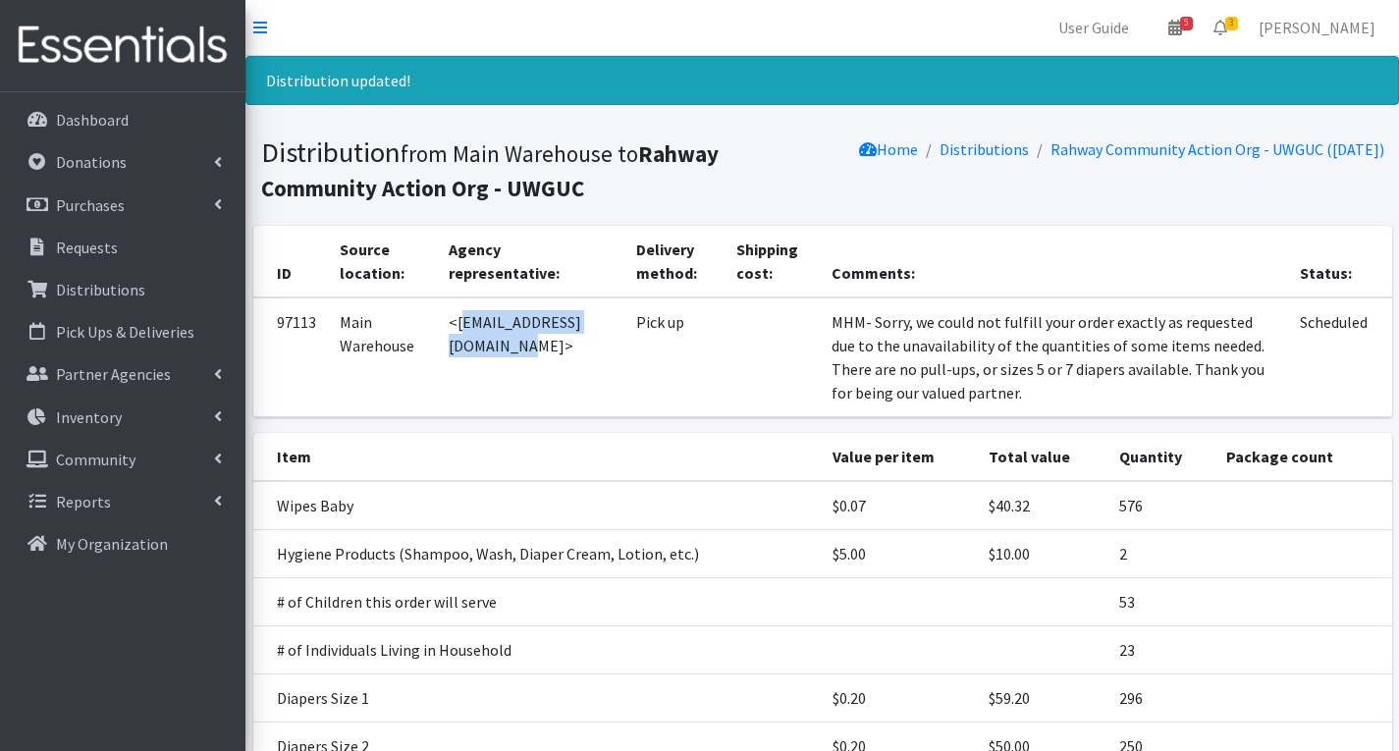
drag, startPoint x: 452, startPoint y: 326, endPoint x: 627, endPoint y: 343, distance: 176.5
click at [624, 343] on td "<[EMAIL_ADDRESS][DOMAIN_NAME]>" at bounding box center [531, 357] width 188 height 120
copy td "[EMAIL_ADDRESS][DOMAIN_NAME]"
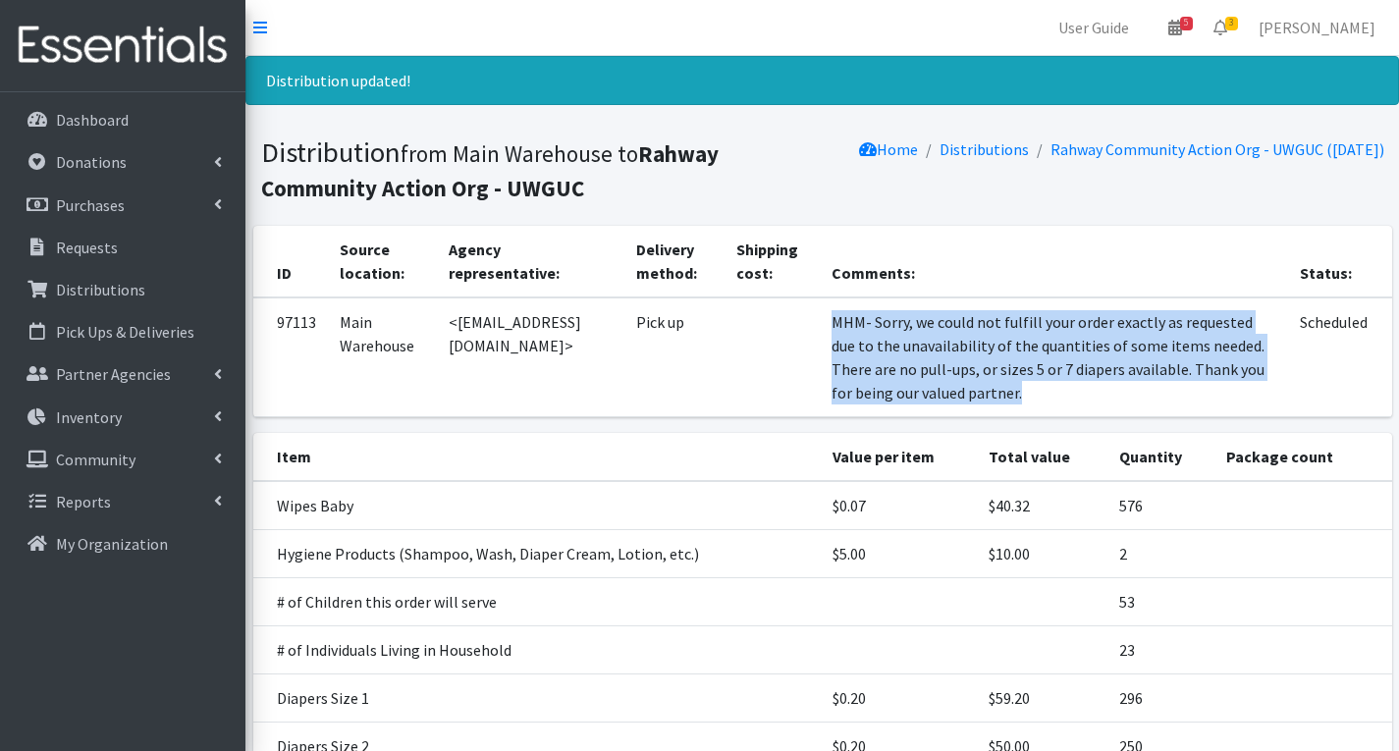
drag, startPoint x: 850, startPoint y: 322, endPoint x: 1068, endPoint y: 406, distance: 233.4
click at [1068, 406] on td "MHM- Sorry, we could not fulfill your order exactly as requested due to the una…" at bounding box center [1054, 357] width 469 height 120
copy td "MHM- Sorry, we could not fulfill your order exactly as requested due to the una…"
click at [1243, 22] on link "3" at bounding box center [1220, 27] width 45 height 39
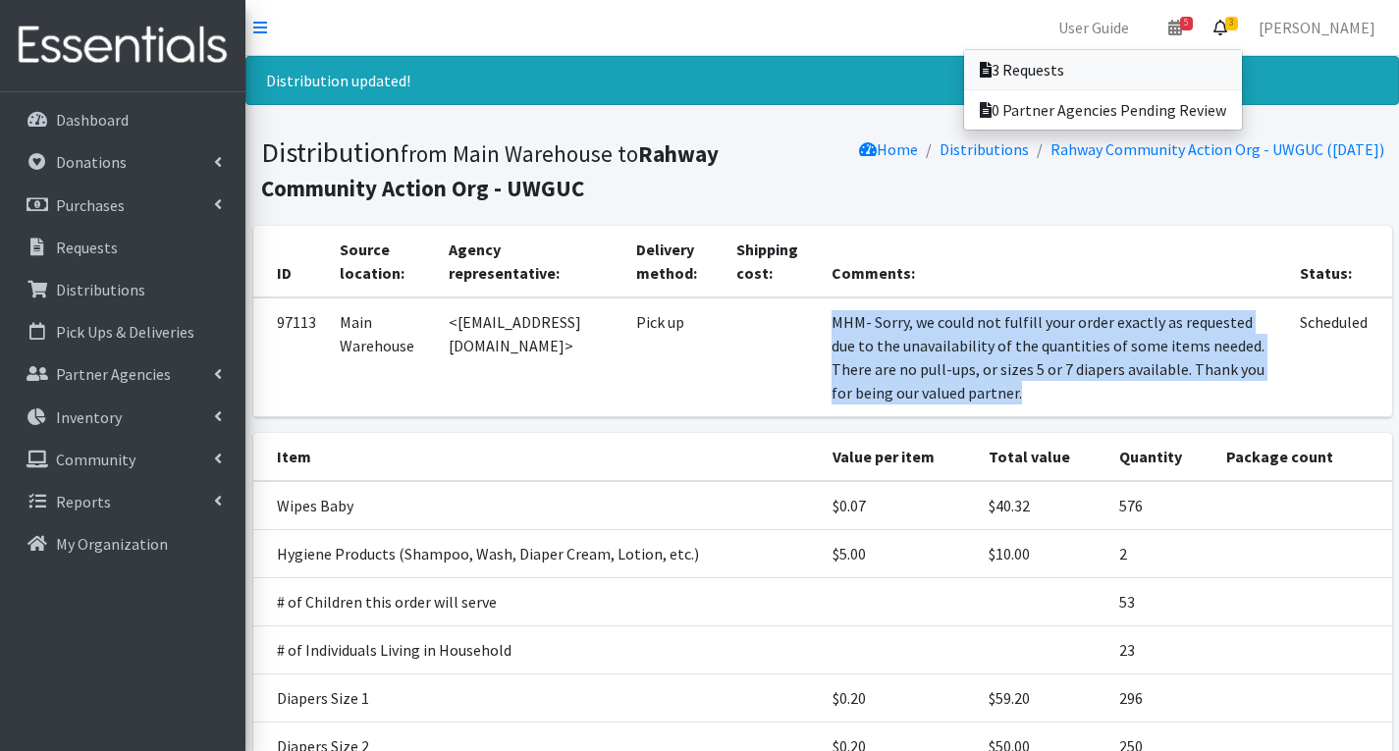
click at [1153, 69] on link "3 Requests" at bounding box center [1103, 69] width 278 height 39
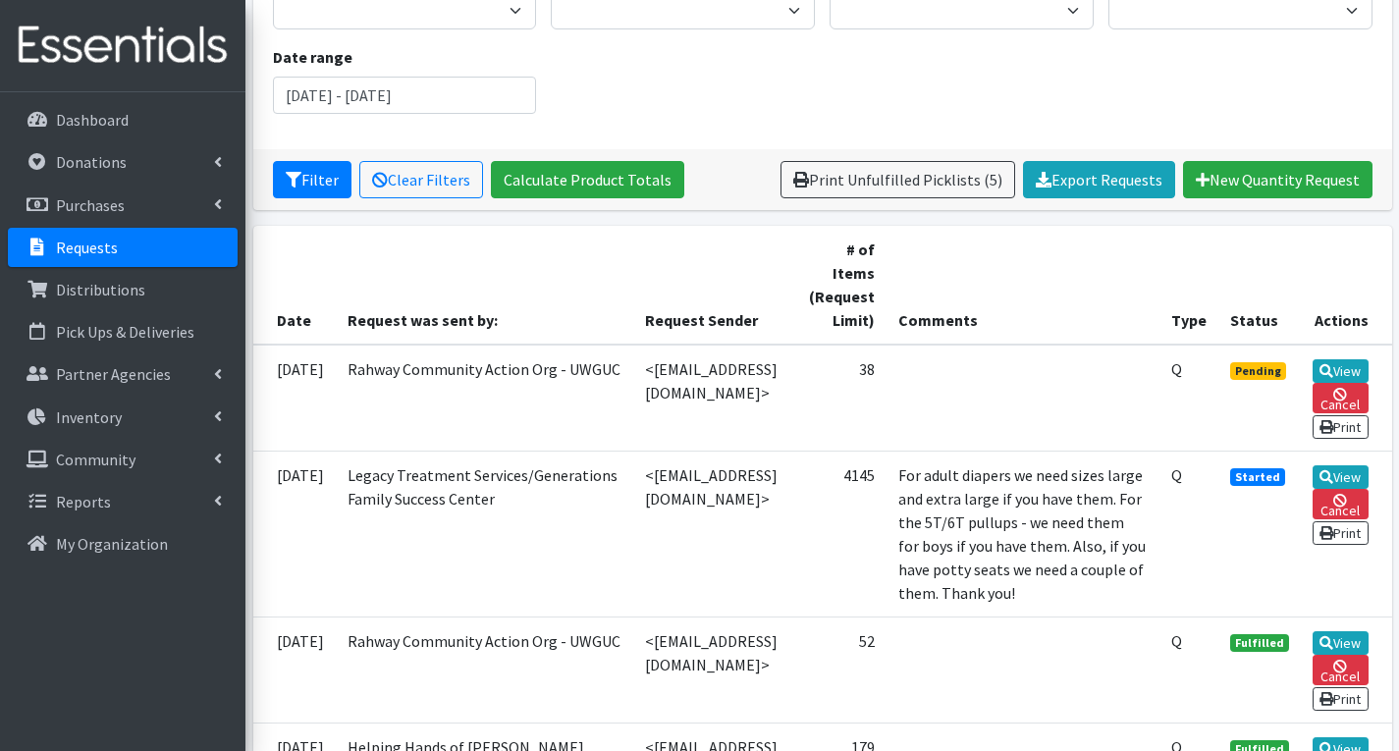
scroll to position [295, 0]
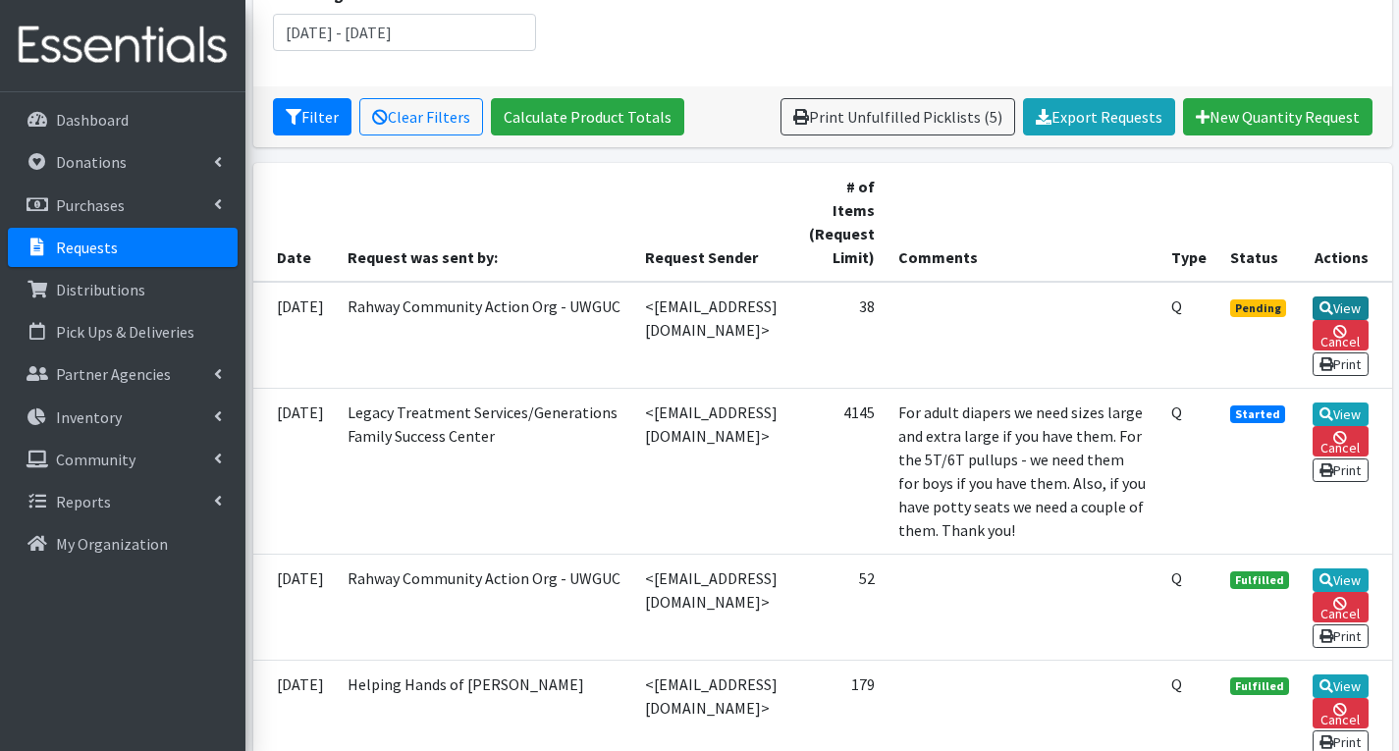
click at [1352, 298] on link "View" at bounding box center [1341, 309] width 56 height 24
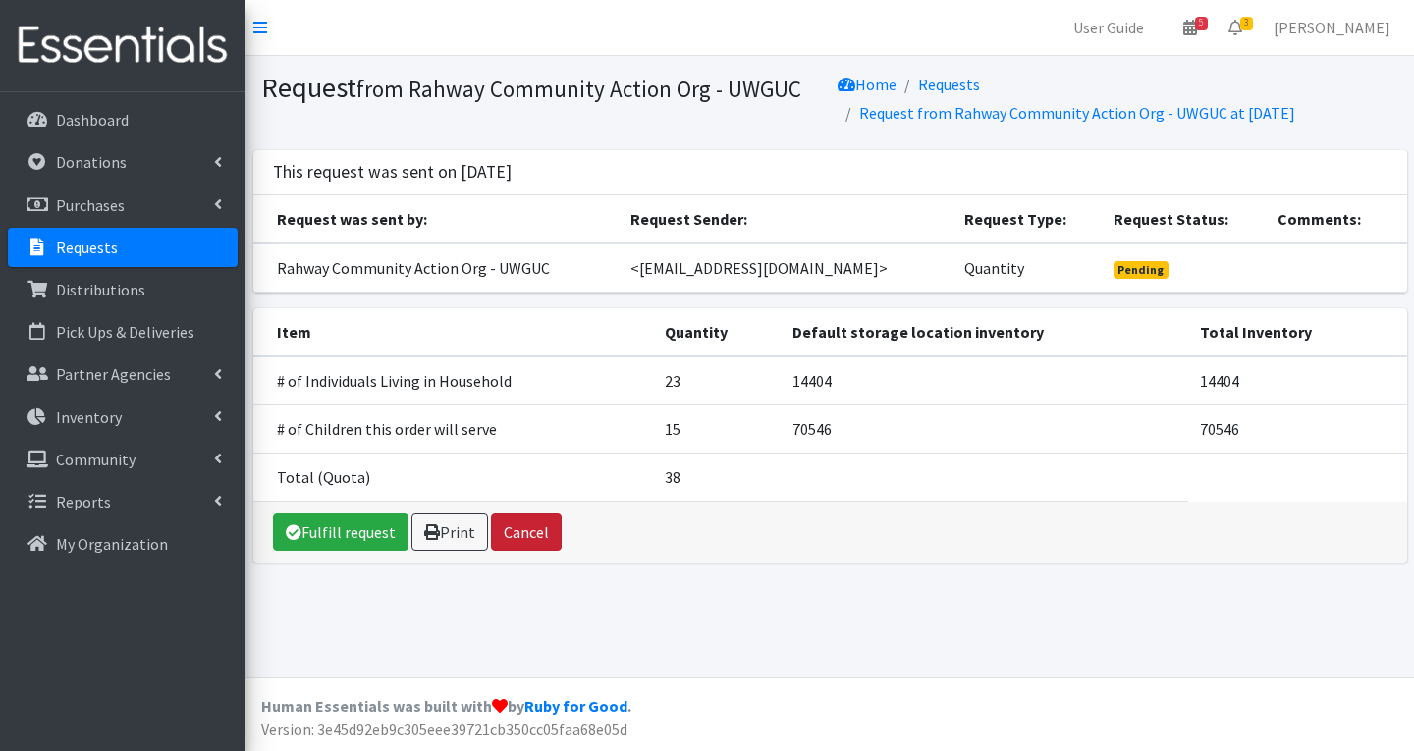
click at [540, 534] on button "Cancel" at bounding box center [526, 532] width 71 height 37
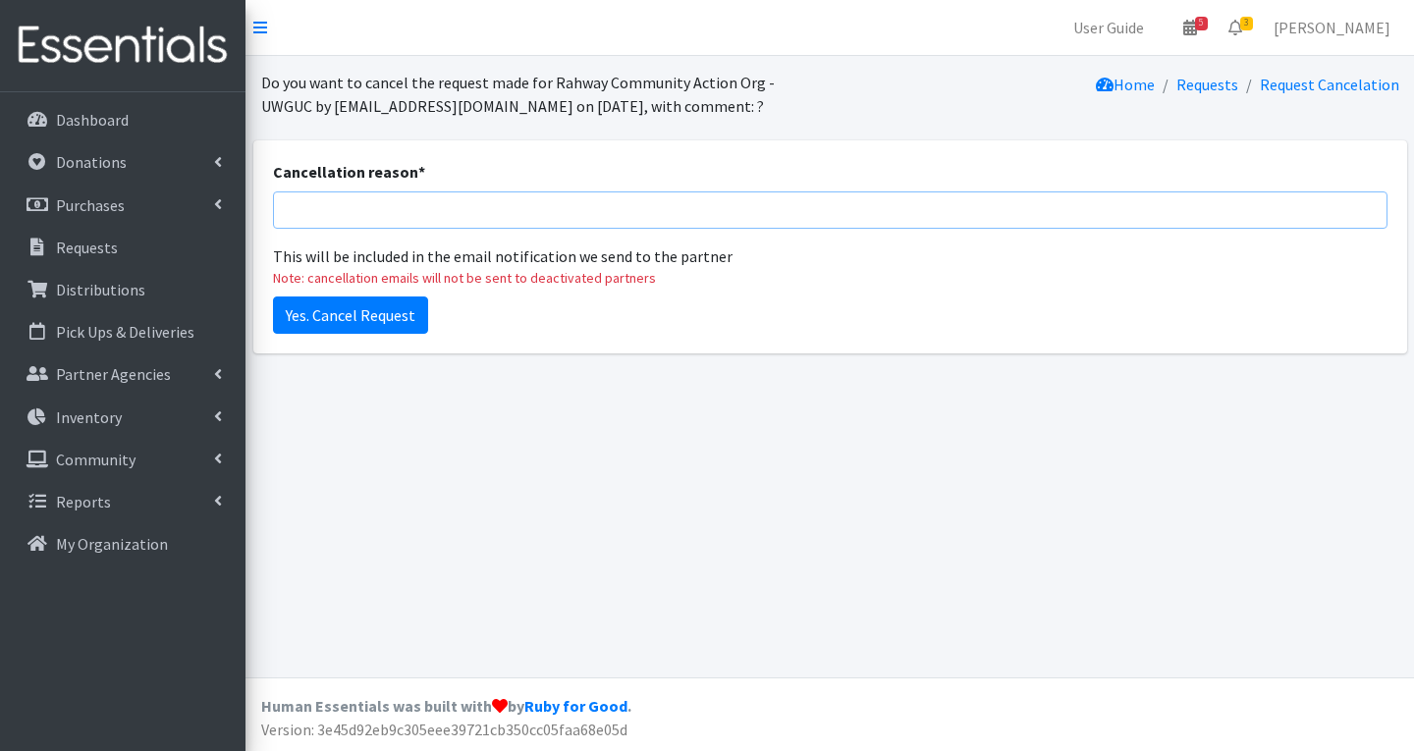
click at [402, 207] on input "Cancellation reason *" at bounding box center [830, 209] width 1114 height 37
type input "Item Consolidated with original order order# 97113"
click at [370, 320] on input "Yes. Cancel Request" at bounding box center [350, 315] width 155 height 37
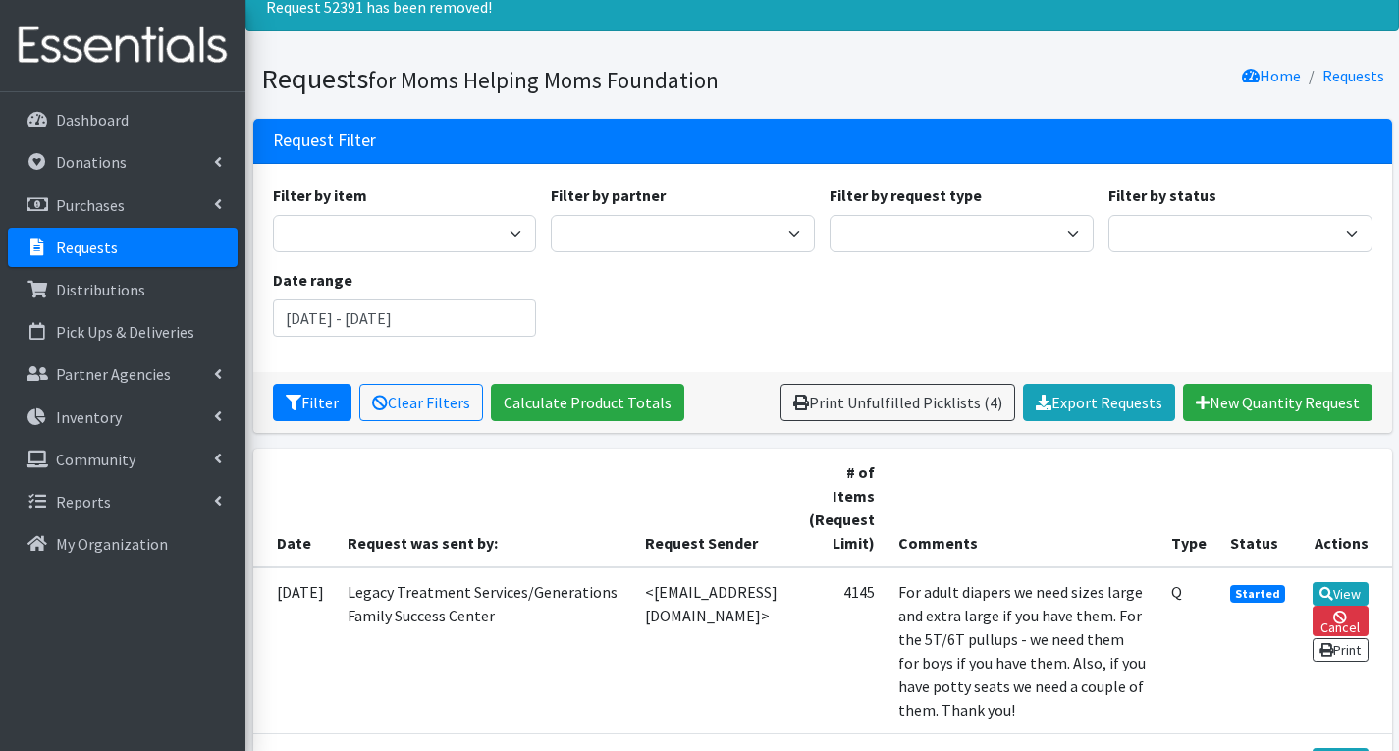
scroll to position [295, 0]
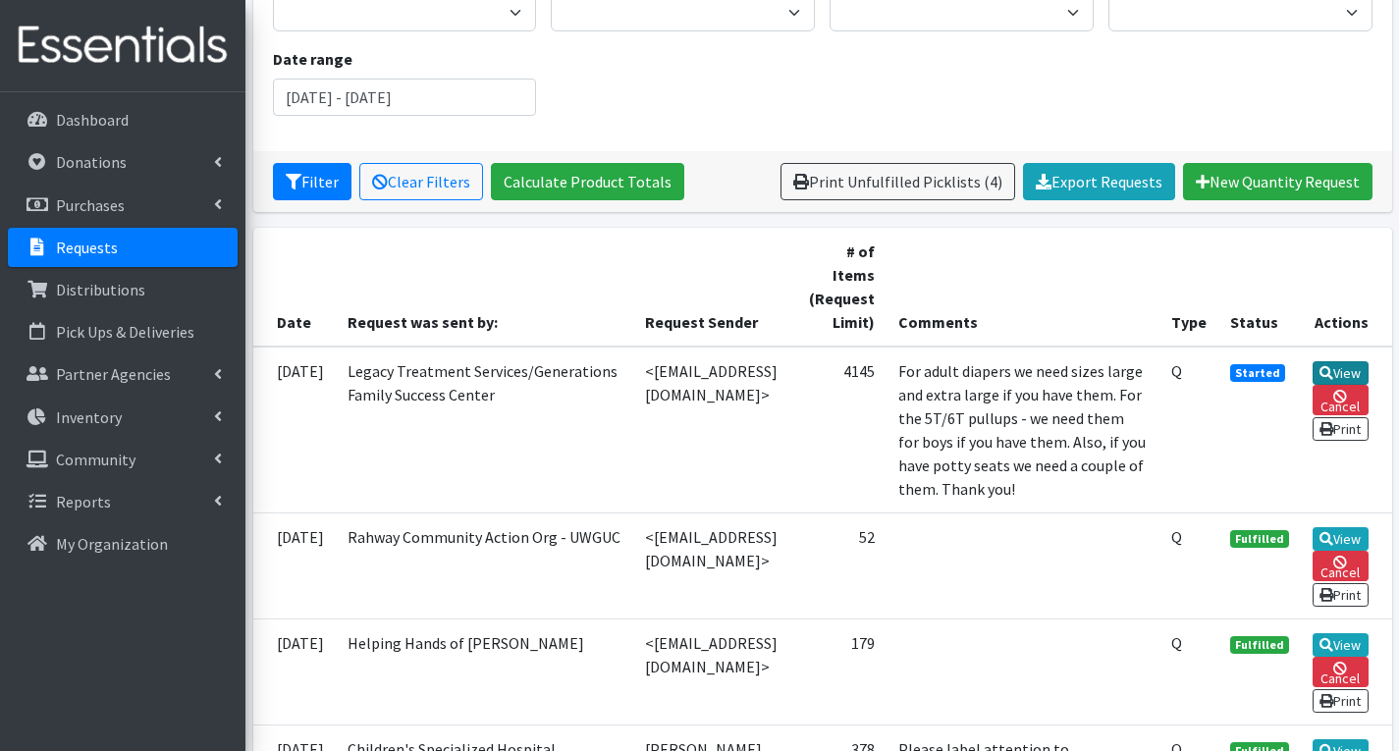
click at [1350, 370] on link "View" at bounding box center [1341, 373] width 56 height 24
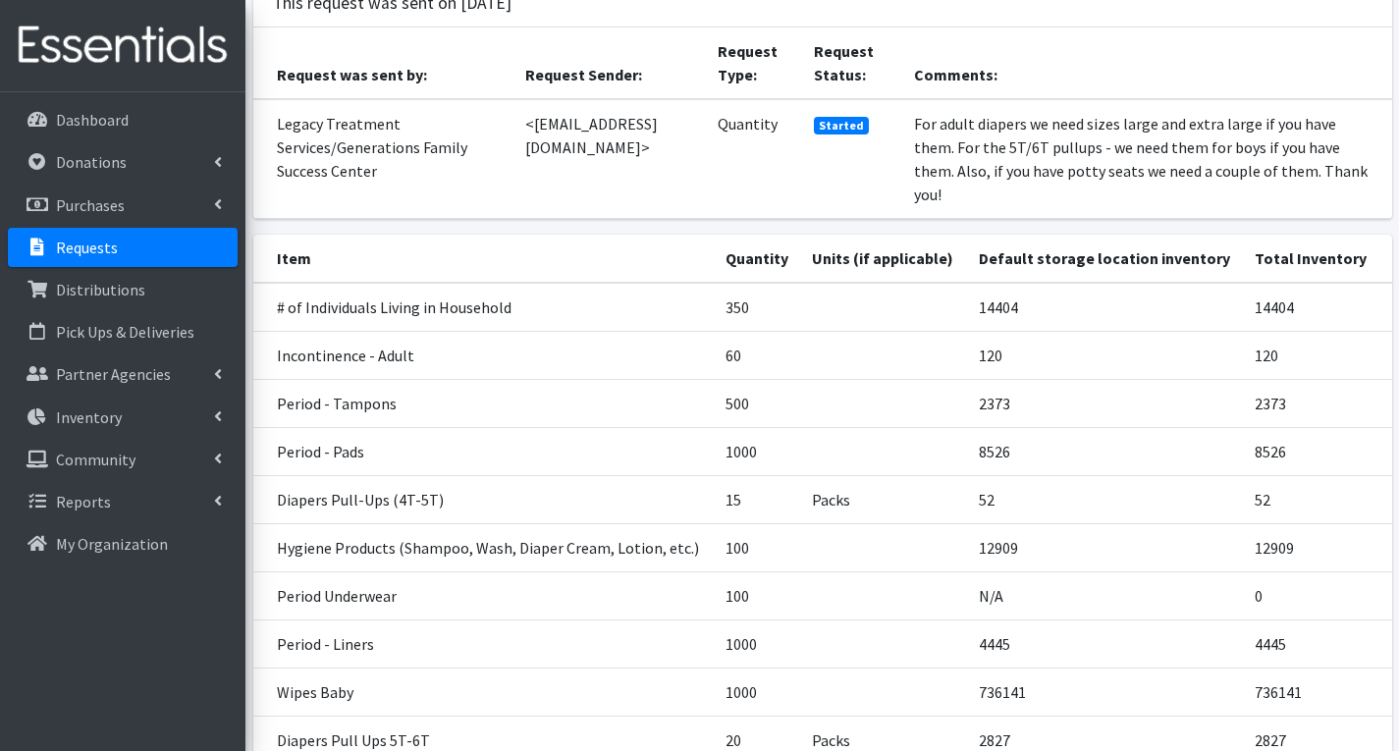
scroll to position [295, 0]
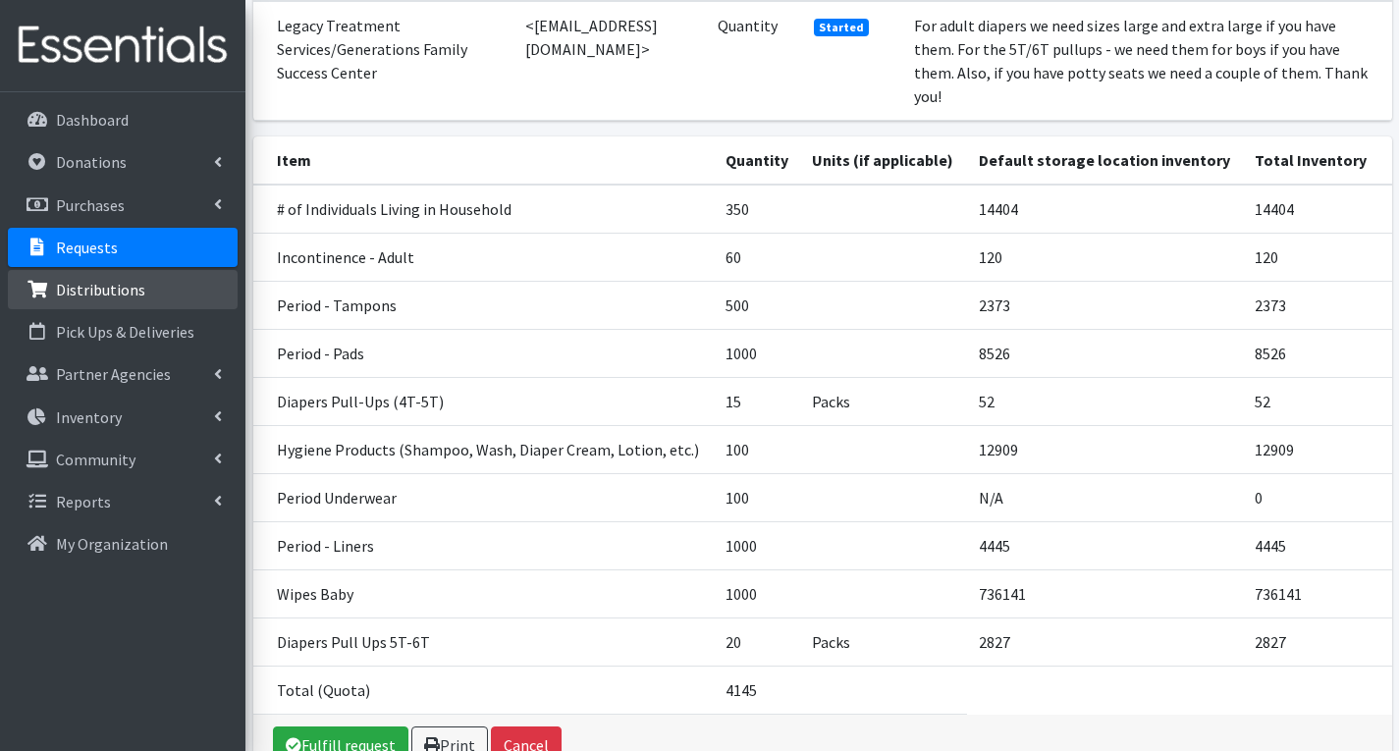
click at [145, 289] on link "Distributions" at bounding box center [123, 289] width 230 height 39
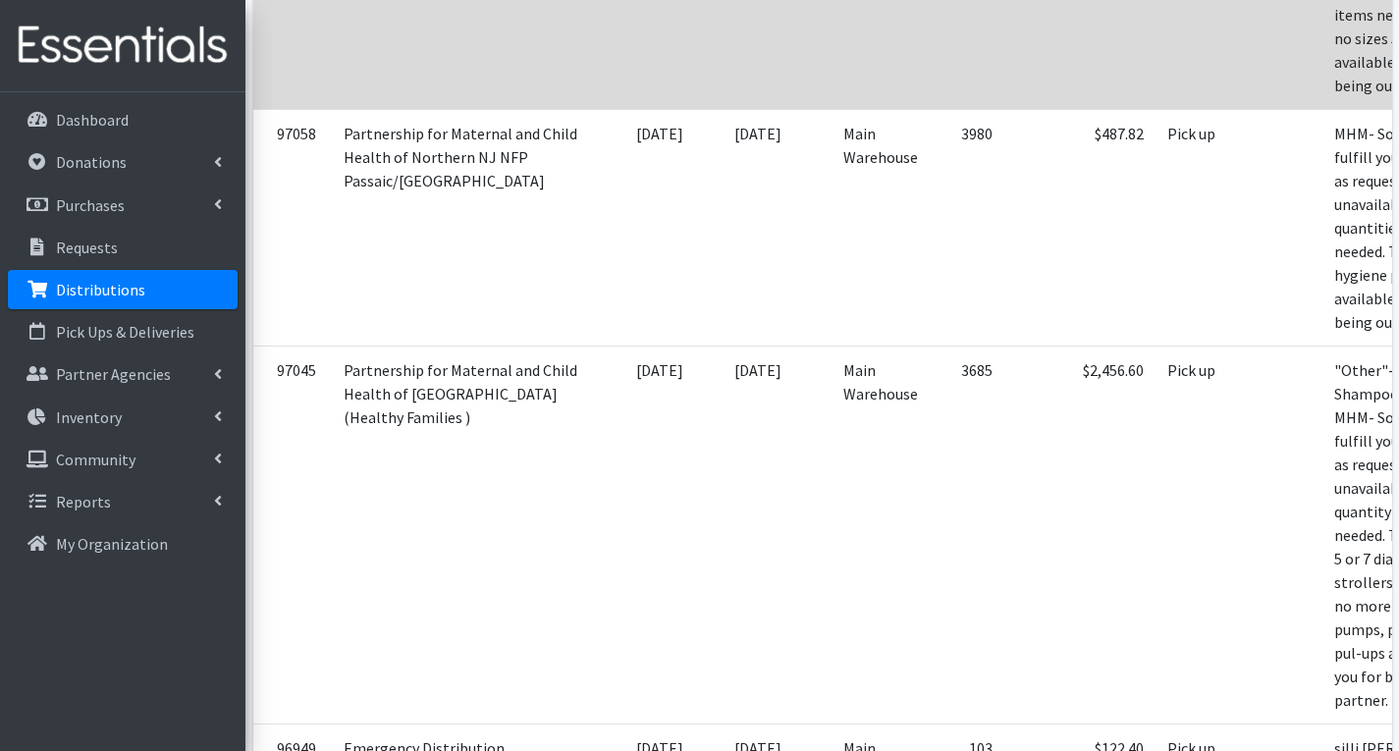
scroll to position [1571, 0]
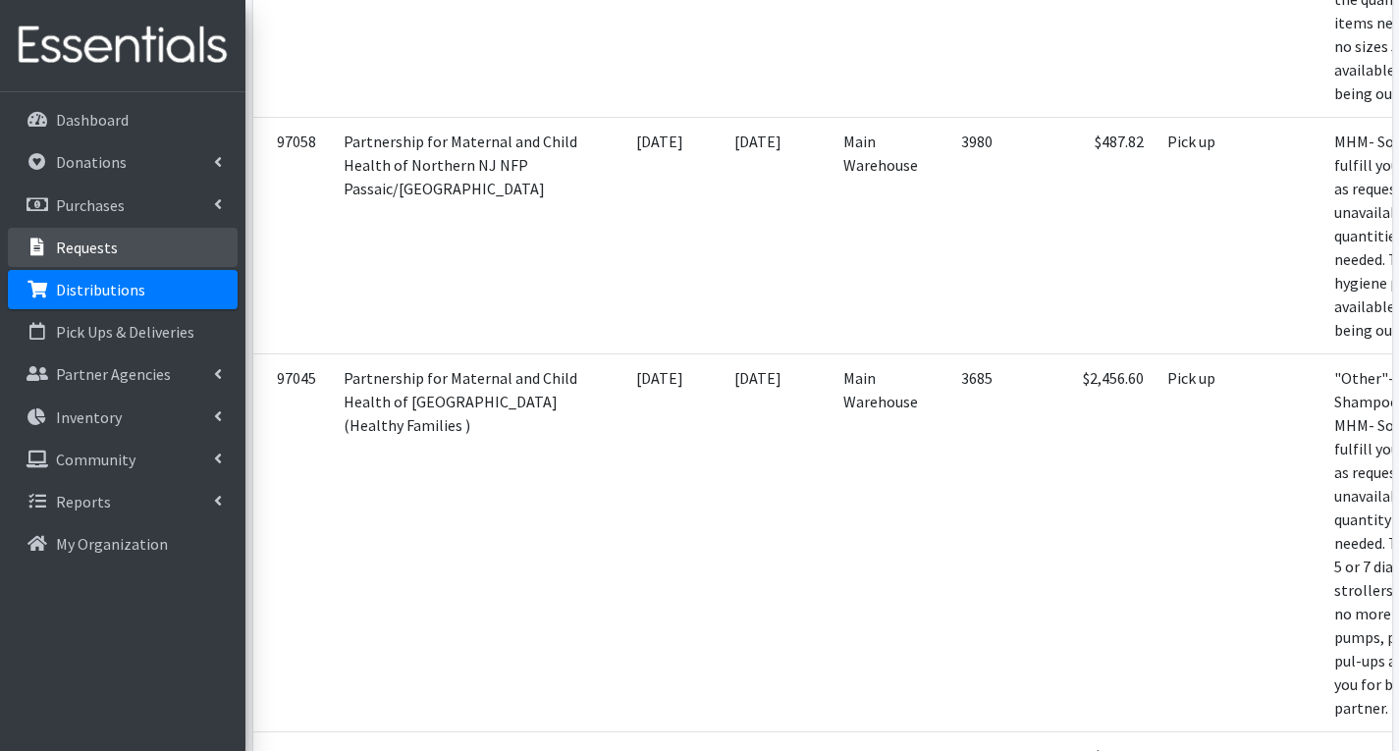
click at [124, 243] on link "Requests" at bounding box center [123, 247] width 230 height 39
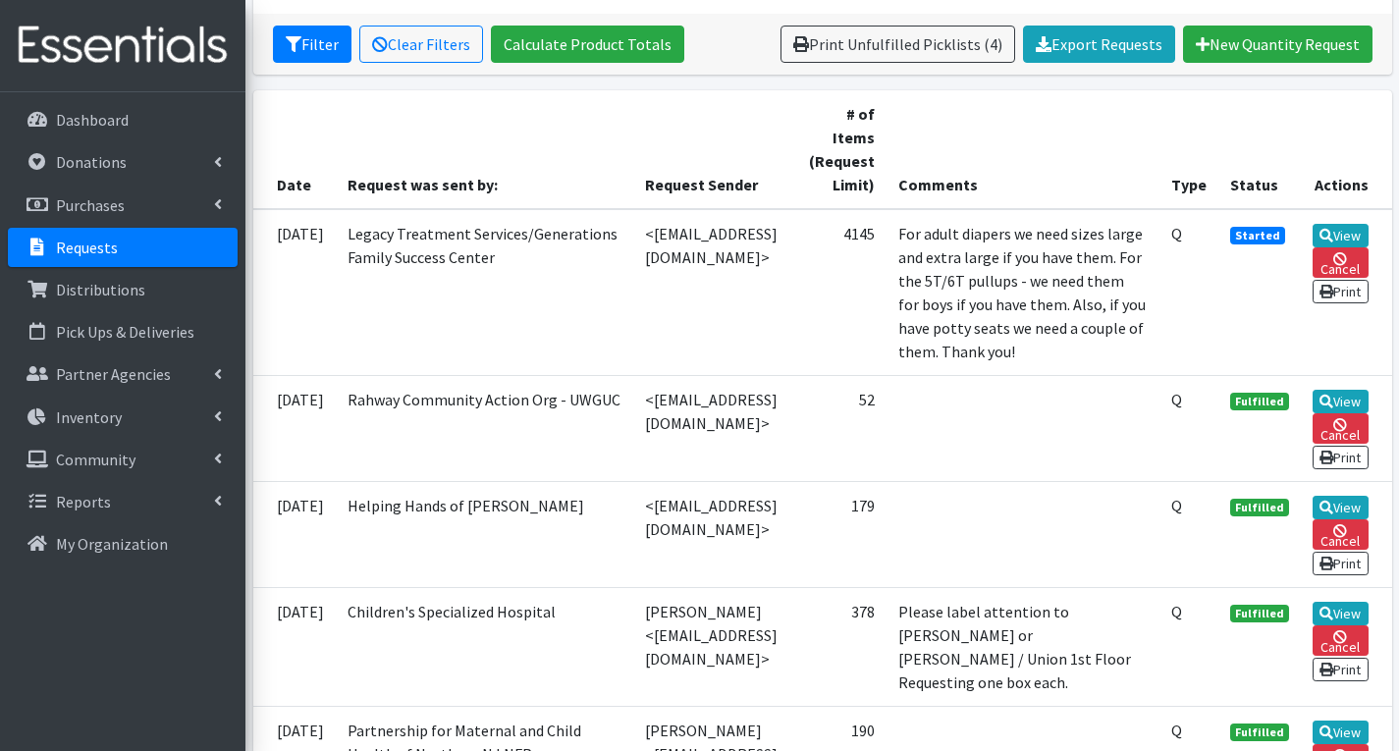
scroll to position [393, 0]
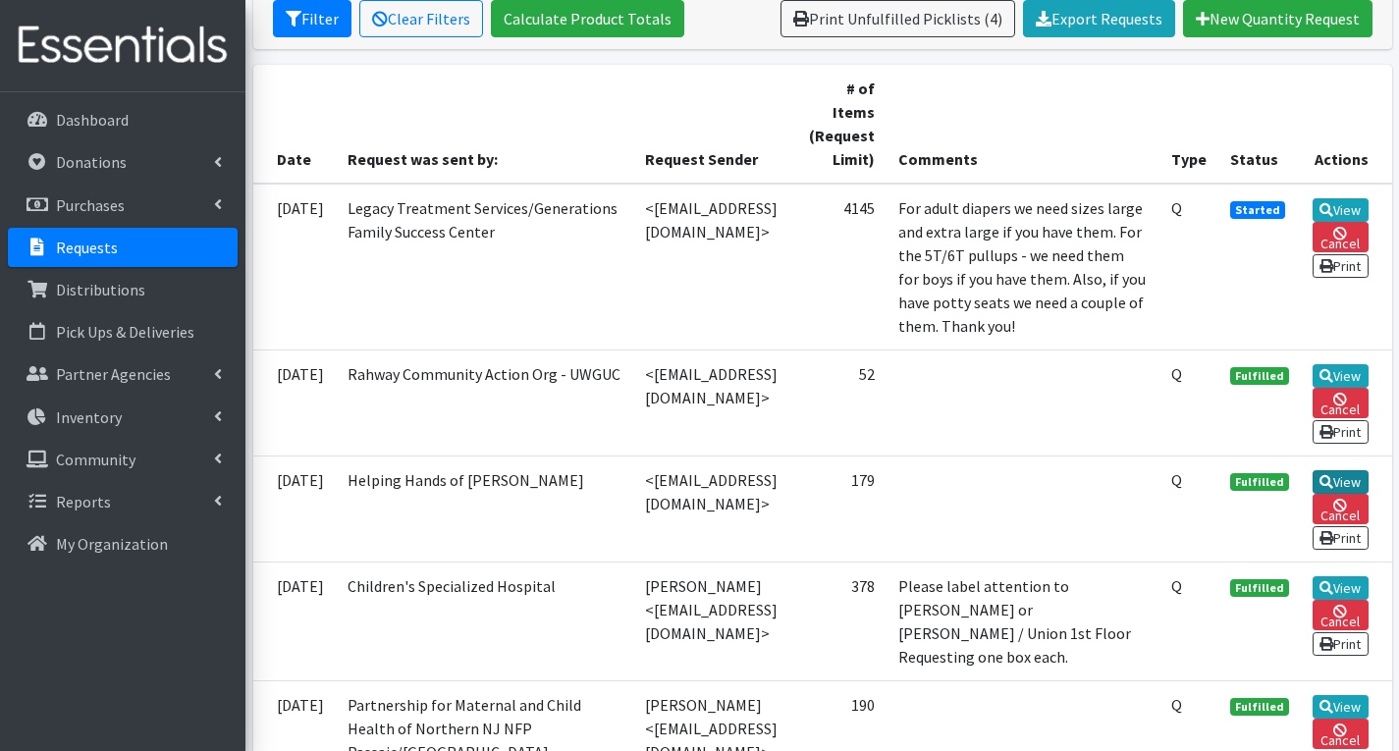
click at [1354, 494] on link "View" at bounding box center [1341, 482] width 56 height 24
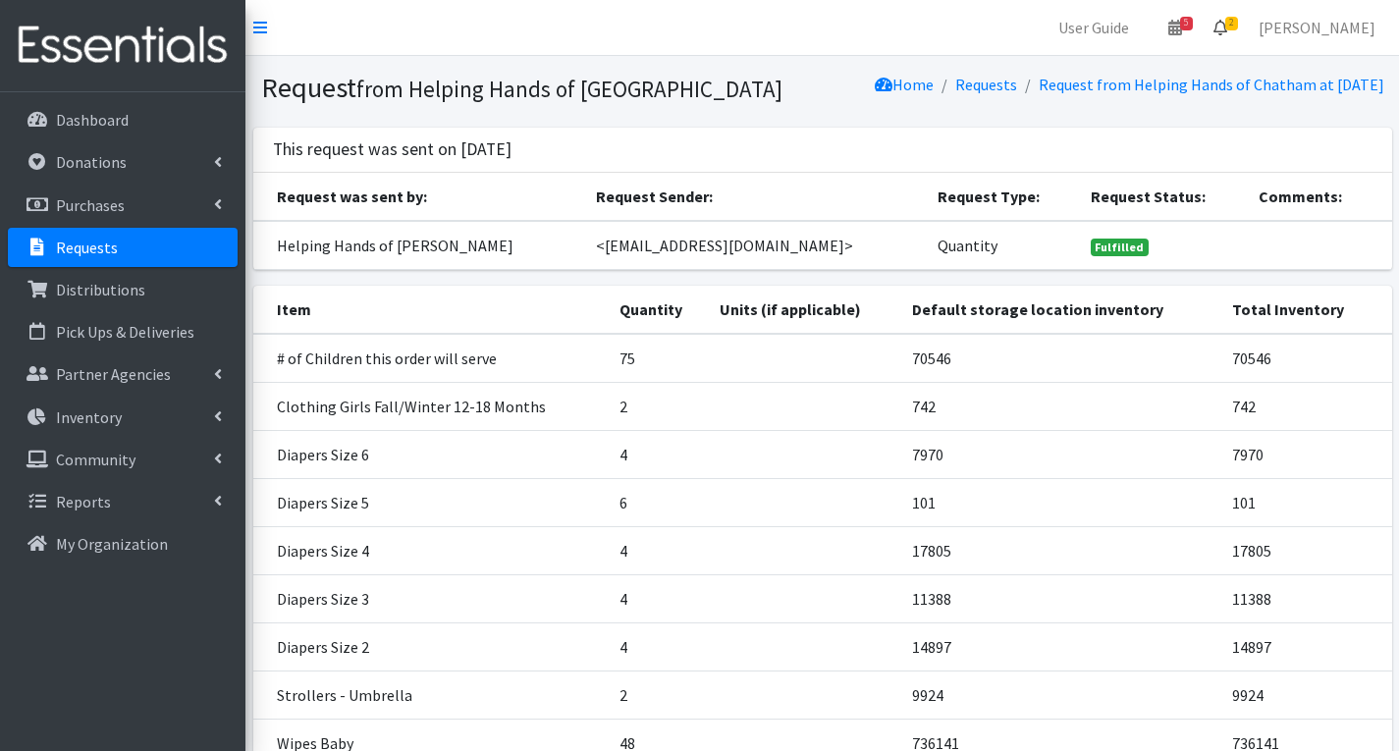
click at [1238, 24] on span "2" at bounding box center [1231, 24] width 13 height 14
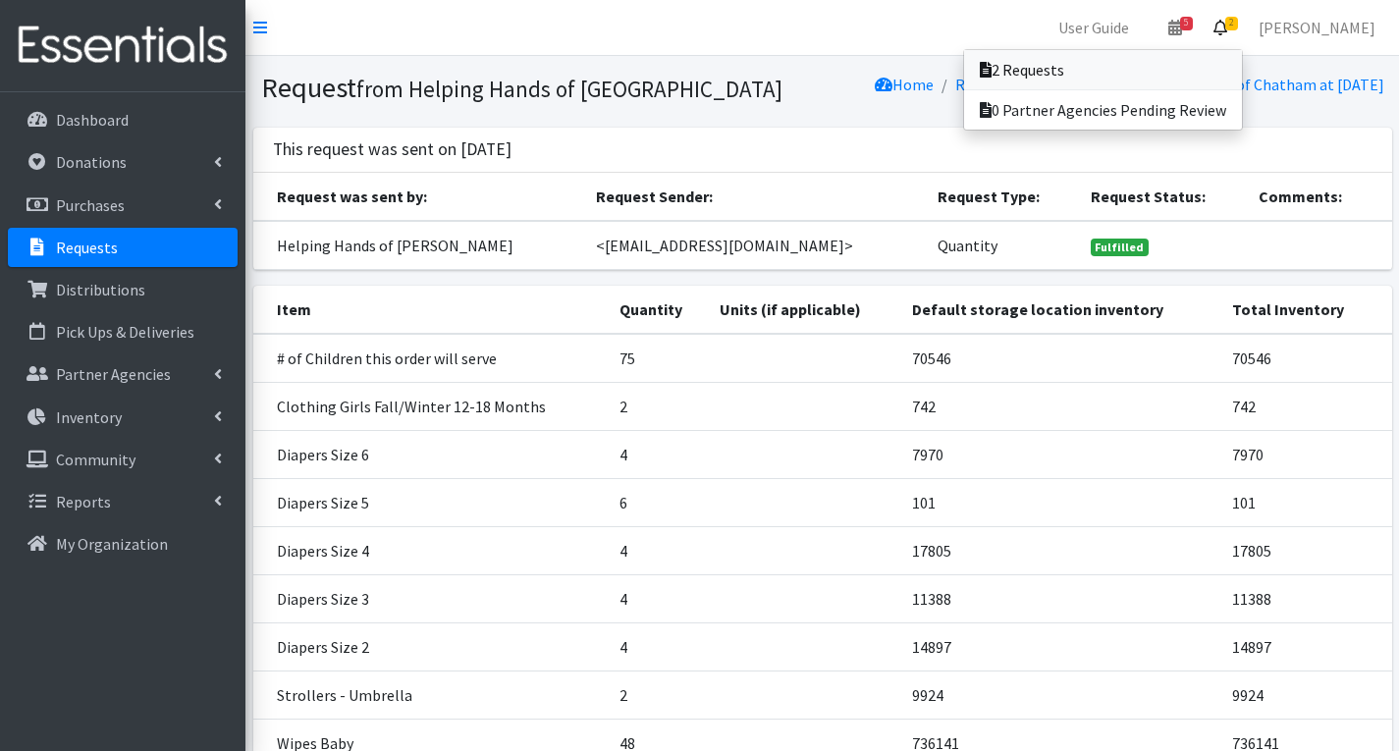
click at [1109, 72] on link "2 Requests" at bounding box center [1103, 69] width 278 height 39
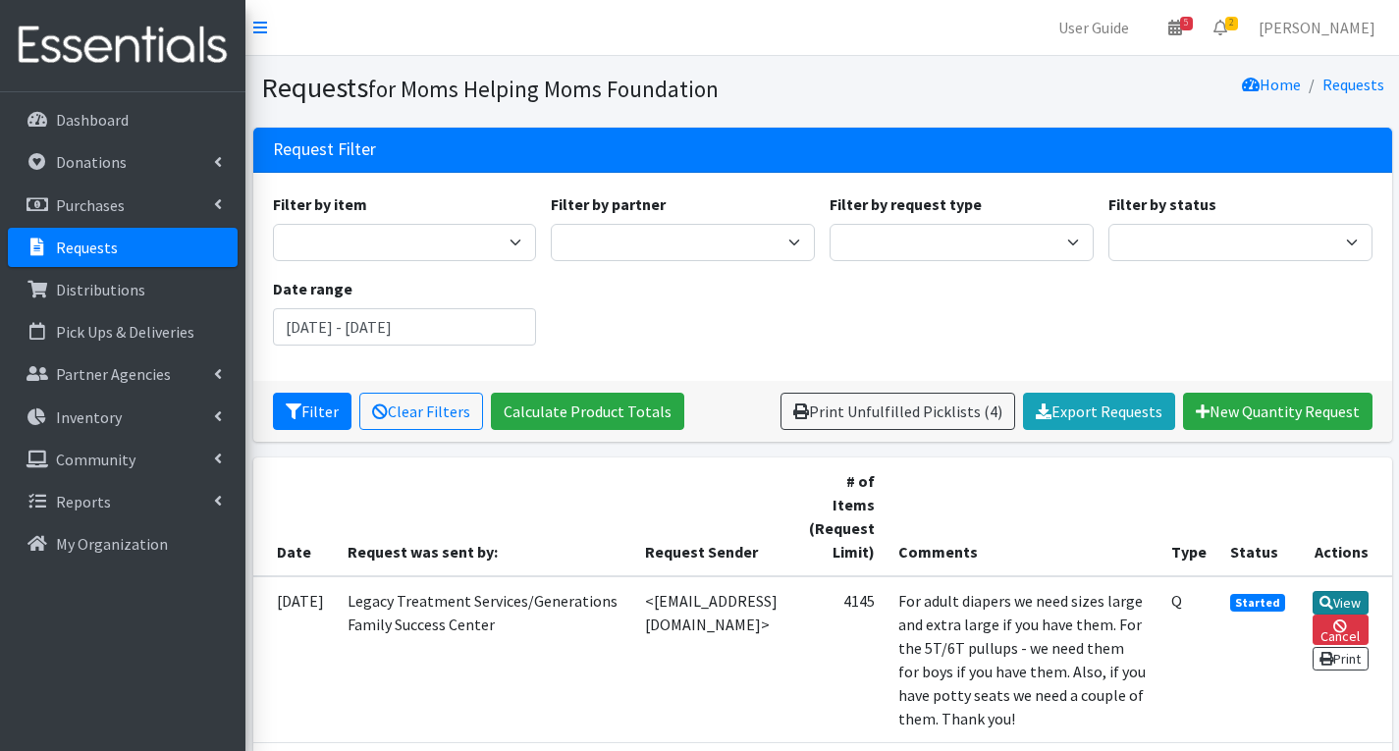
click at [1333, 599] on icon at bounding box center [1327, 603] width 14 height 14
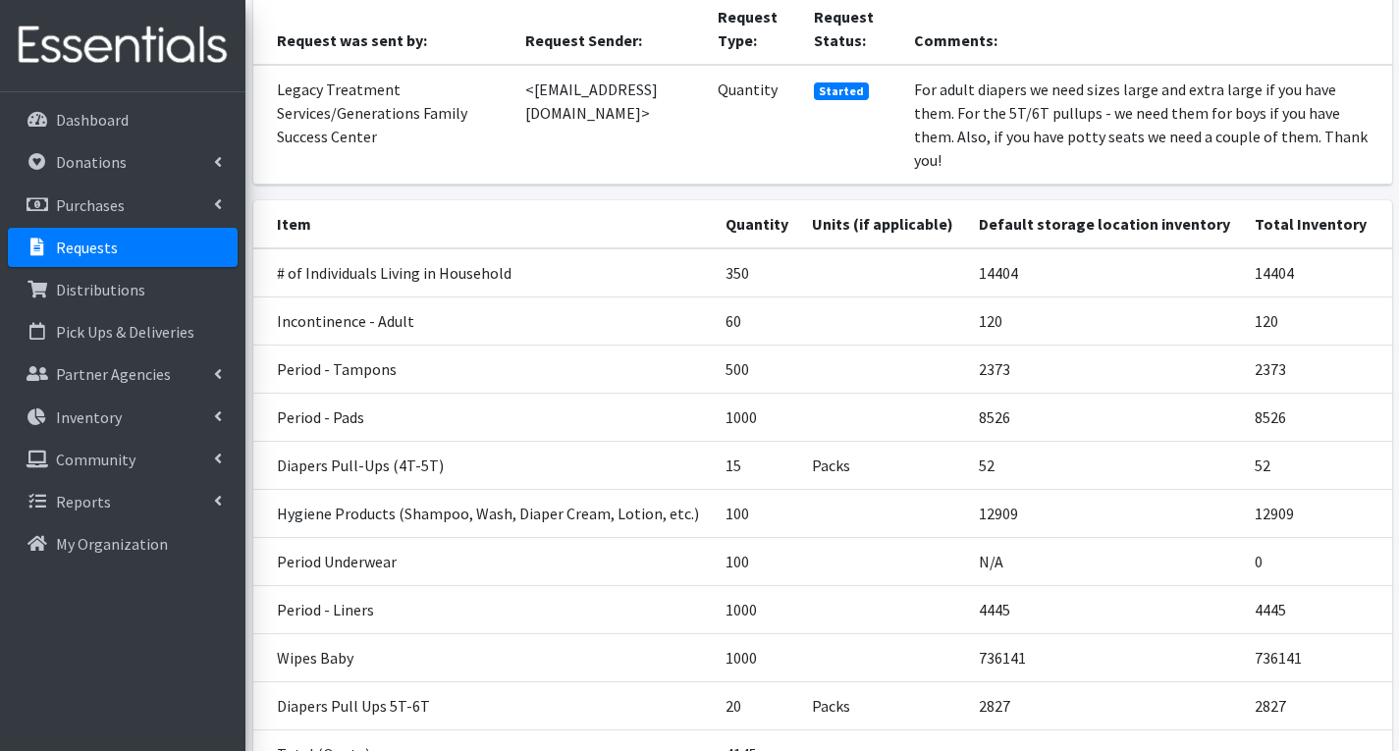
scroll to position [196, 0]
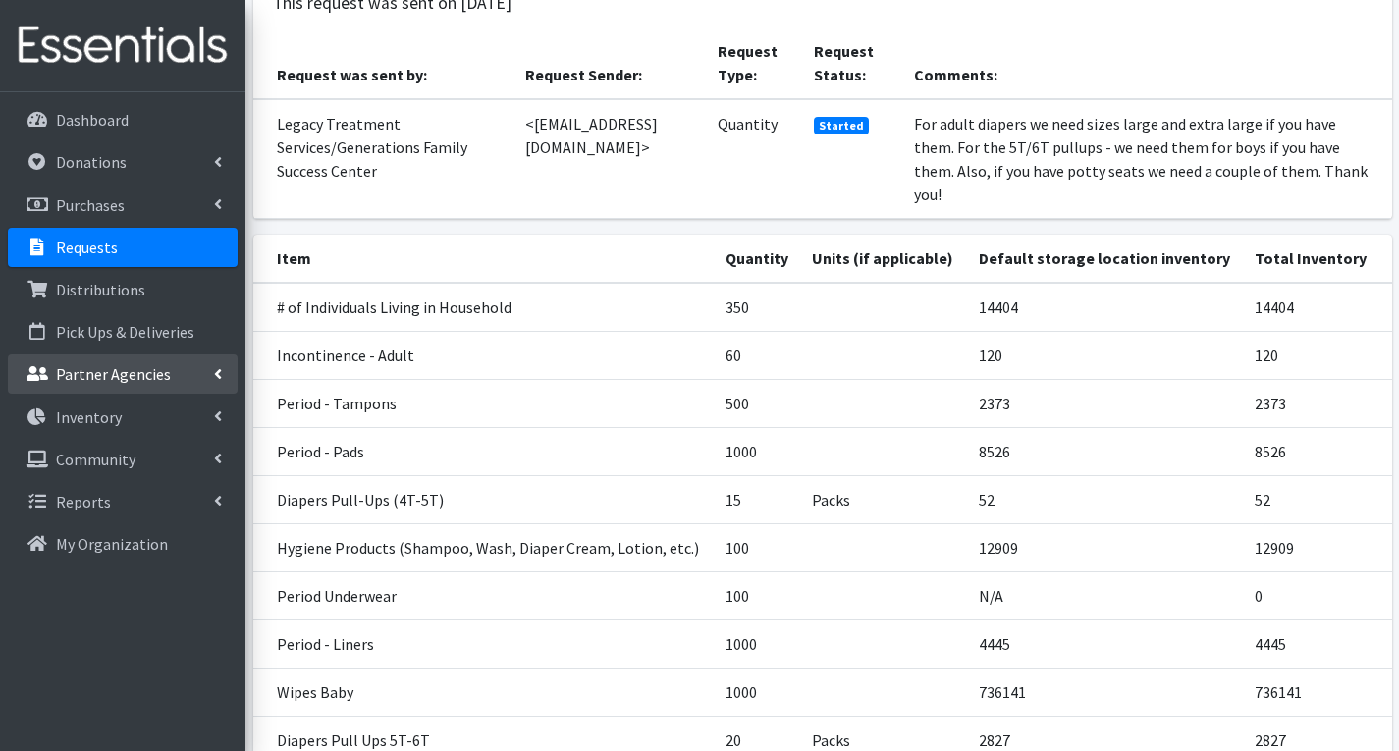
click at [130, 377] on p "Partner Agencies" at bounding box center [113, 374] width 115 height 20
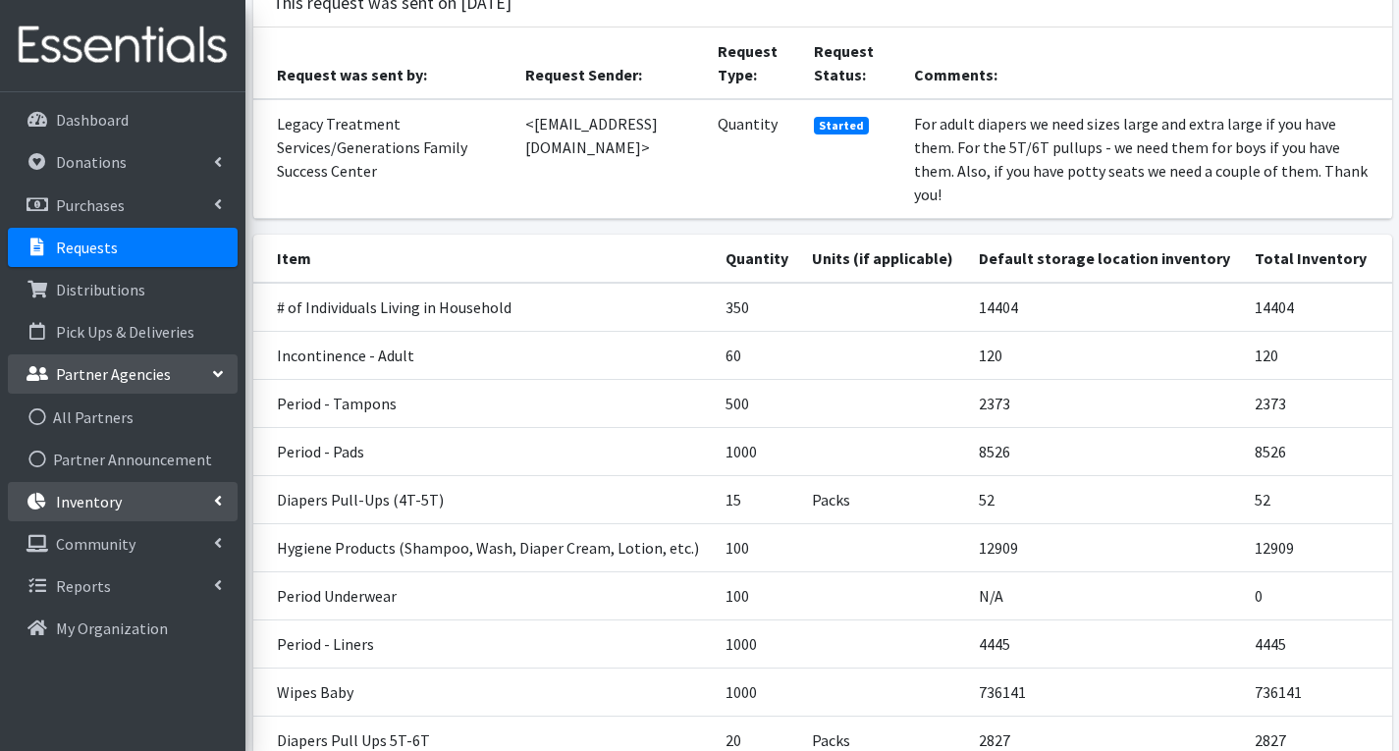
click at [154, 501] on link "Inventory" at bounding box center [123, 501] width 230 height 39
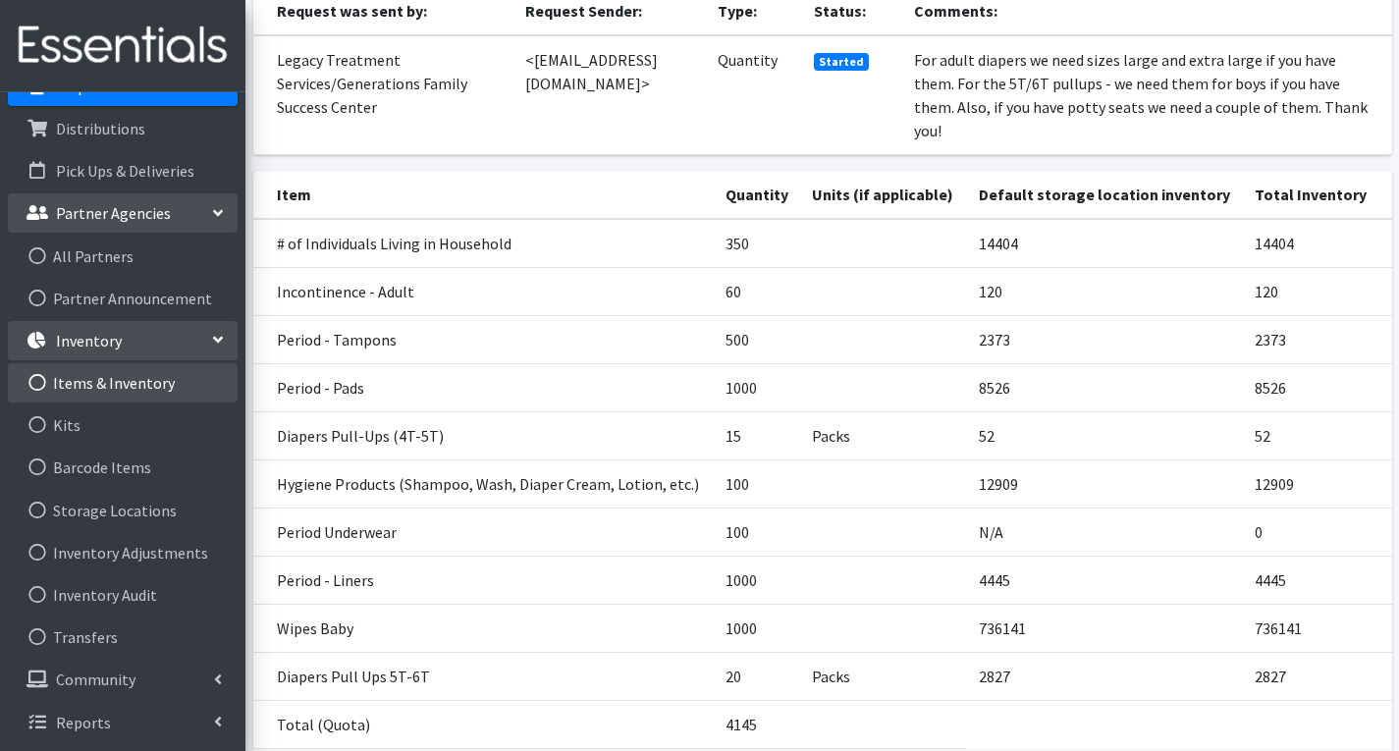
scroll to position [295, 0]
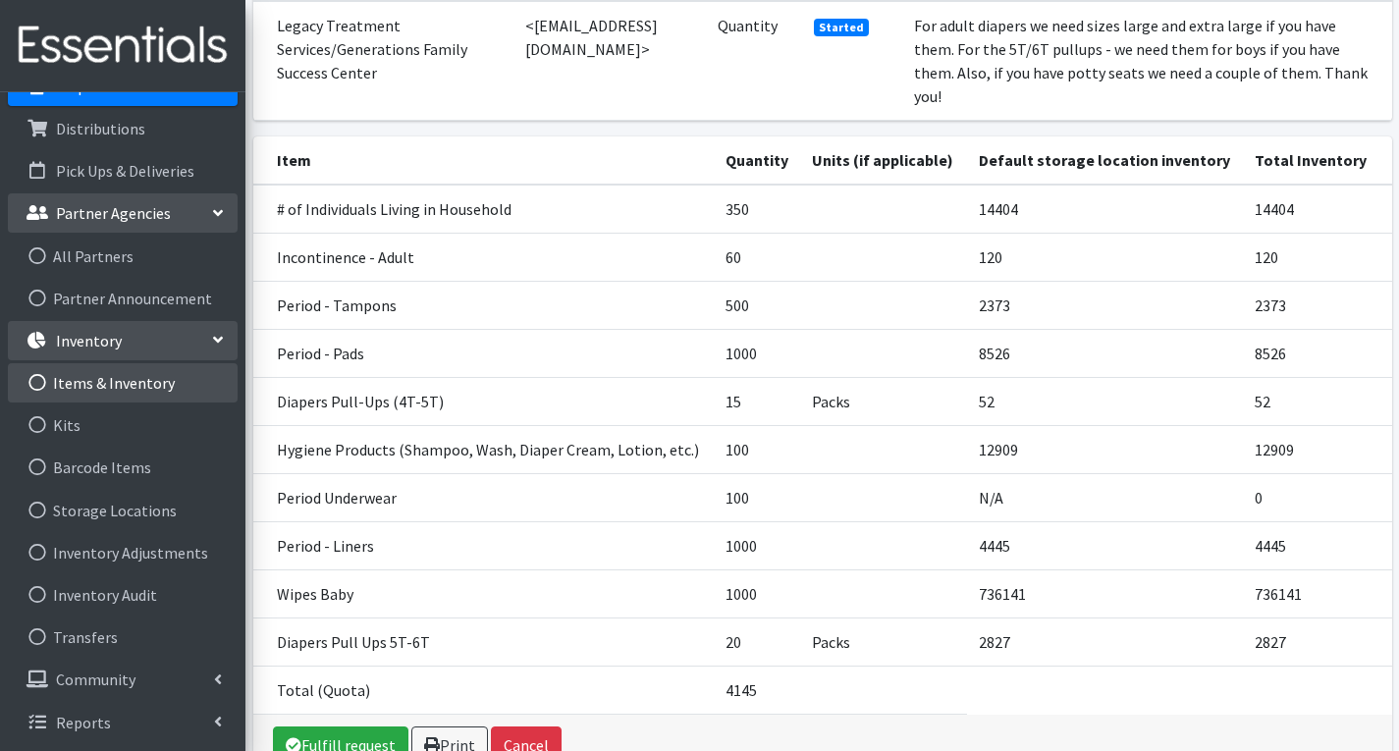
click at [155, 385] on link "Items & Inventory" at bounding box center [123, 382] width 230 height 39
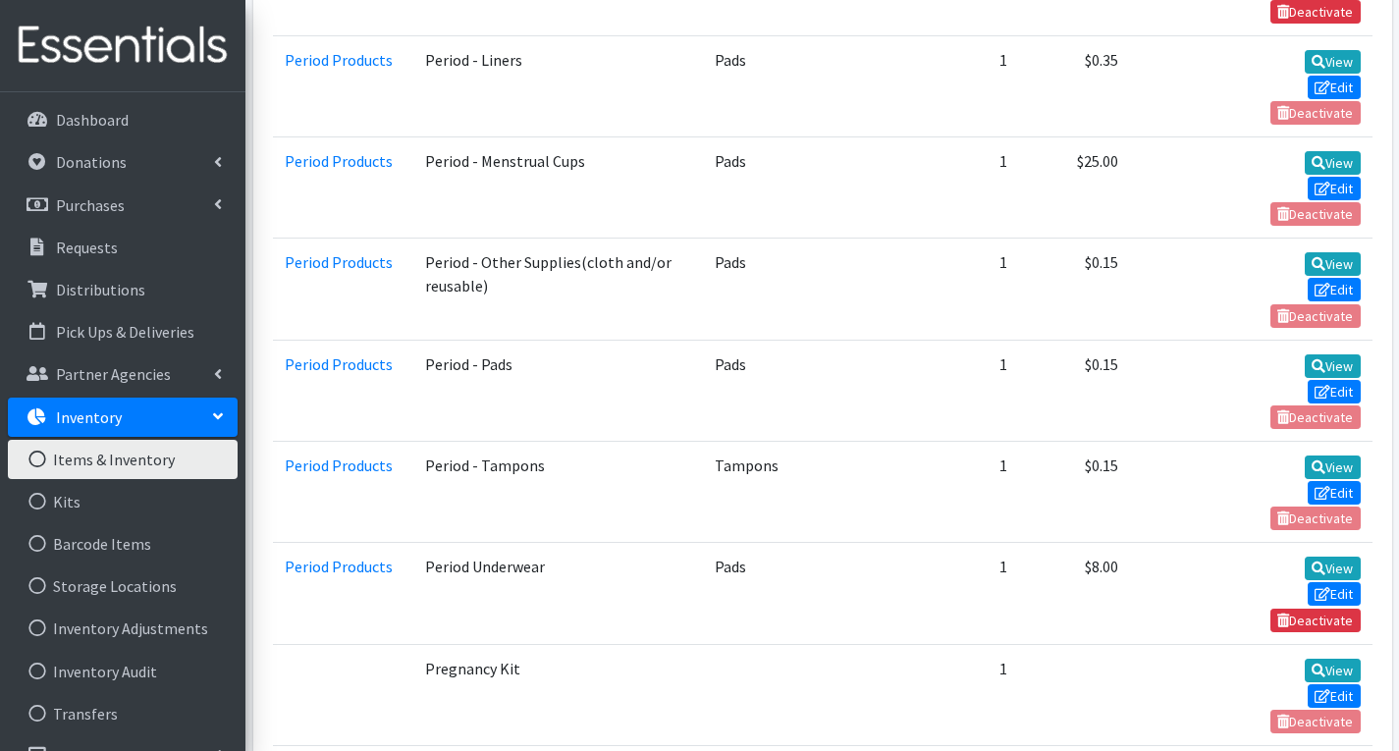
scroll to position [9229, 0]
click at [1345, 592] on link "Edit" at bounding box center [1334, 593] width 53 height 24
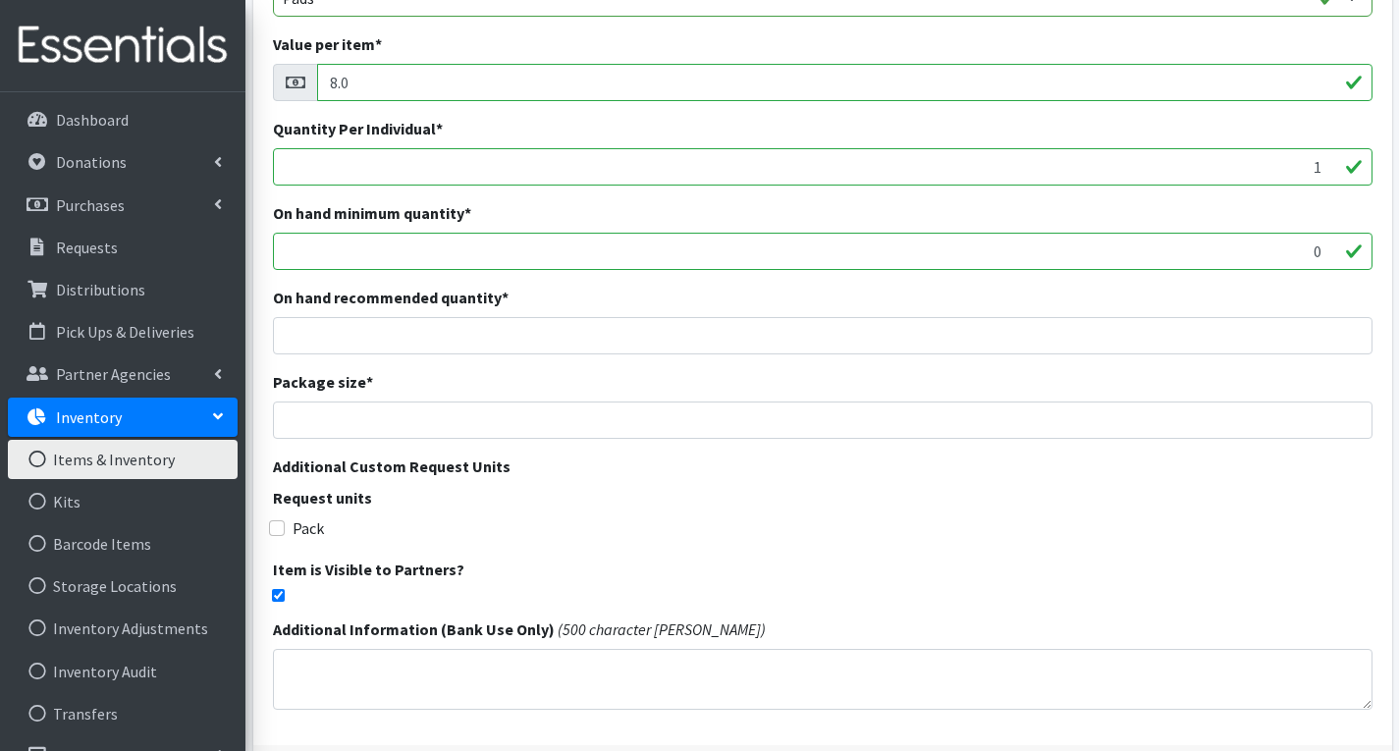
scroll to position [491, 0]
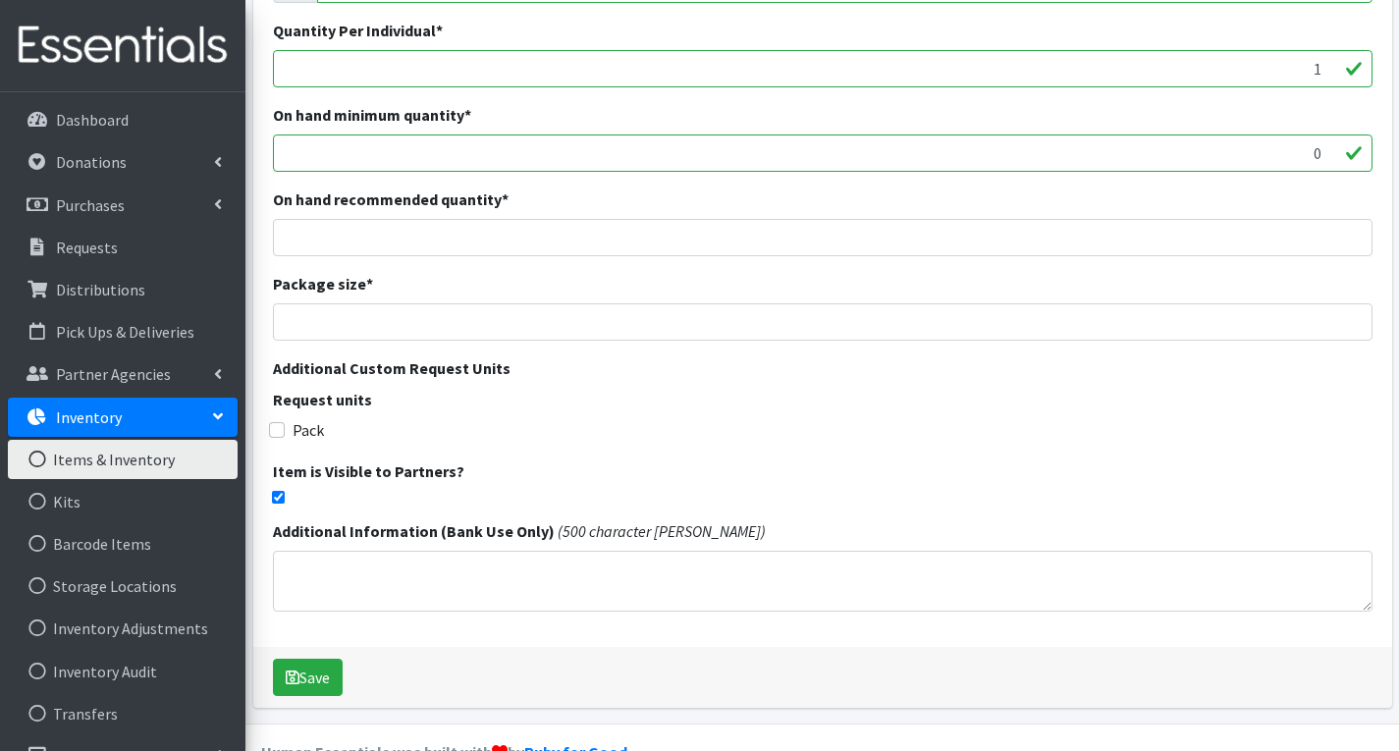
click at [281, 494] on input "checkbox" at bounding box center [278, 497] width 13 height 13
checkbox input "false"
click at [311, 678] on button "Save" at bounding box center [308, 677] width 70 height 37
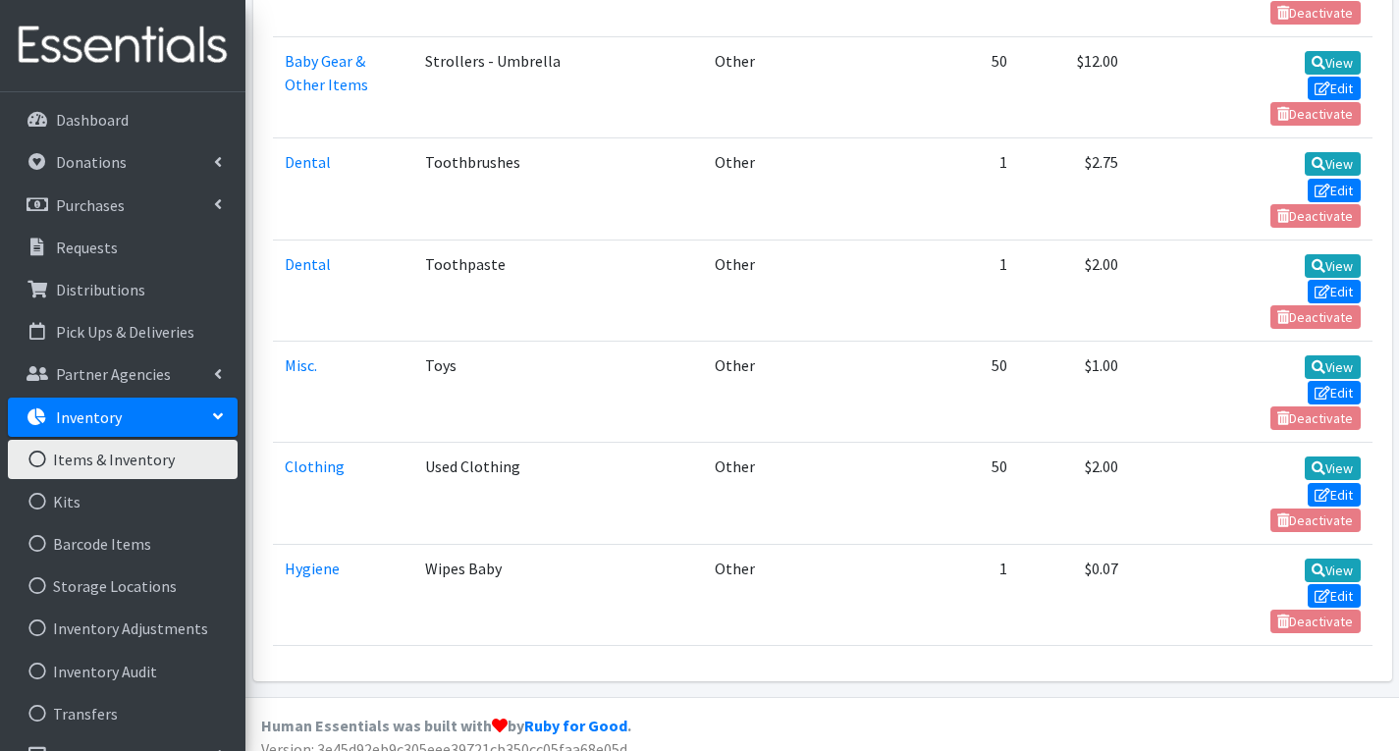
scroll to position [13471, 0]
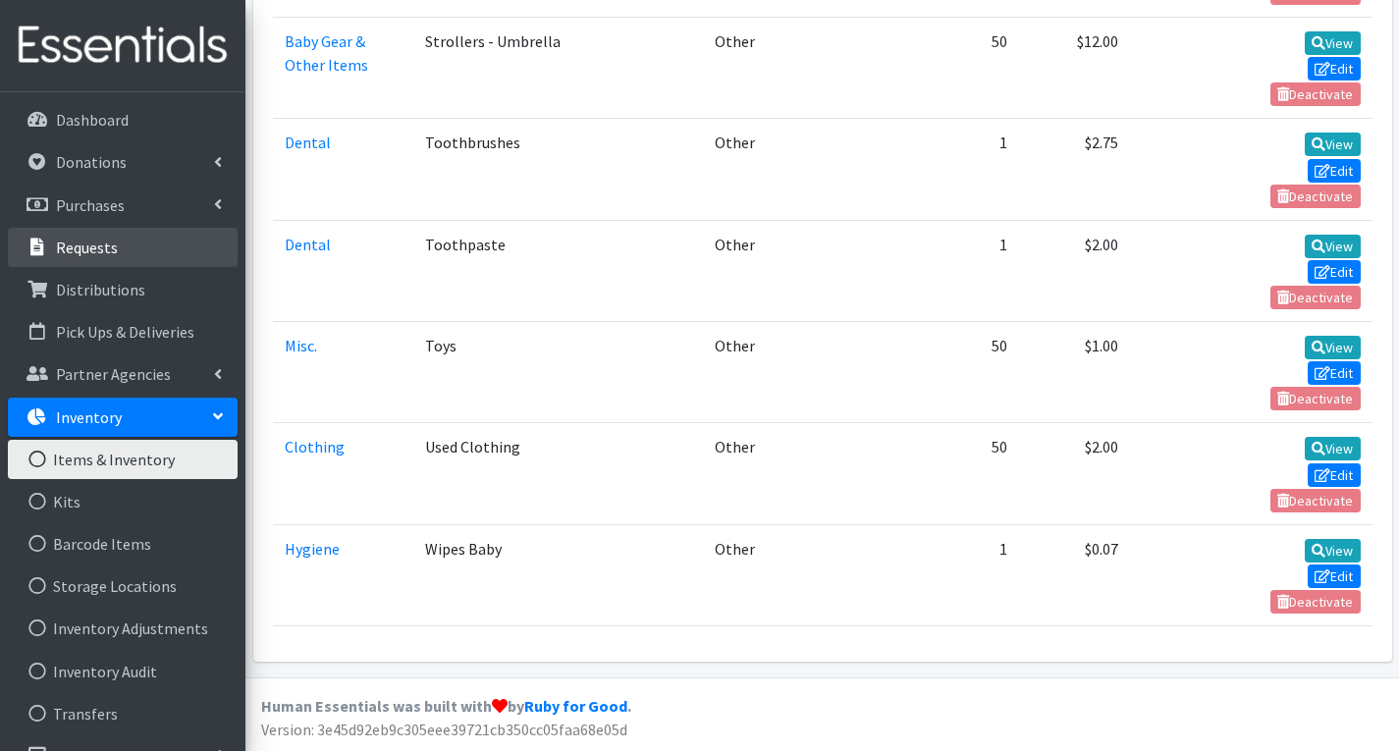
click at [122, 246] on link "Requests" at bounding box center [123, 247] width 230 height 39
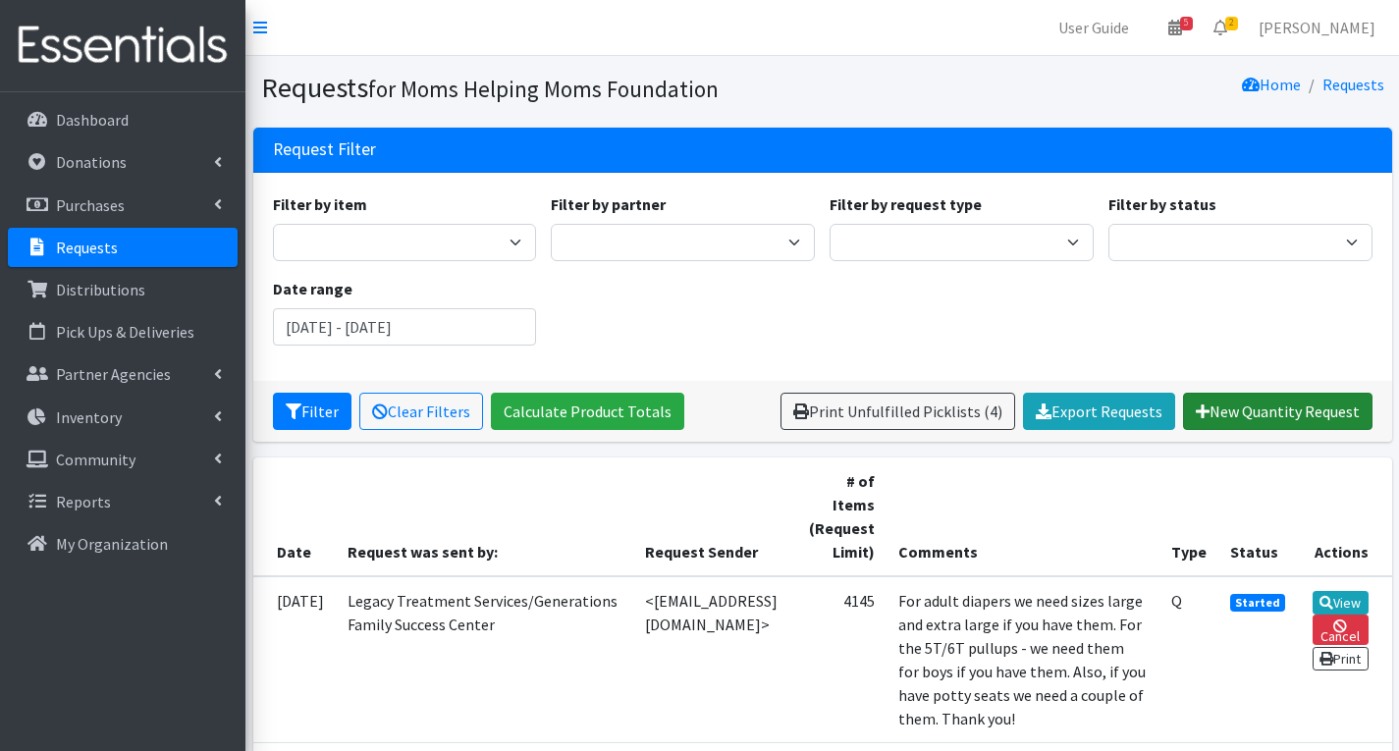
click at [1278, 411] on link "New Quantity Request" at bounding box center [1277, 411] width 189 height 37
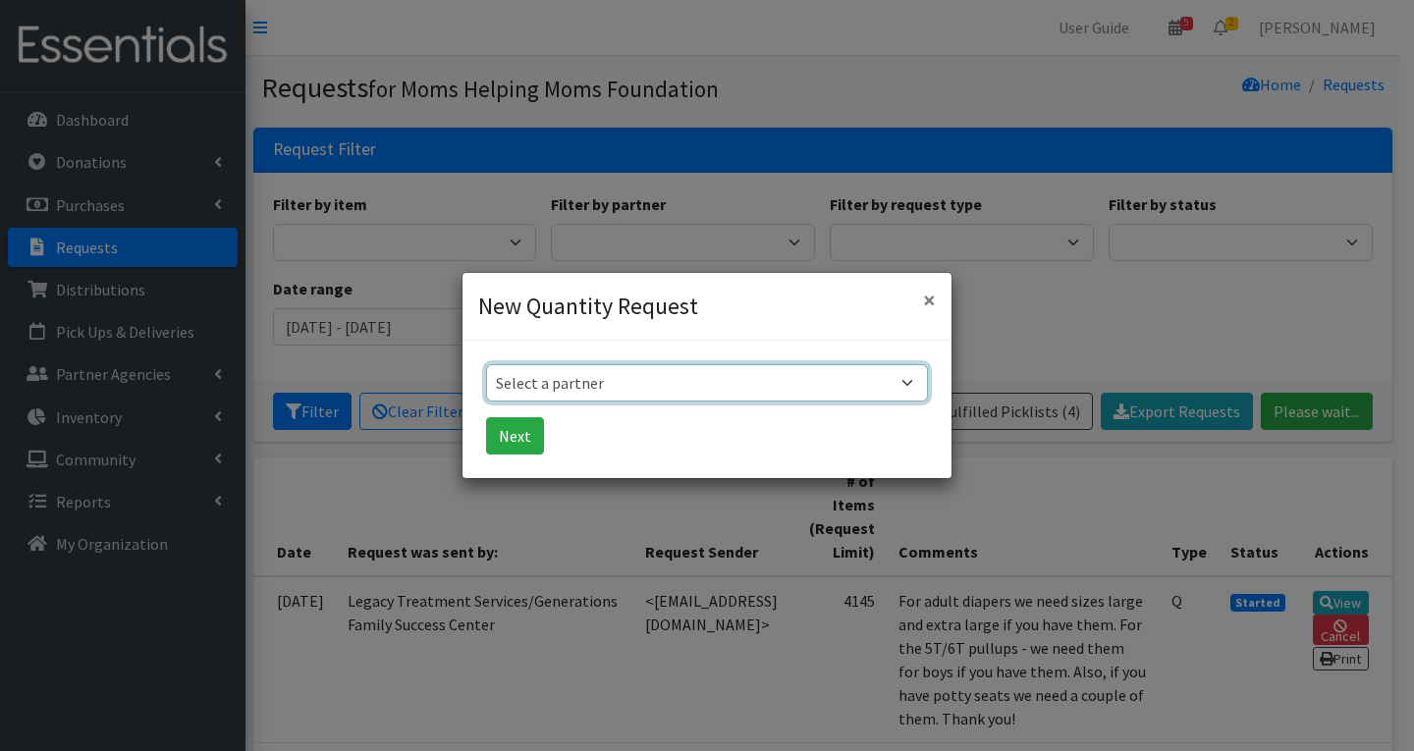
click at [768, 394] on select "Select a partner Acenda Integrated Health - FSC Acenda Integrated Health - Mate…" at bounding box center [707, 382] width 442 height 37
select select "620"
click at [486, 364] on select "Select a partner Acenda Integrated Health - FSC Acenda Integrated Health - Mate…" at bounding box center [707, 382] width 442 height 37
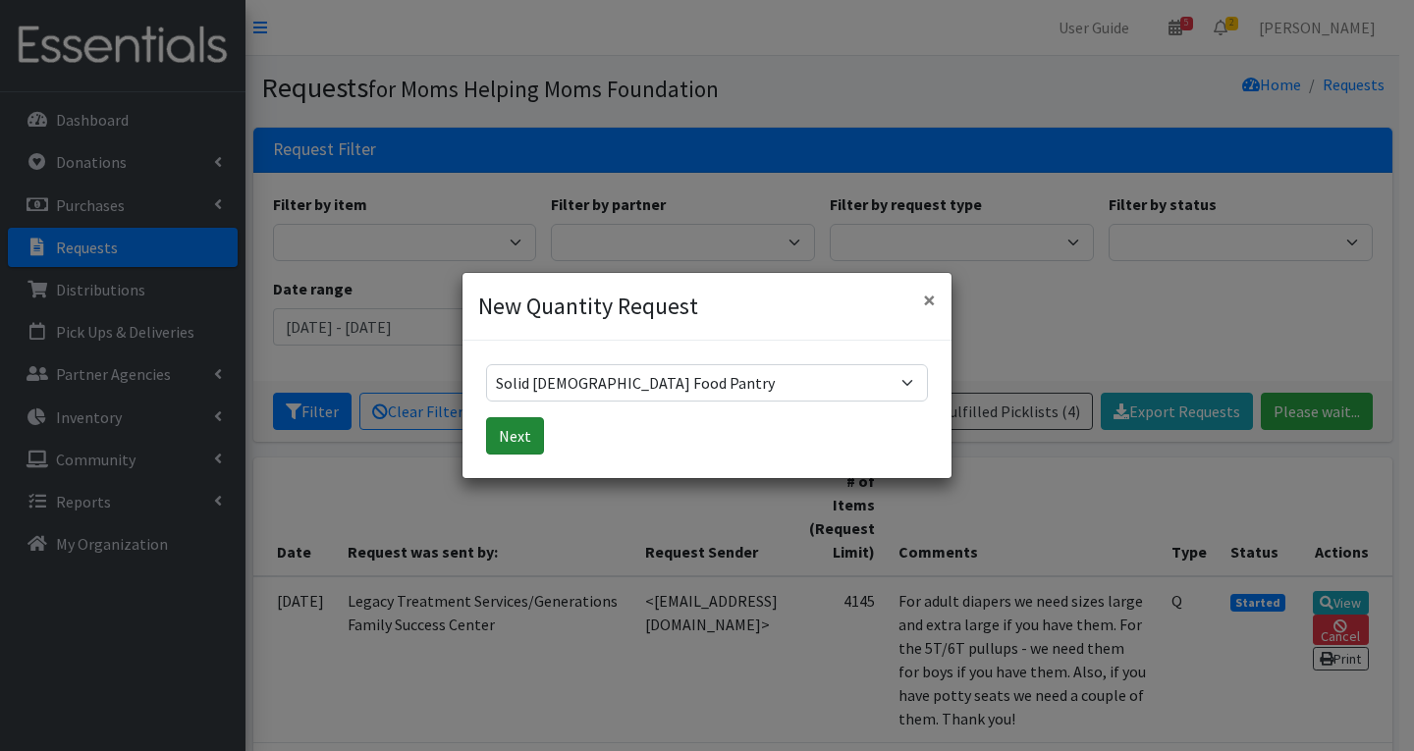
click at [532, 433] on button "Next" at bounding box center [515, 435] width 58 height 37
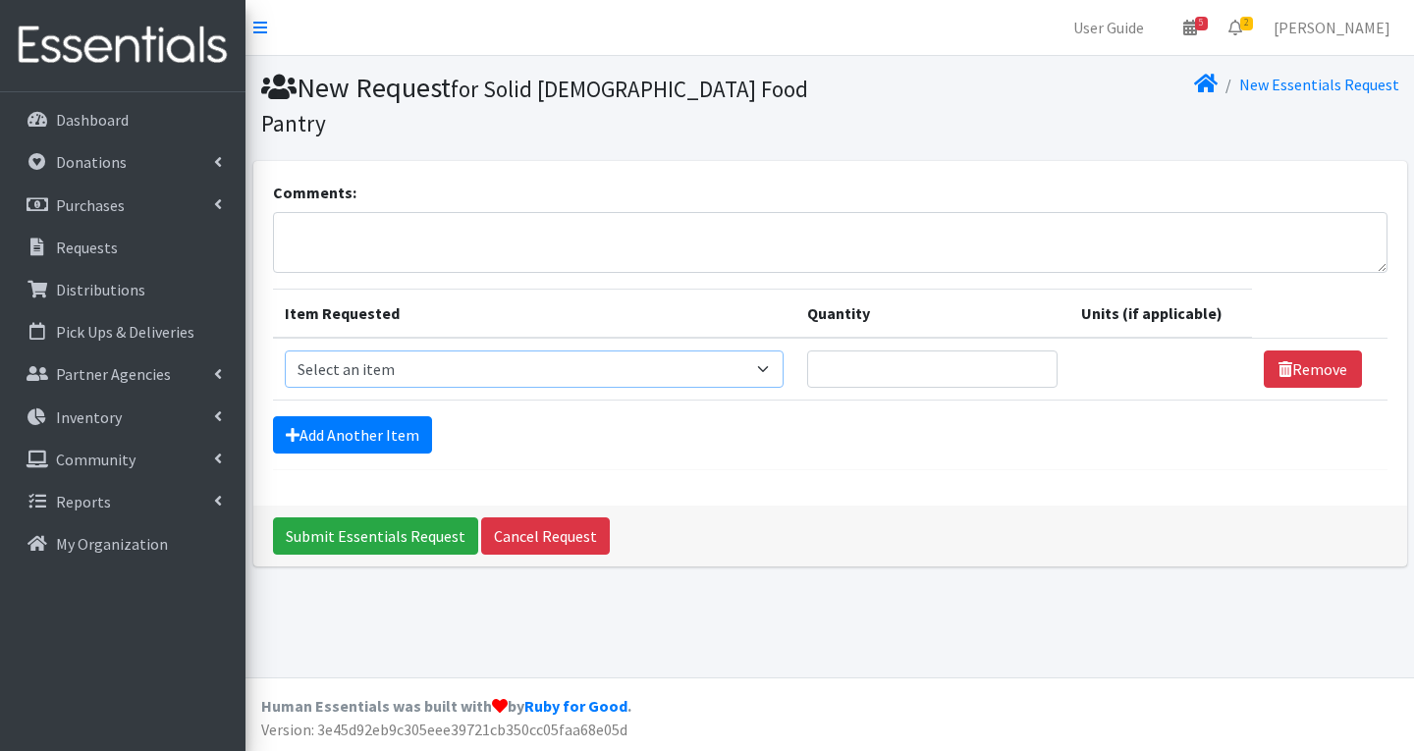
click at [520, 375] on select "Select an item # of Children this order will serve # of Individuals Living in H…" at bounding box center [535, 369] width 500 height 37
click at [748, 470] on hr at bounding box center [830, 469] width 1114 height 1
click at [1413, 245] on div "Comments: Item Requested Quantity Units (if applicable) Item Requested Select a…" at bounding box center [829, 371] width 1168 height 421
click at [573, 550] on link "Cancel Request" at bounding box center [545, 535] width 129 height 37
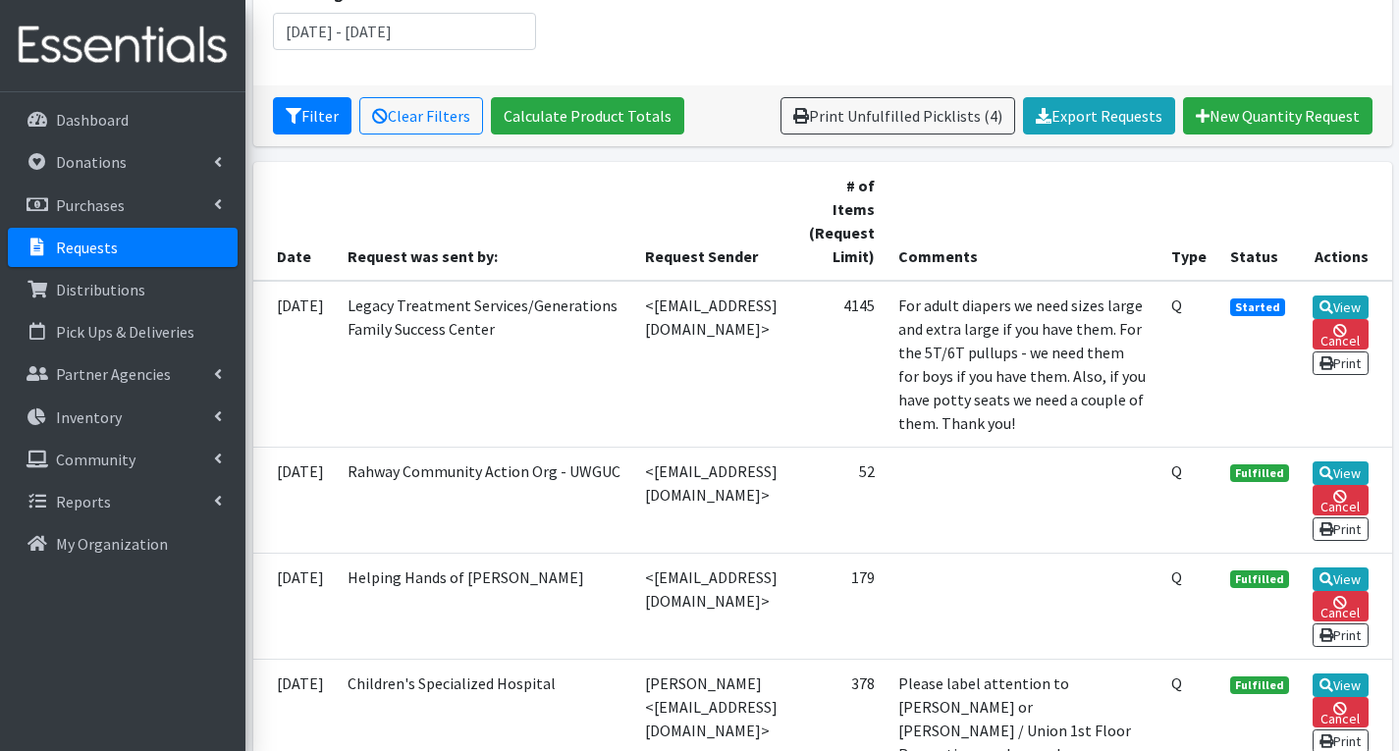
scroll to position [295, 0]
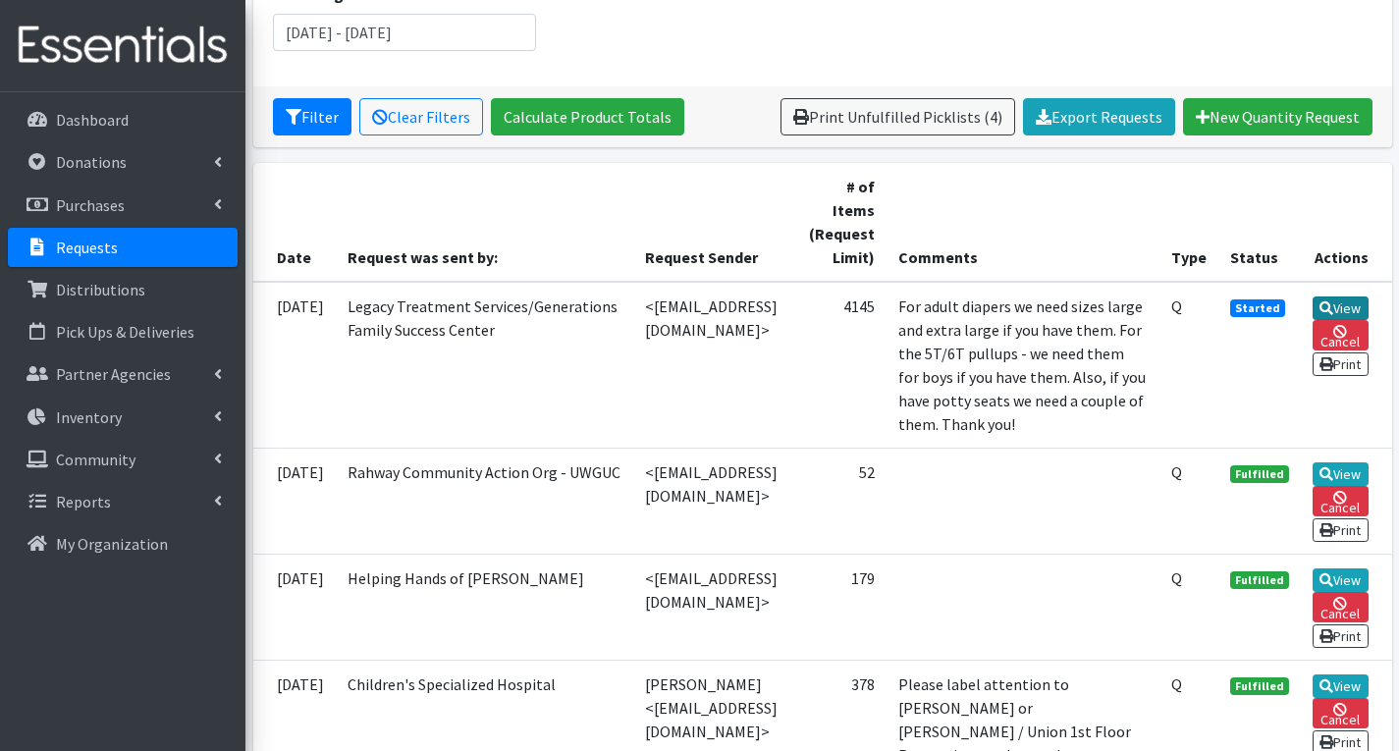
click at [1361, 307] on link "View" at bounding box center [1341, 309] width 56 height 24
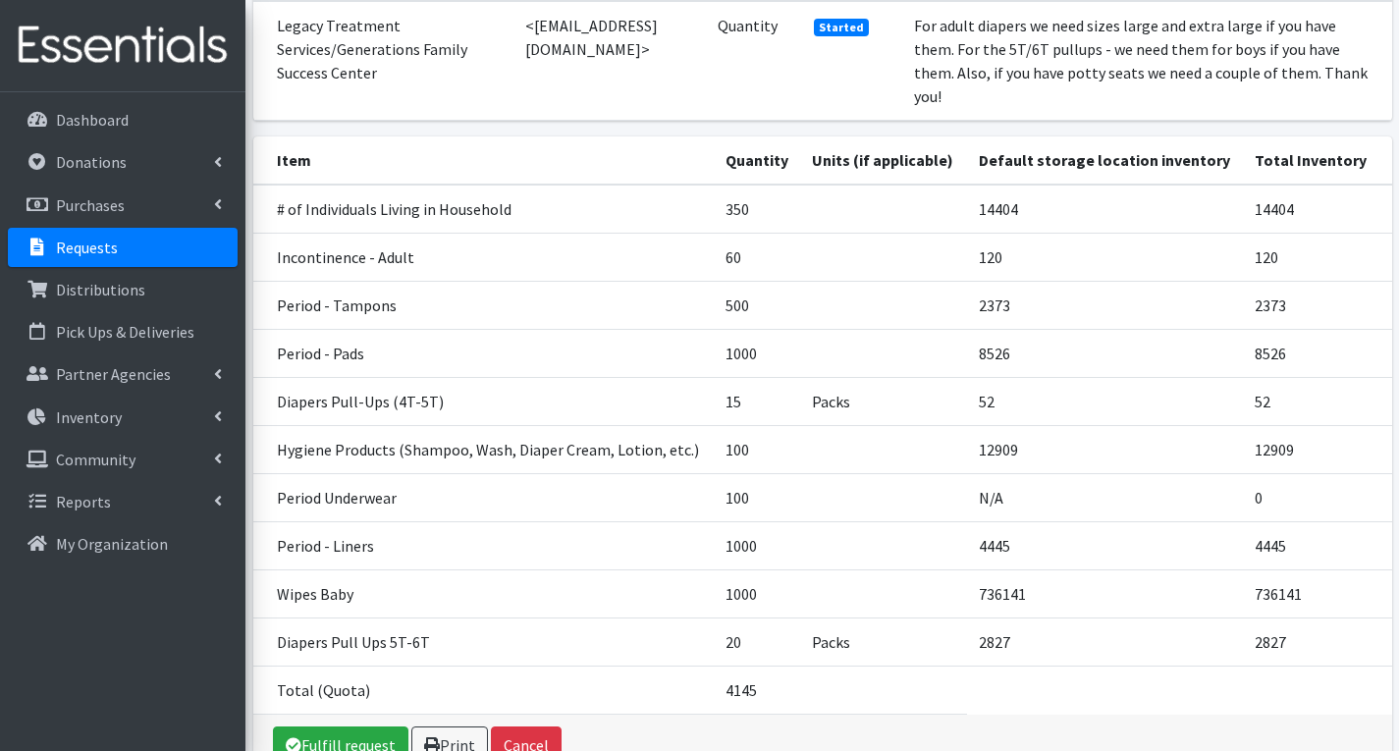
scroll to position [230, 0]
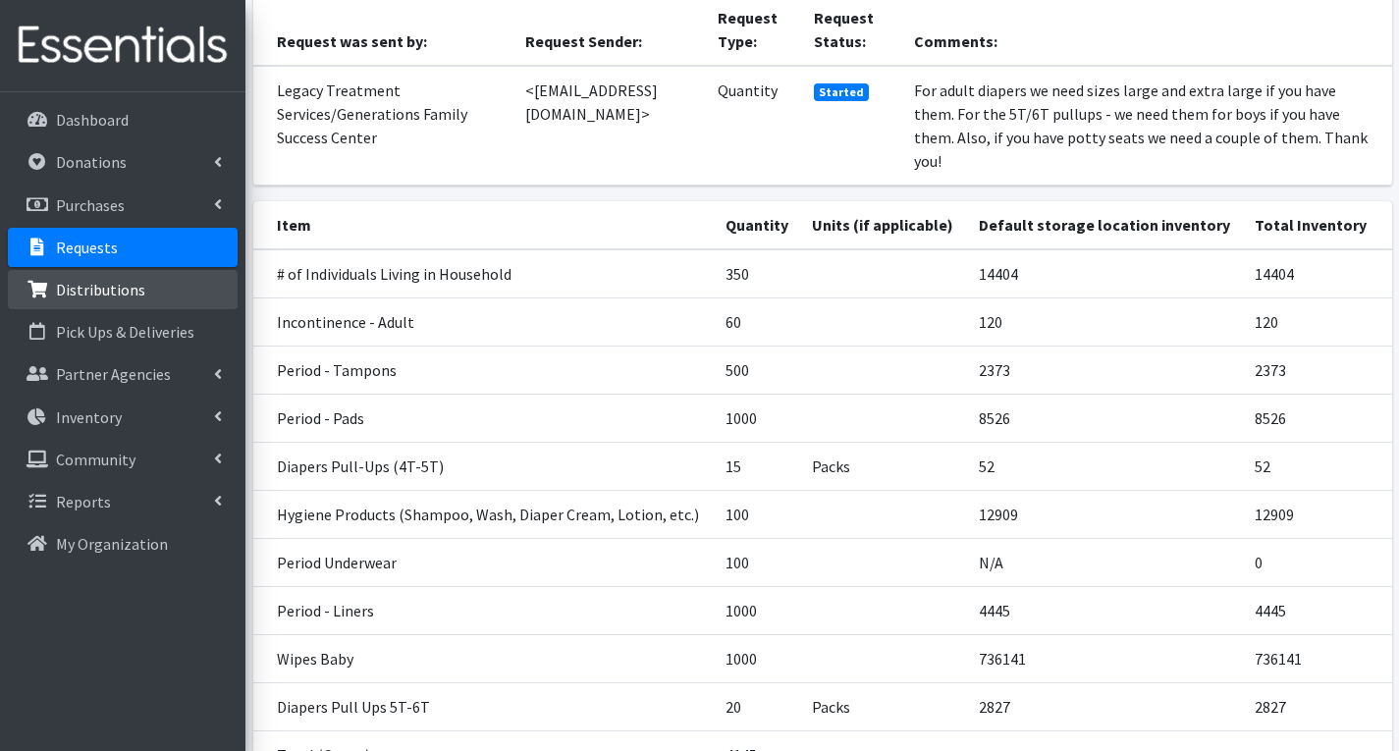
click at [108, 289] on p "Distributions" at bounding box center [100, 290] width 89 height 20
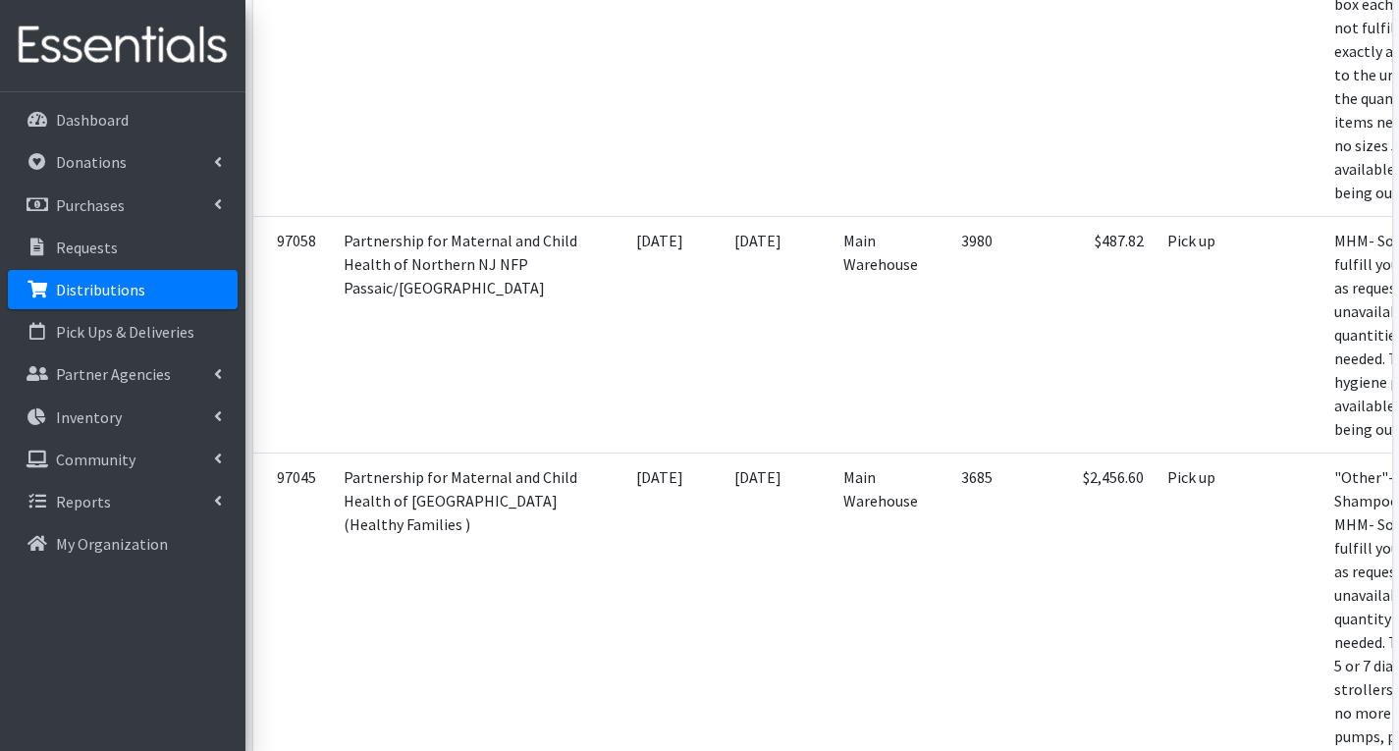
scroll to position [1473, 0]
click at [80, 246] on p "Requests" at bounding box center [87, 248] width 62 height 20
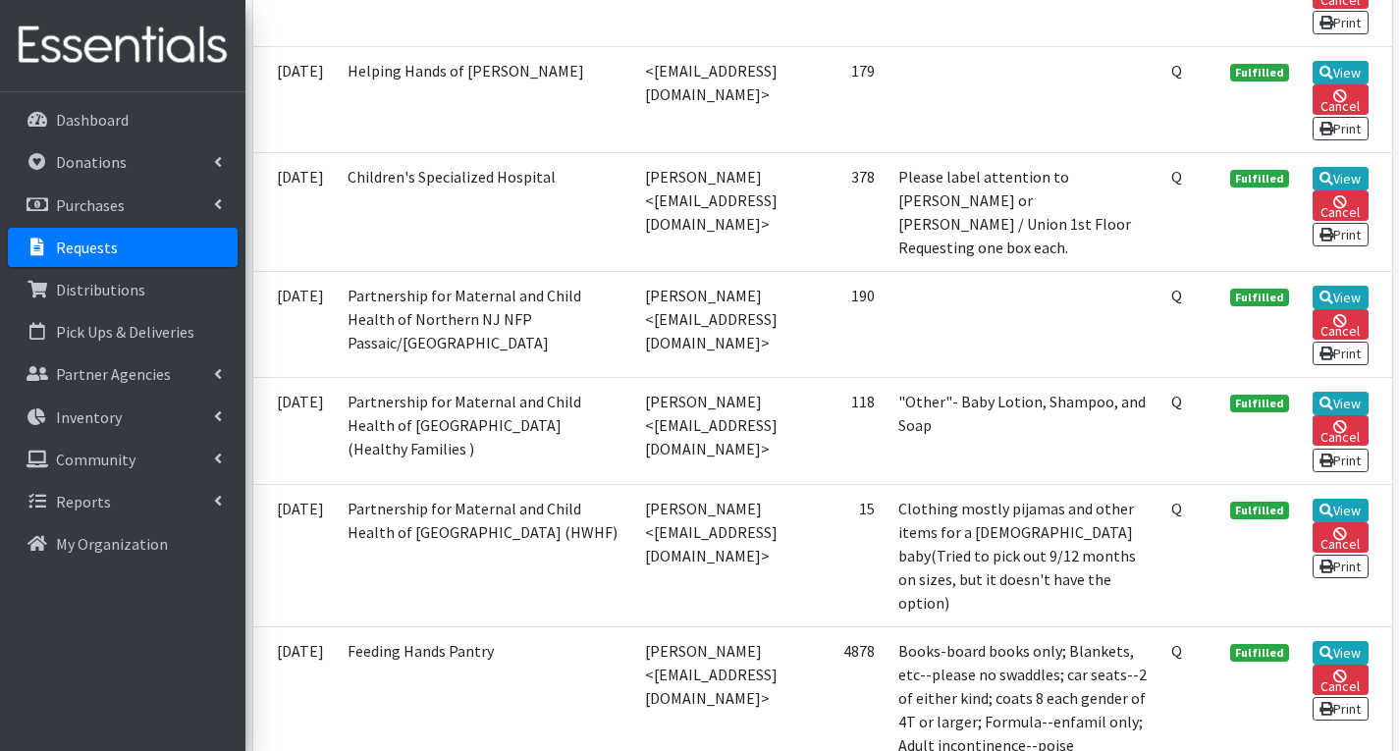
scroll to position [982, 0]
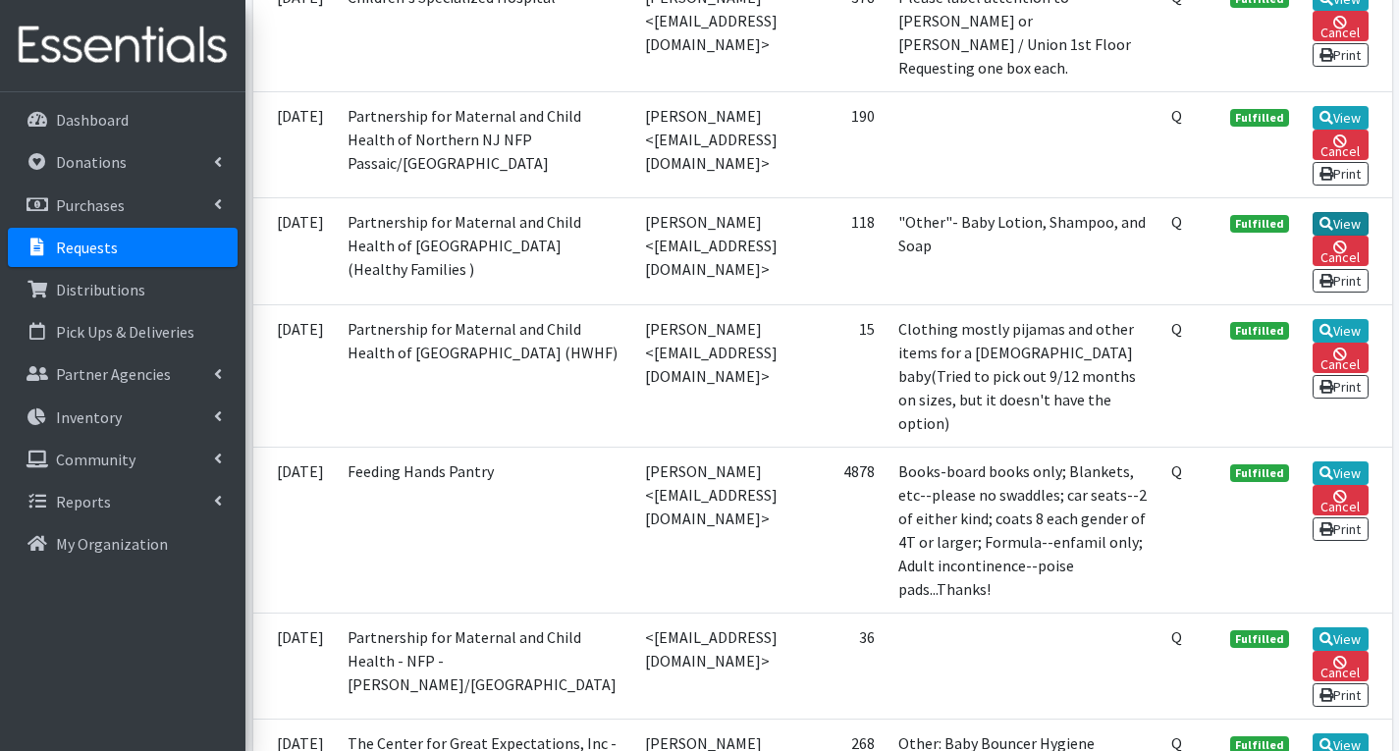
click at [1343, 236] on link "View" at bounding box center [1341, 224] width 56 height 24
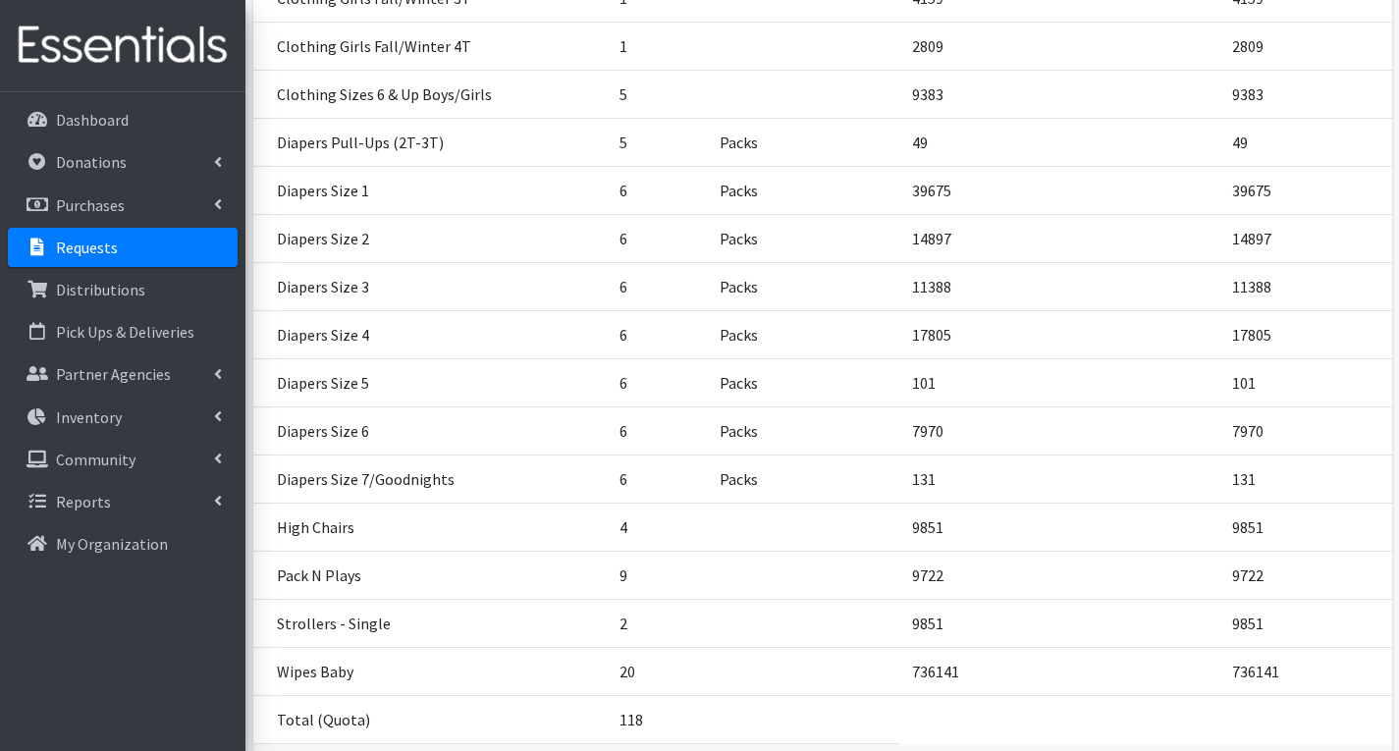
scroll to position [1131, 0]
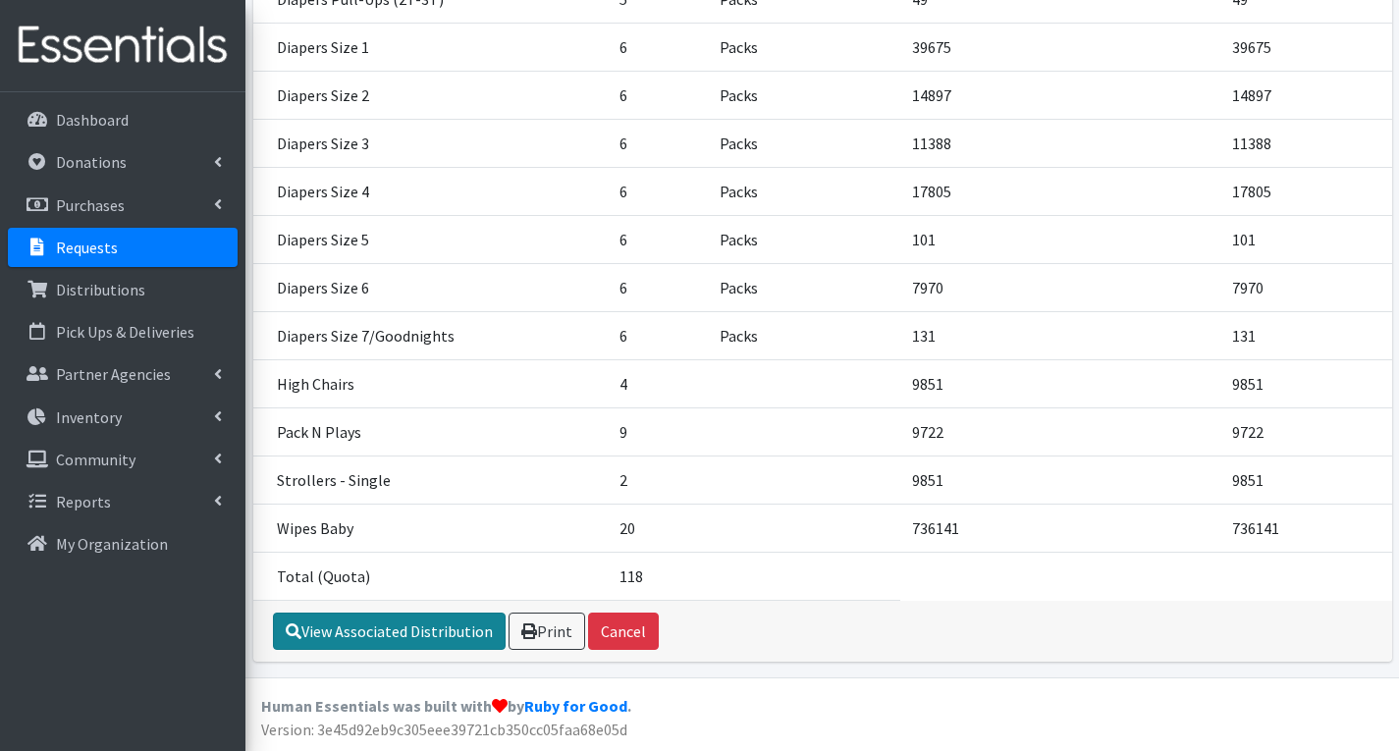
click at [418, 633] on link "View Associated Distribution" at bounding box center [389, 631] width 233 height 37
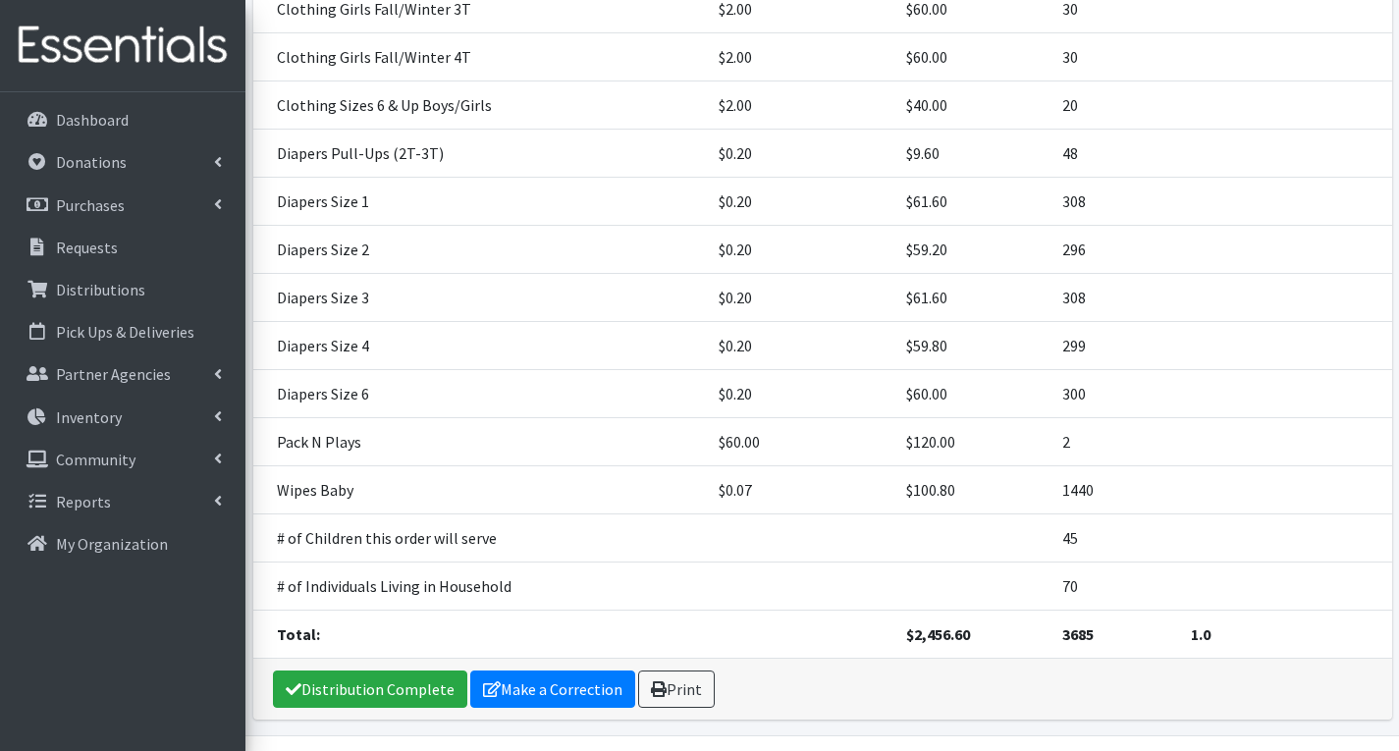
scroll to position [1077, 0]
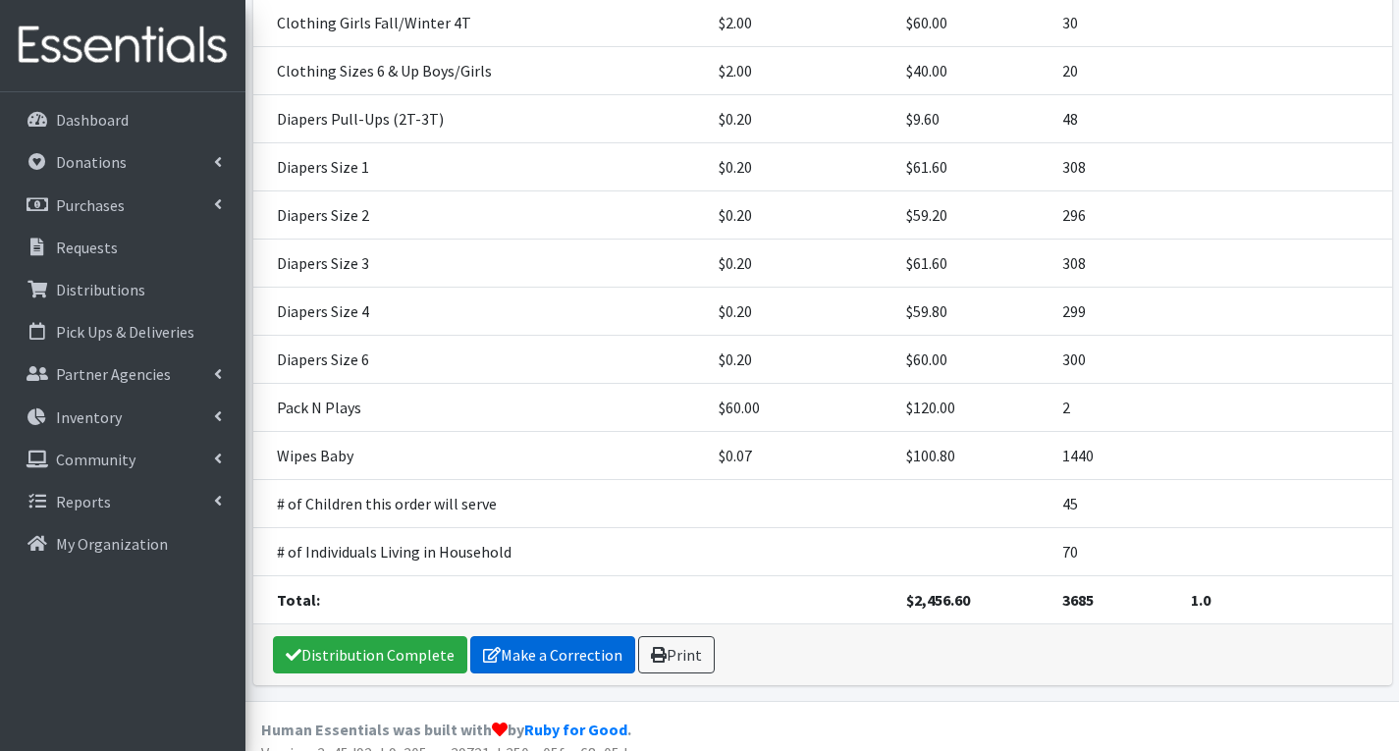
click at [524, 636] on link "Make a Correction" at bounding box center [552, 654] width 165 height 37
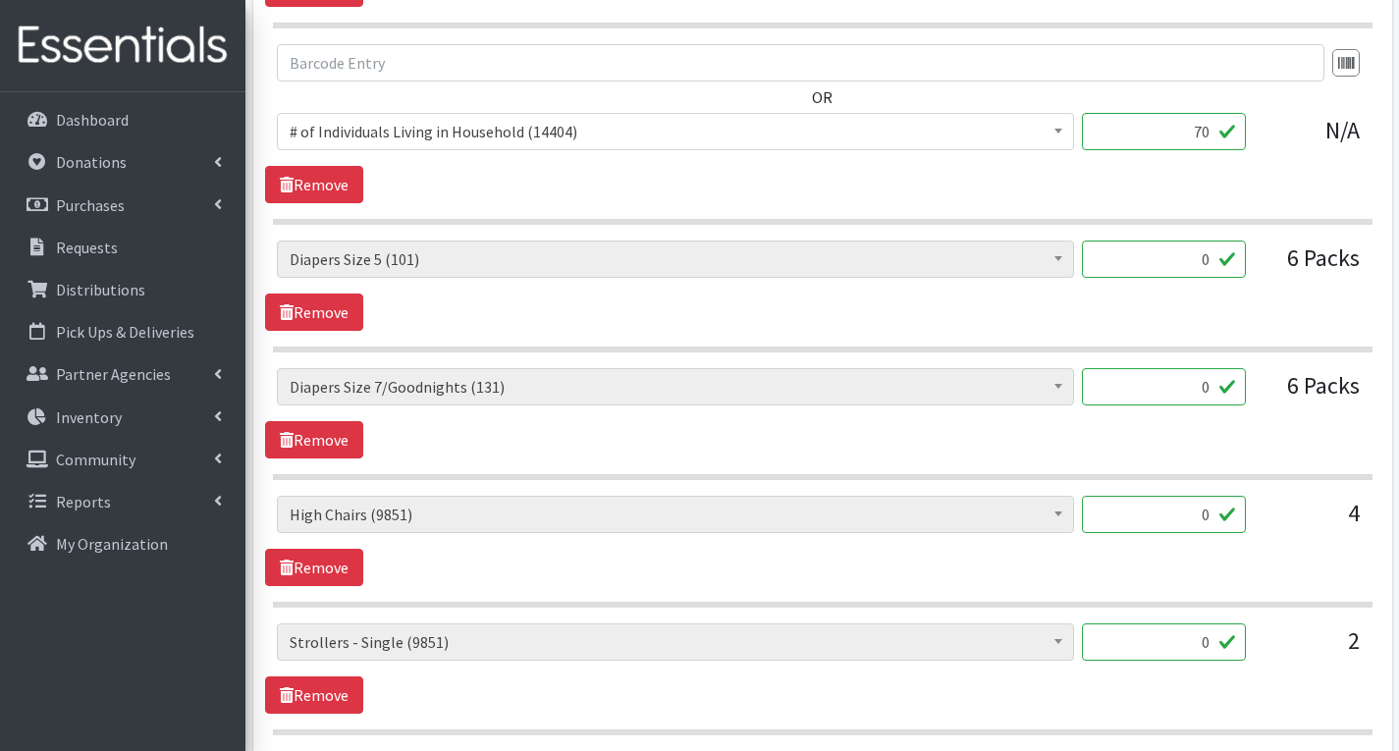
scroll to position [3927, 0]
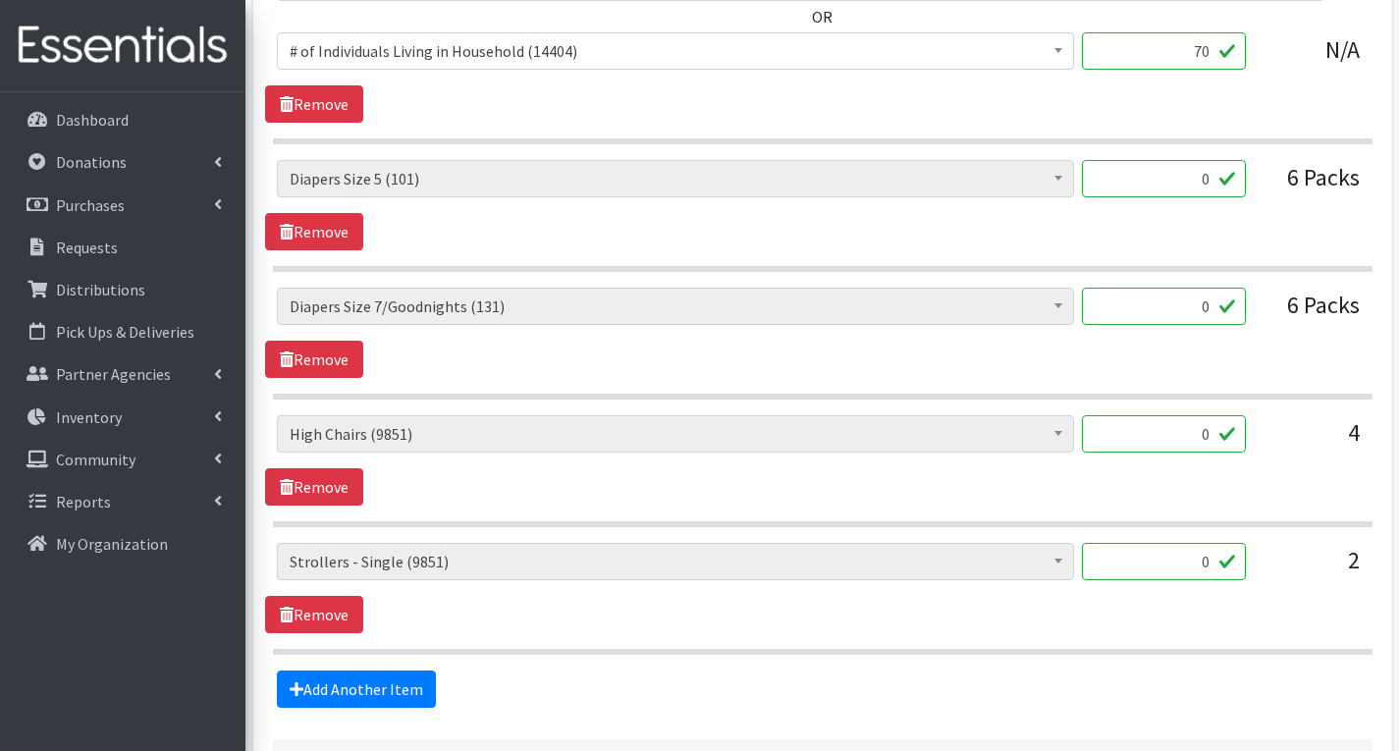
click at [1214, 436] on input "0" at bounding box center [1164, 433] width 164 height 37
type input "1"
click at [326, 360] on link "Remove" at bounding box center [314, 359] width 98 height 37
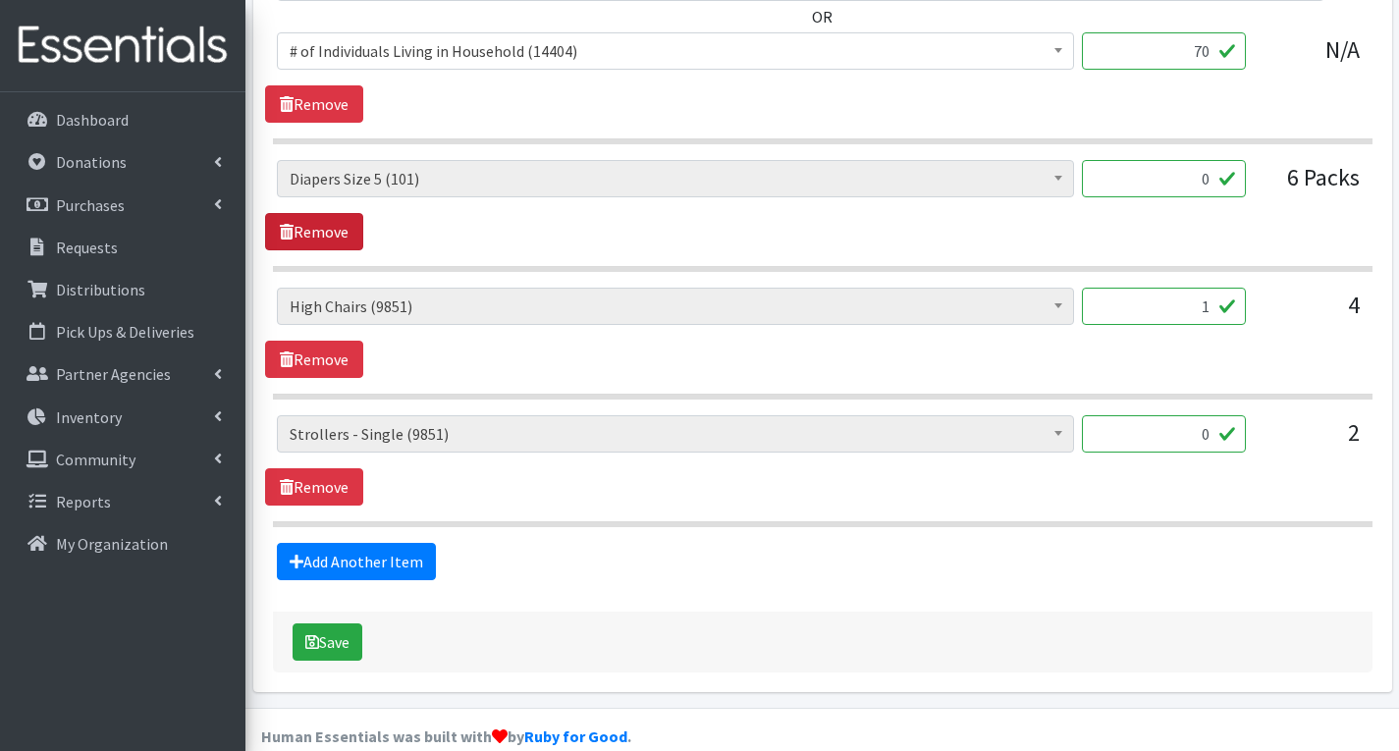
click at [334, 233] on link "Remove" at bounding box center [314, 231] width 98 height 37
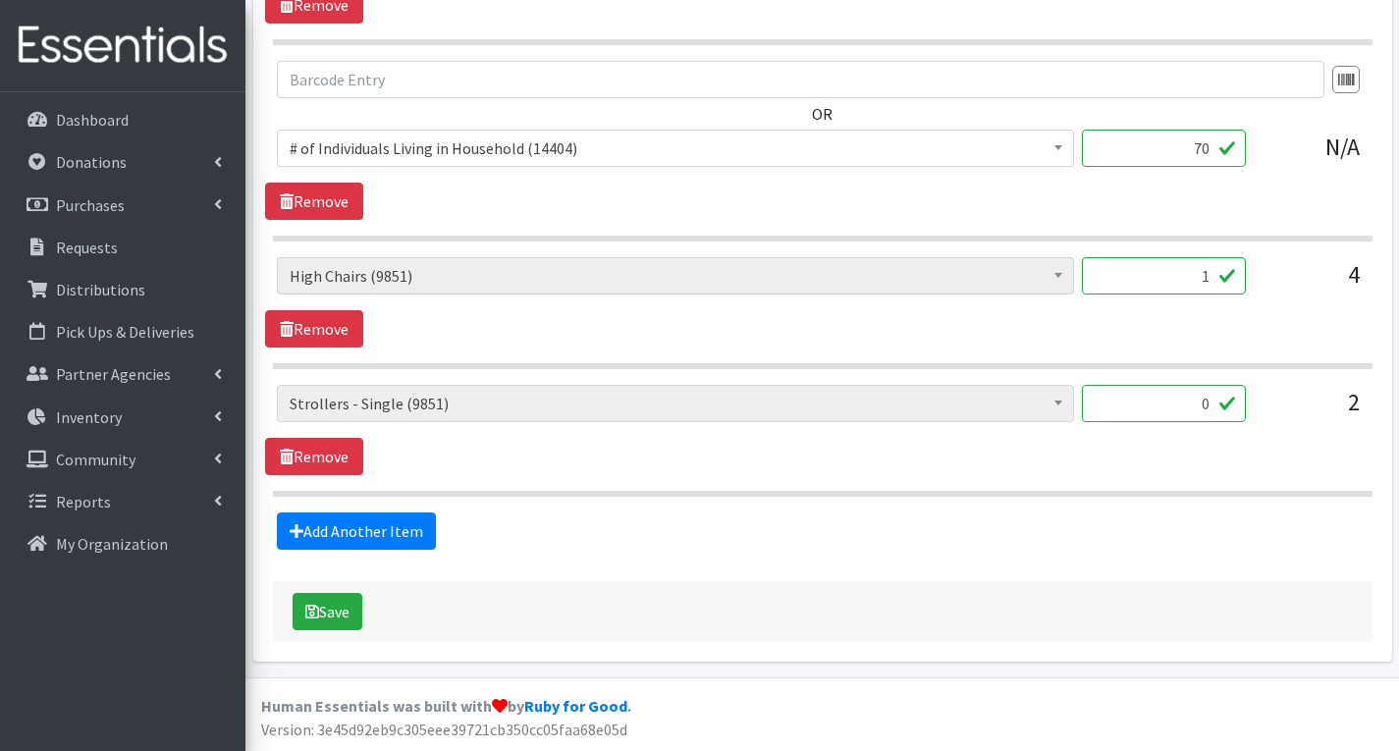
scroll to position [3830, 0]
click at [324, 454] on link "Remove" at bounding box center [314, 456] width 98 height 37
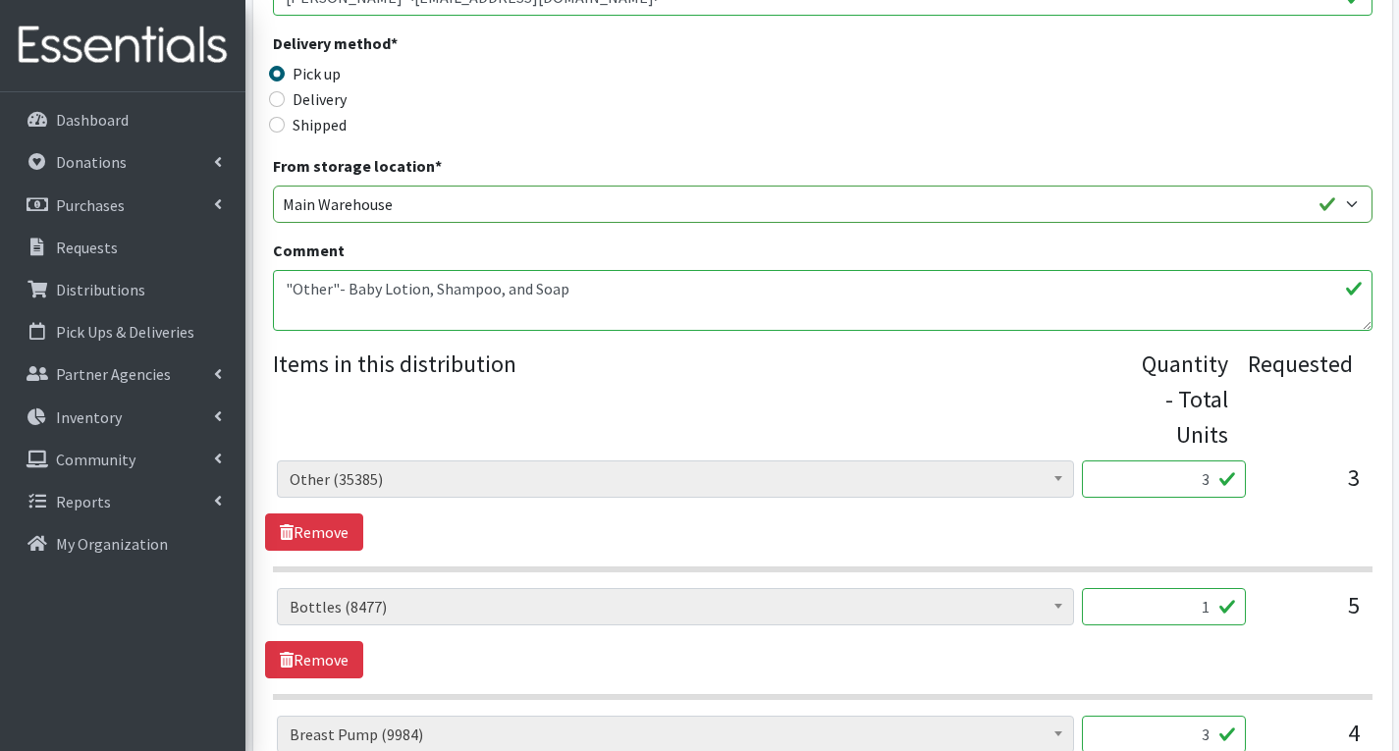
scroll to position [393, 0]
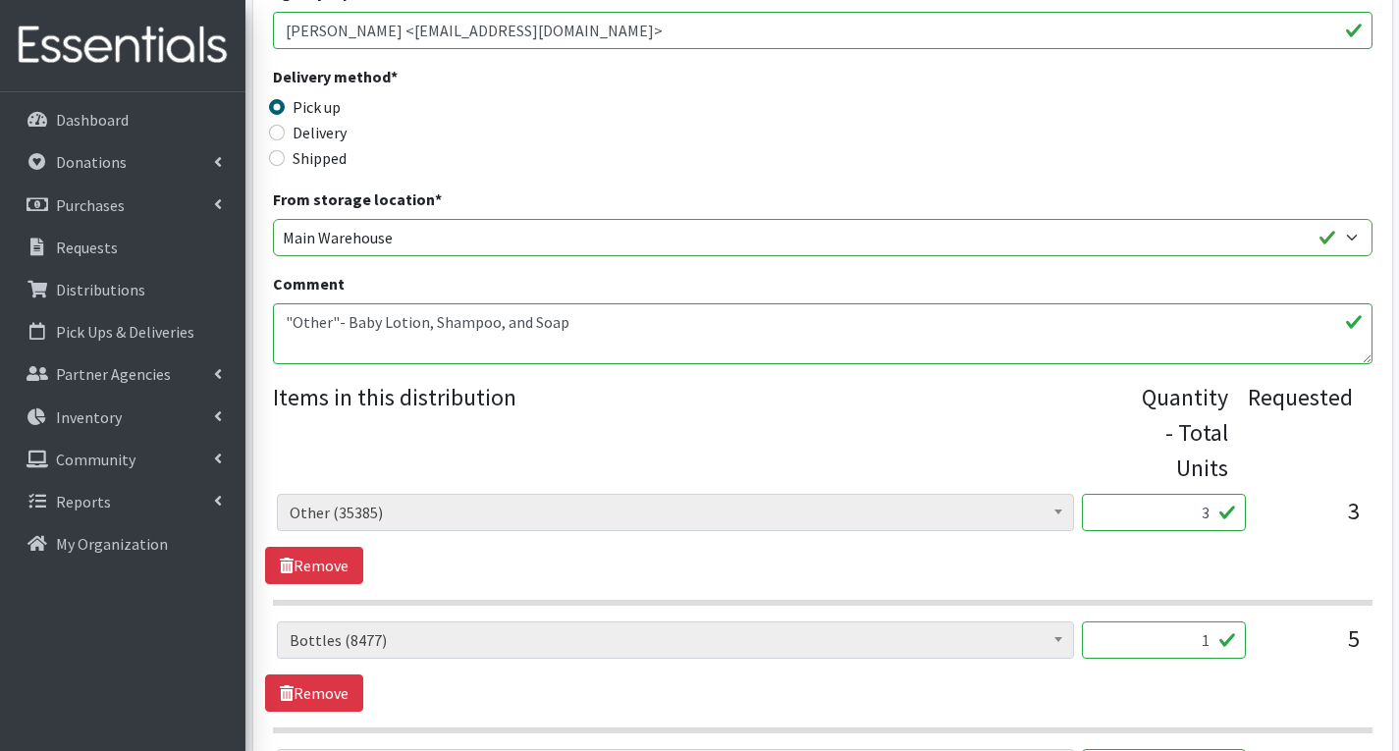
click at [689, 321] on textarea ""Other"- Baby Lotion, Shampoo, and Soap MHM- Sorry, we could not fulfill your o…" at bounding box center [823, 333] width 1100 height 61
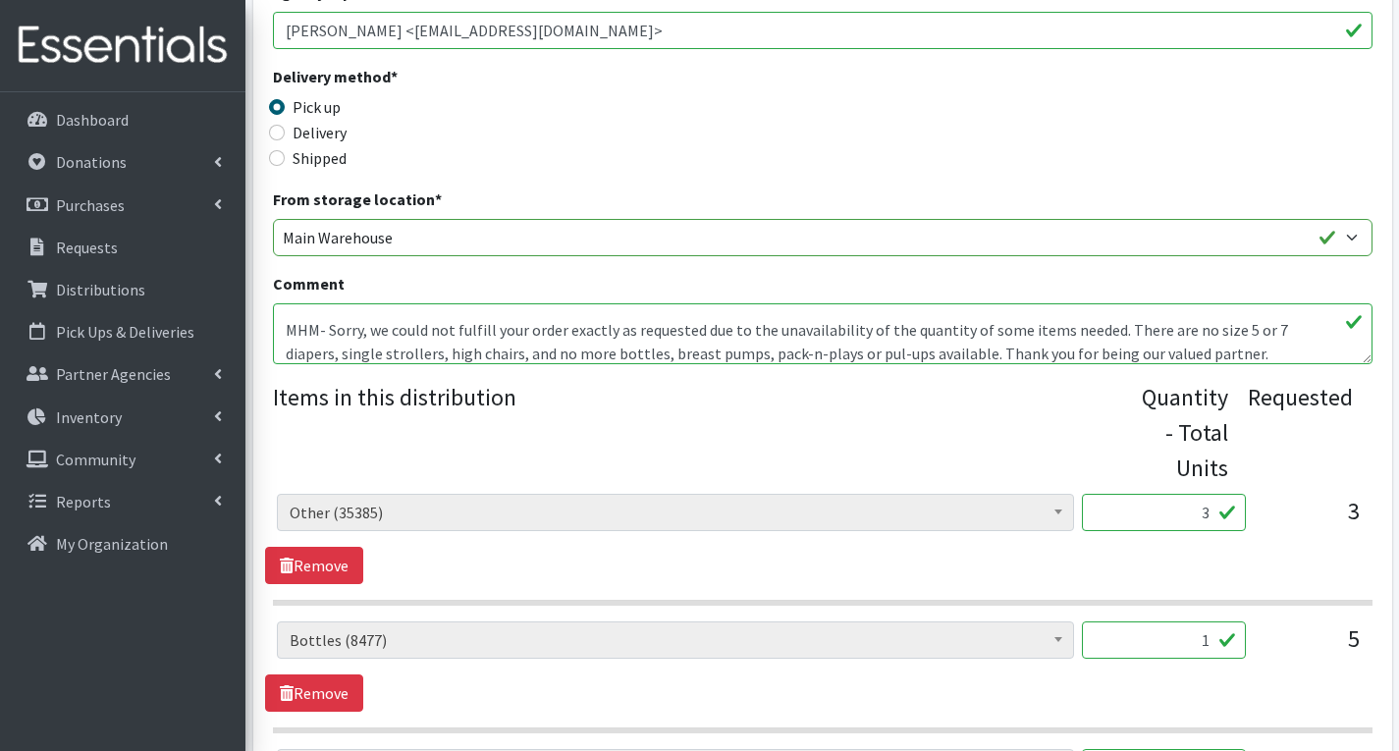
click at [459, 355] on textarea ""Other"- Baby Lotion, Shampoo, and Soap MHM- Sorry, we could not fulfill your o…" at bounding box center [823, 333] width 1100 height 61
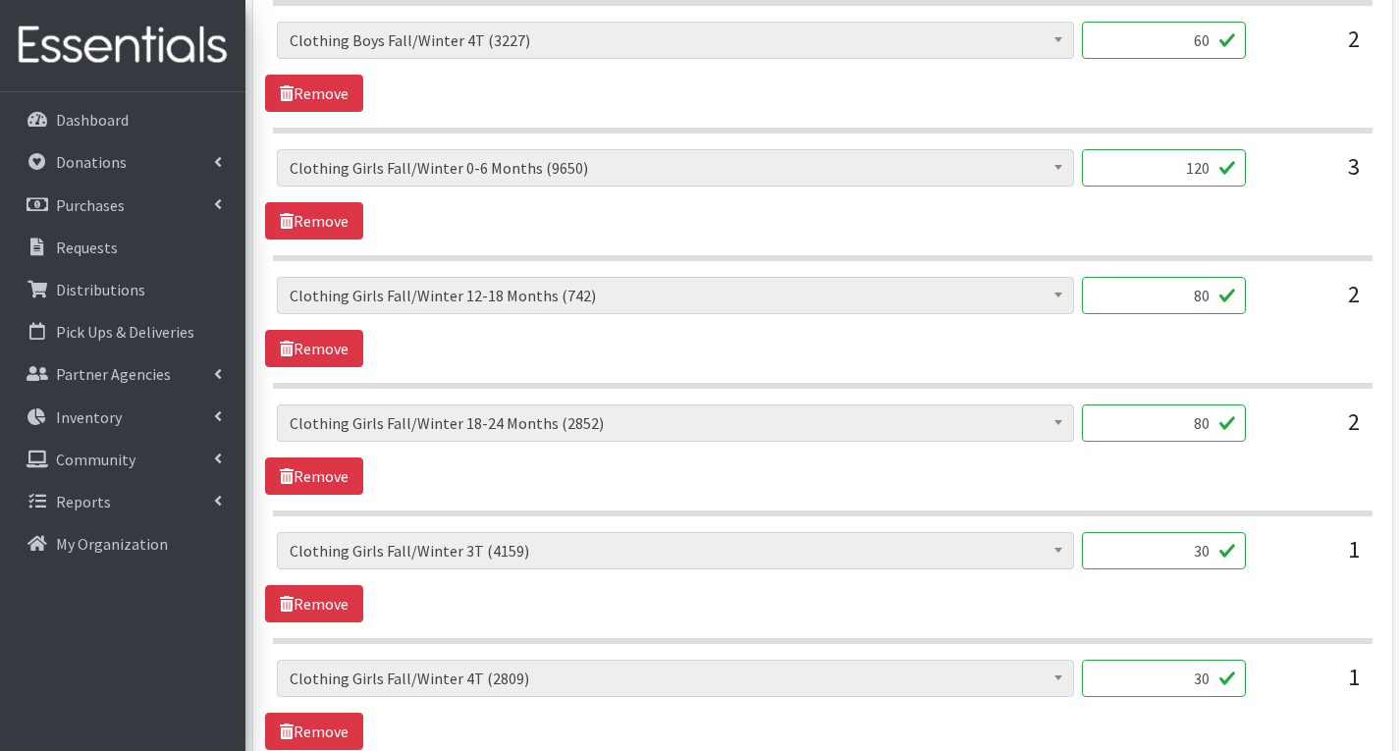
scroll to position [2160, 0]
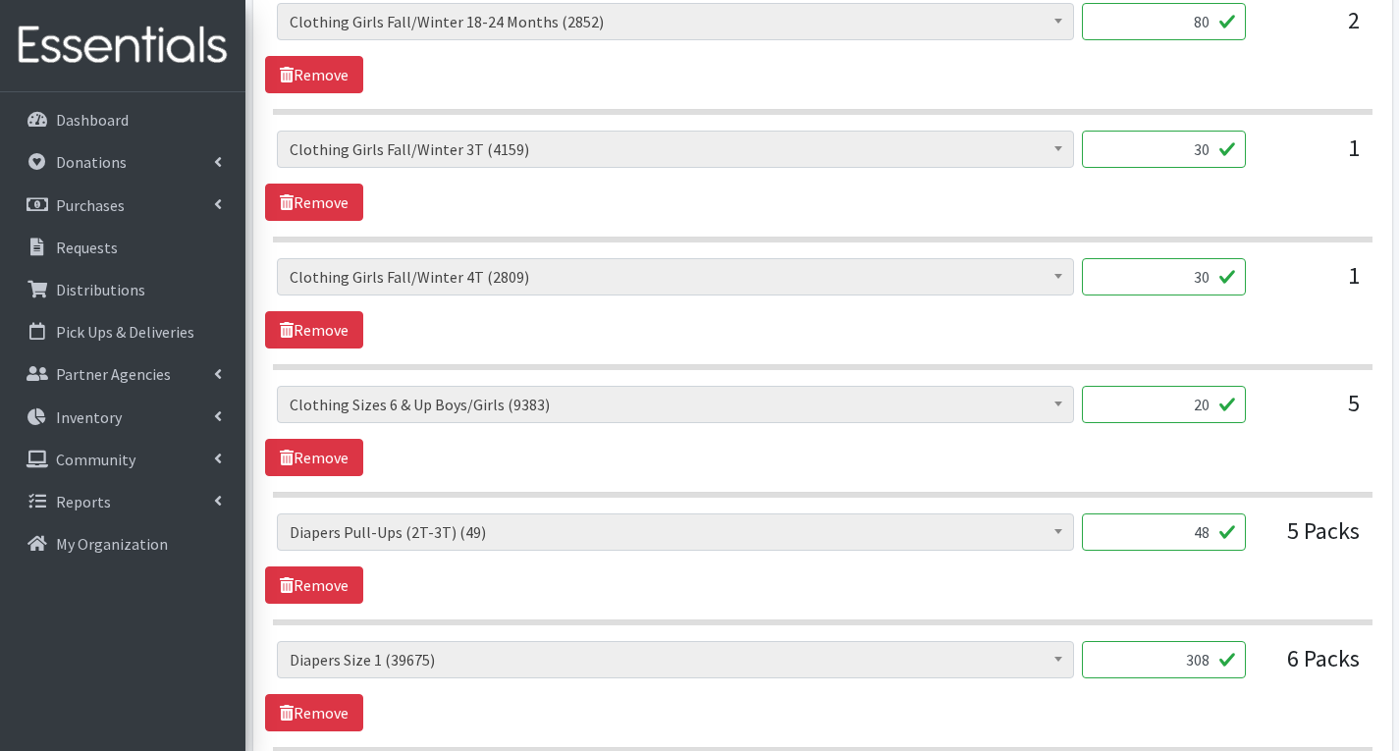
type textarea ""Other"- Baby Lotion, Shampoo, and Soap MHM- Sorry, we could not fulfill your o…"
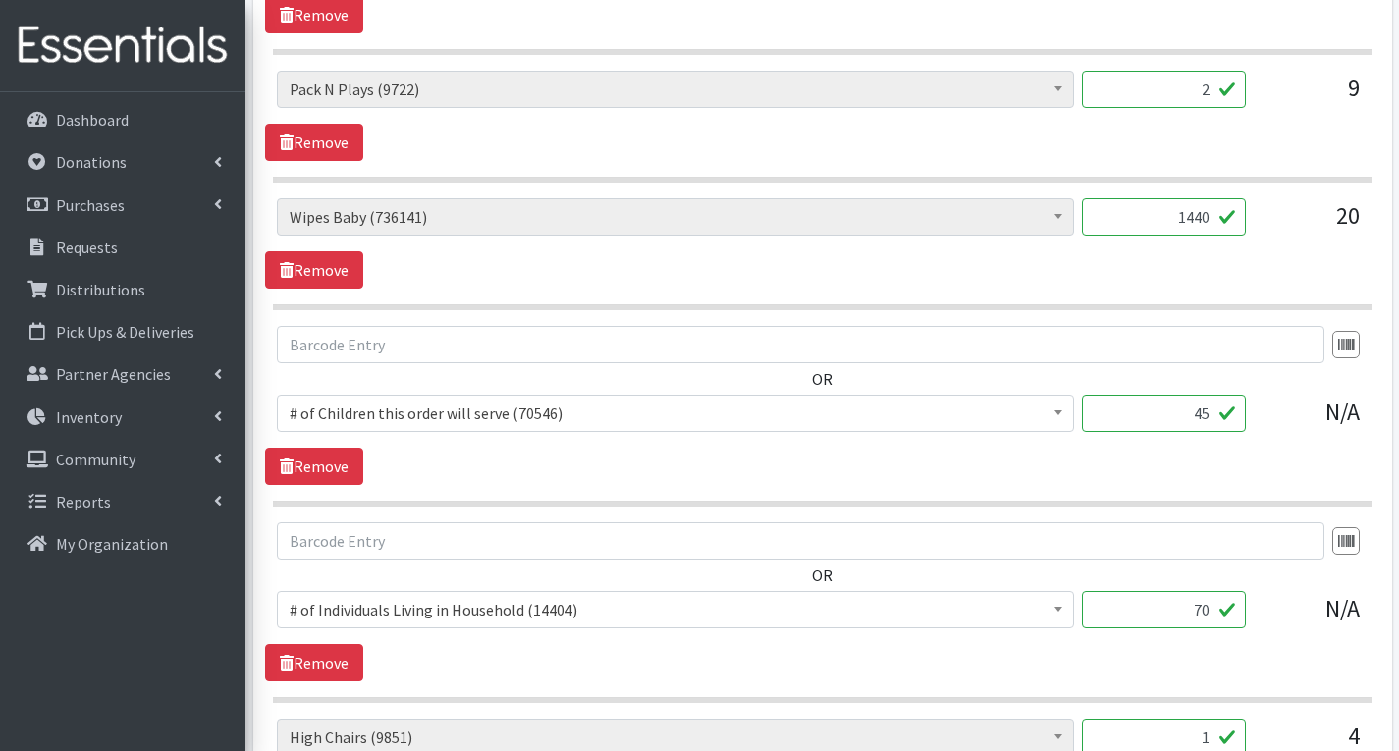
scroll to position [3703, 0]
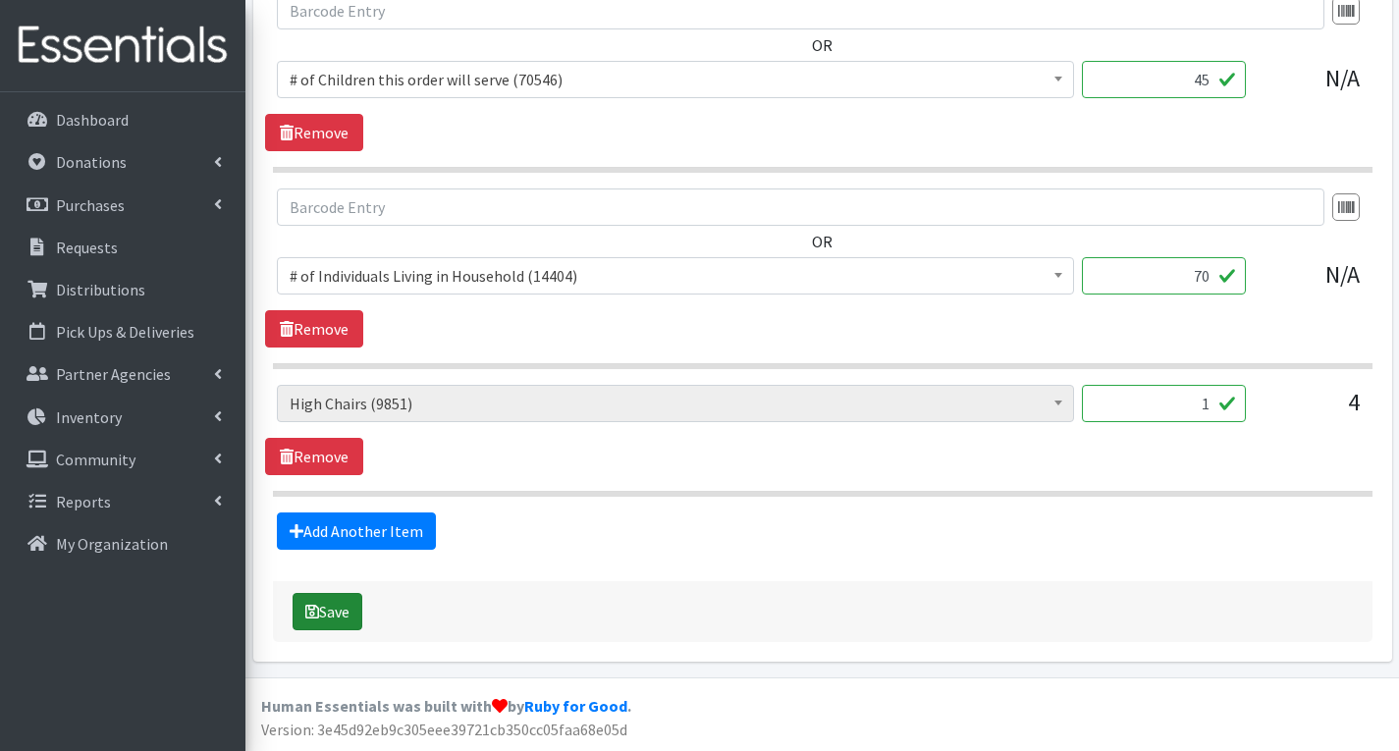
click at [336, 614] on button "Save" at bounding box center [328, 611] width 70 height 37
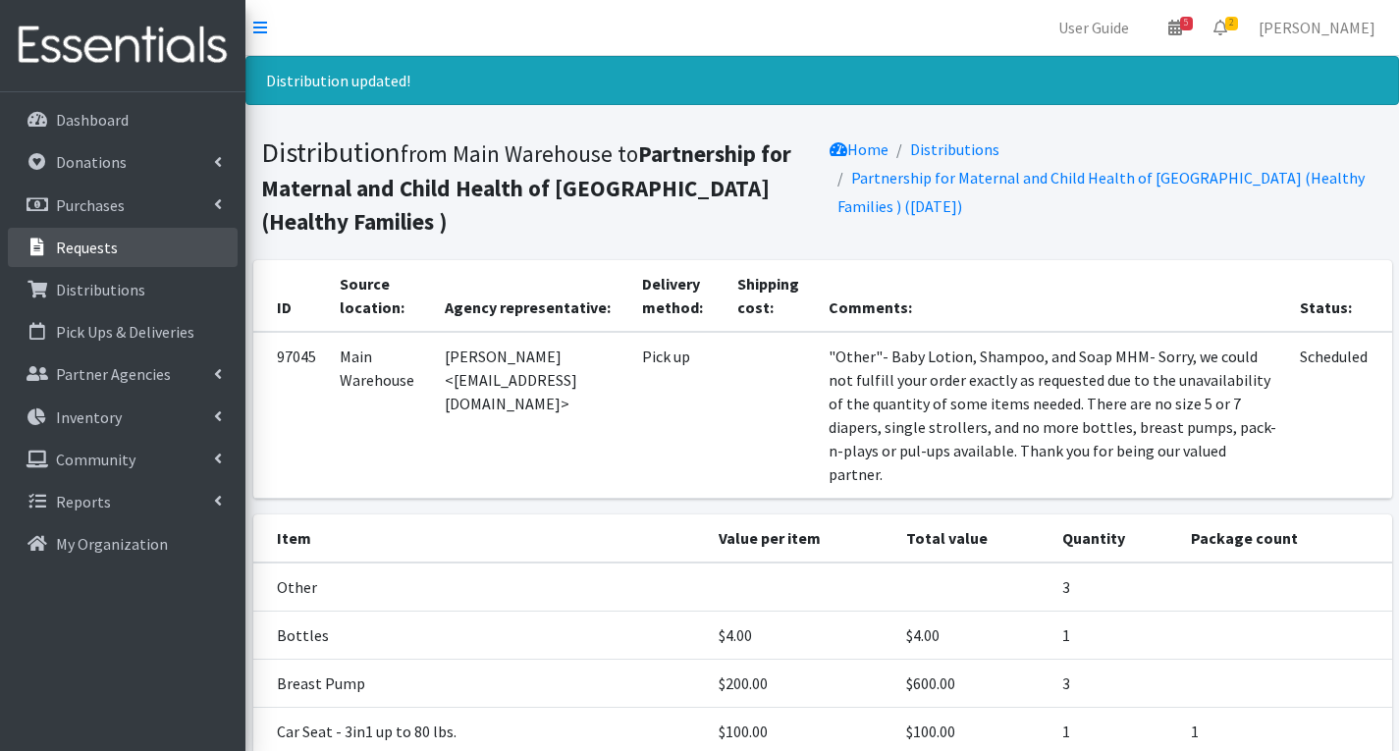
click at [108, 235] on link "Requests" at bounding box center [123, 247] width 230 height 39
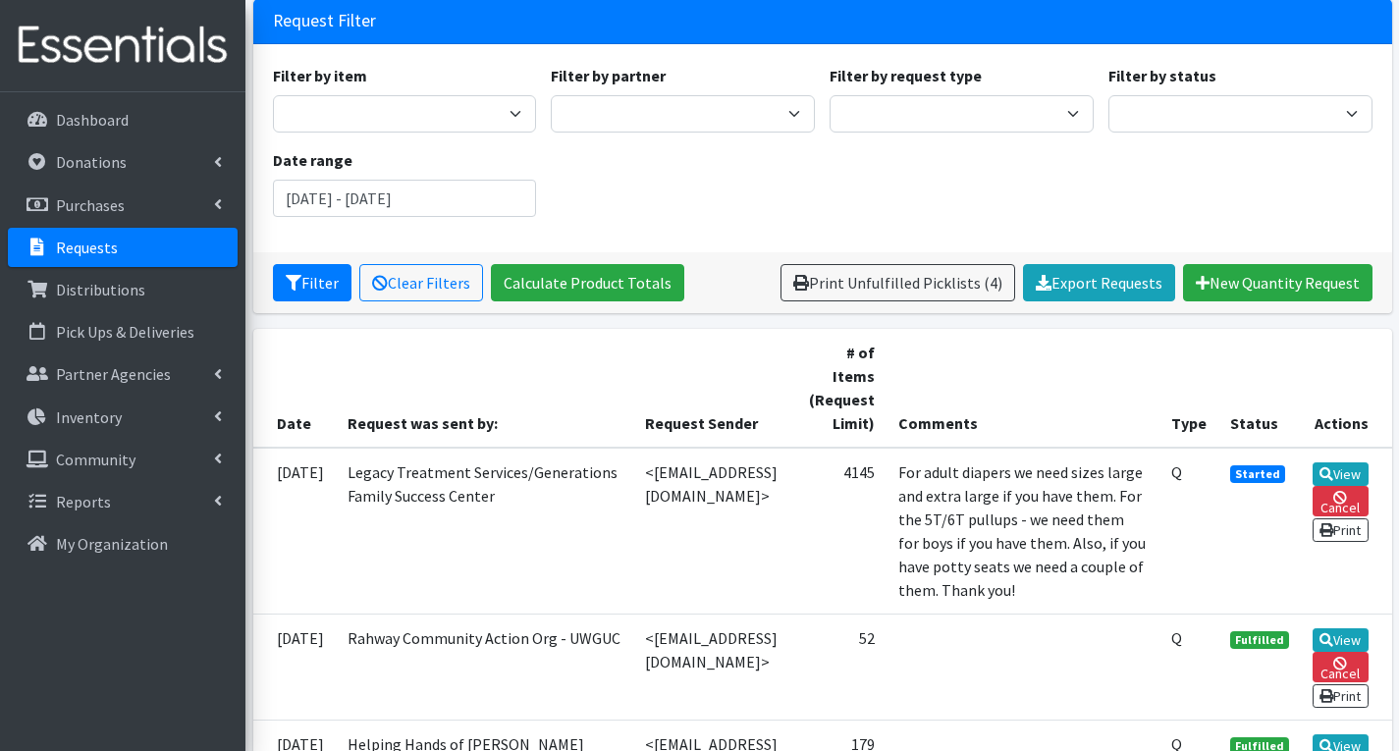
scroll to position [491, 0]
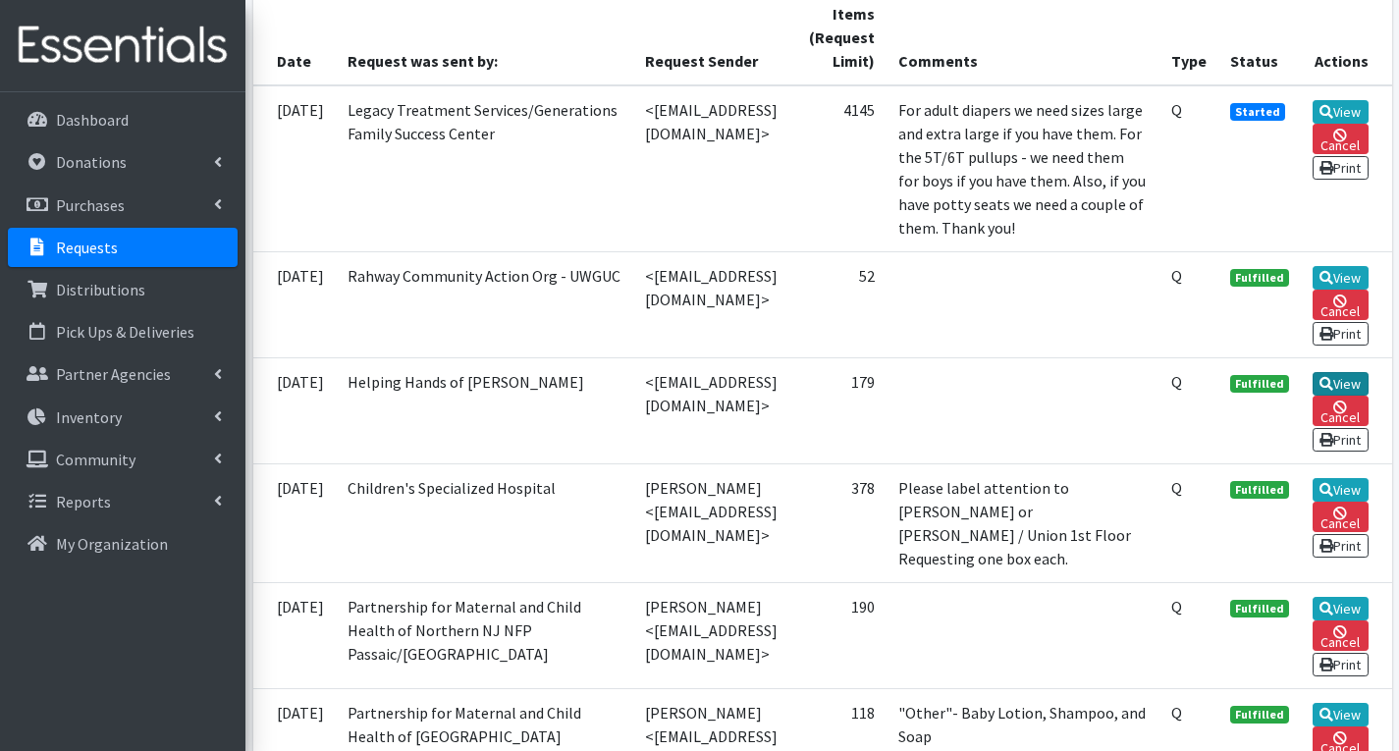
click at [1345, 396] on link "View" at bounding box center [1341, 384] width 56 height 24
click at [1348, 621] on link "View" at bounding box center [1341, 609] width 56 height 24
click at [1352, 396] on link "View" at bounding box center [1341, 384] width 56 height 24
click at [1333, 285] on icon at bounding box center [1327, 278] width 14 height 14
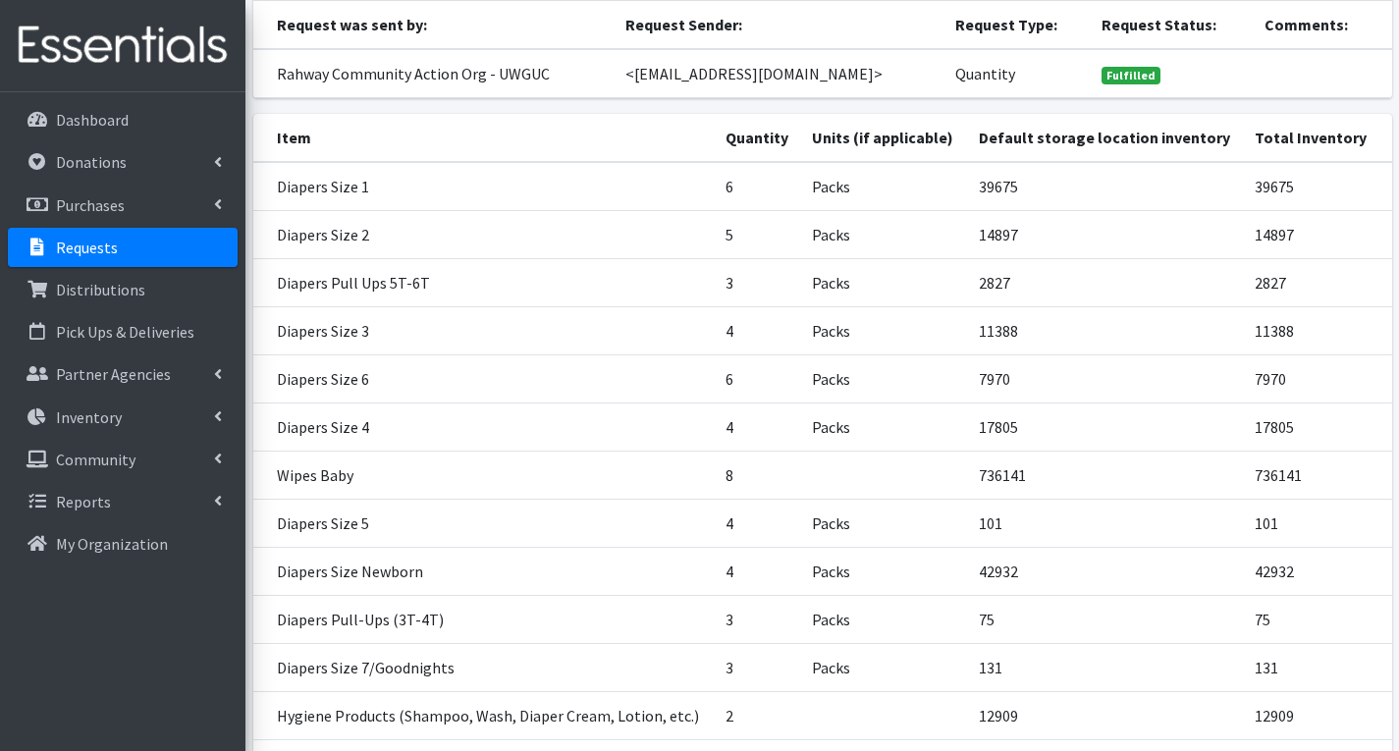
scroll to position [295, 0]
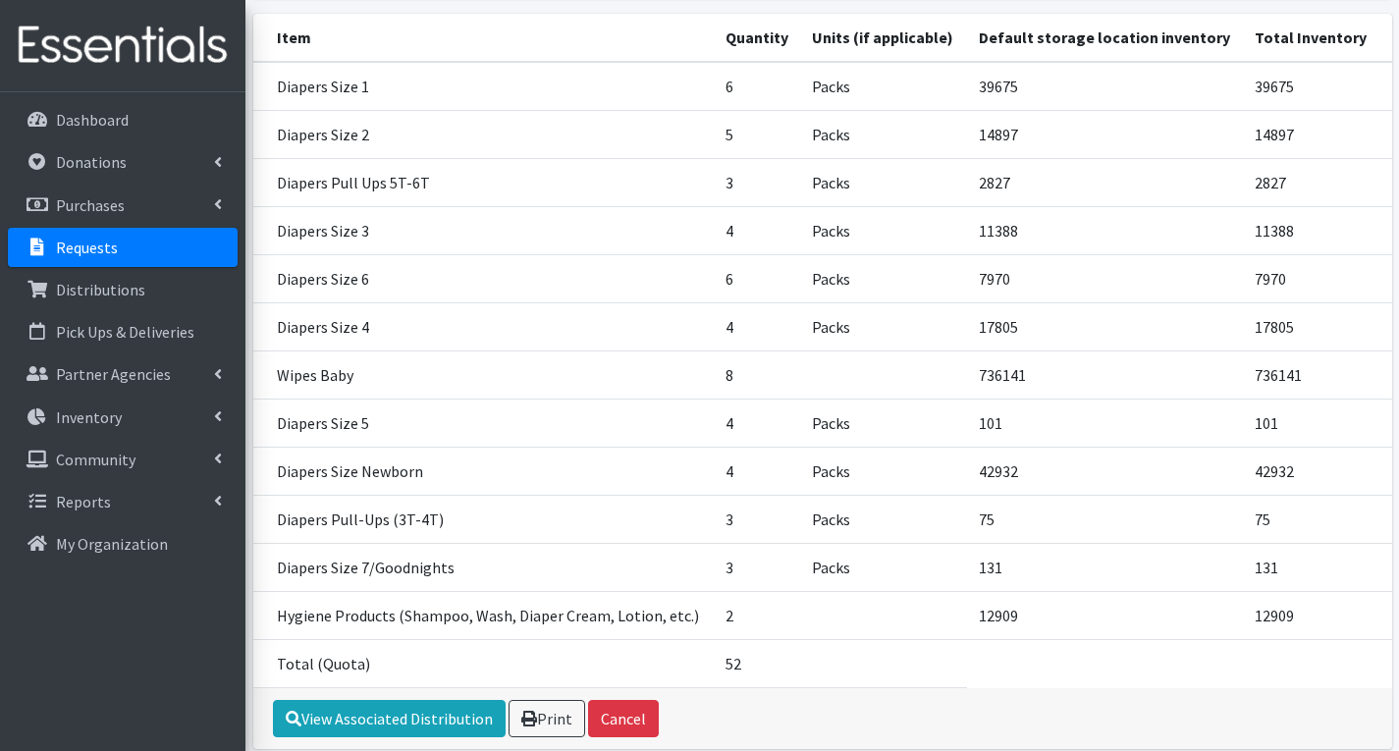
click at [85, 240] on p "Requests" at bounding box center [87, 248] width 62 height 20
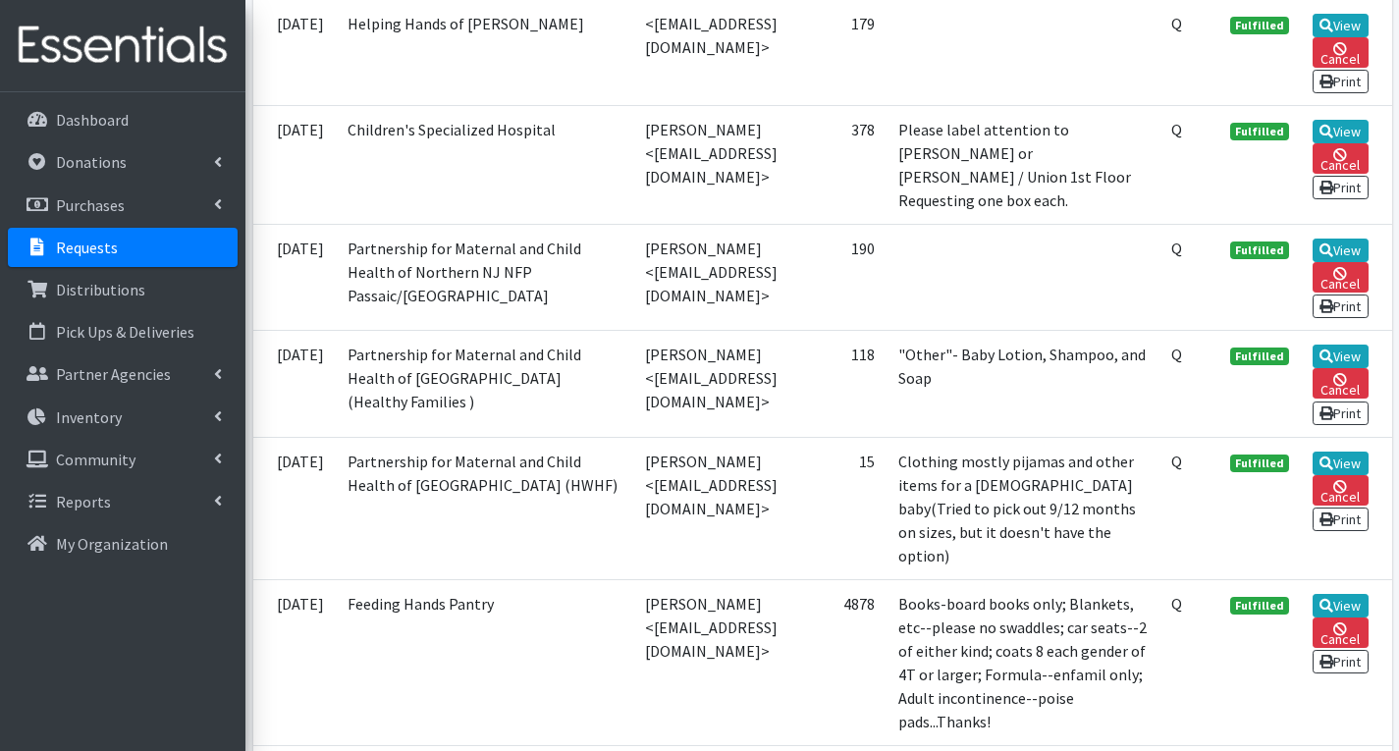
scroll to position [884, 0]
